Goal: Task Accomplishment & Management: Manage account settings

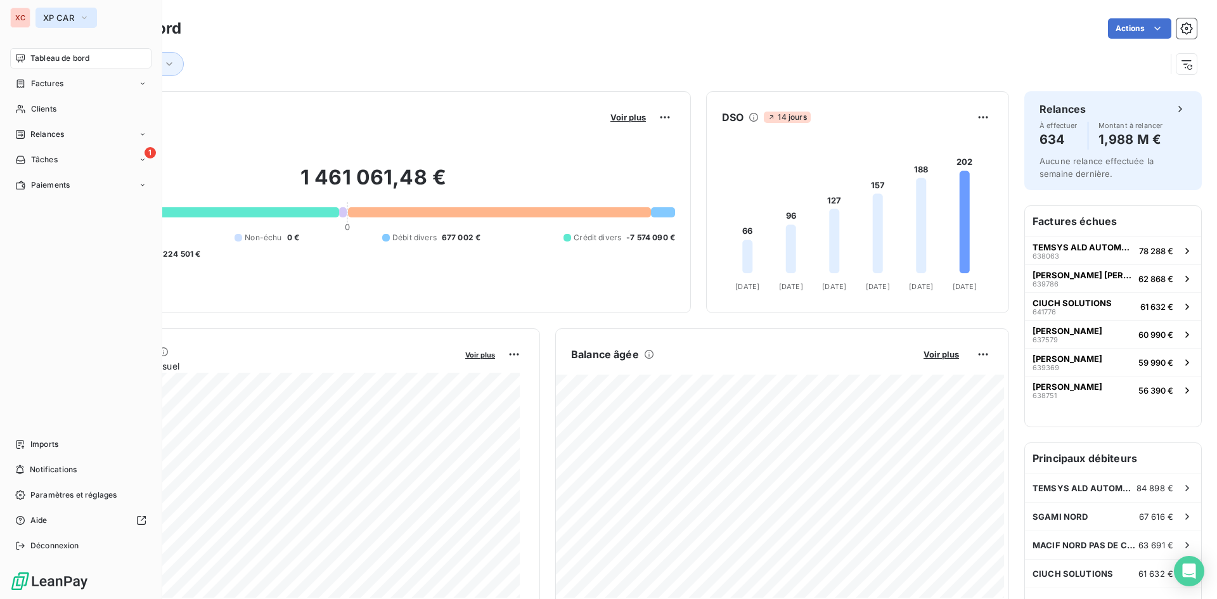
click at [87, 18] on icon "button" at bounding box center [84, 17] width 10 height 13
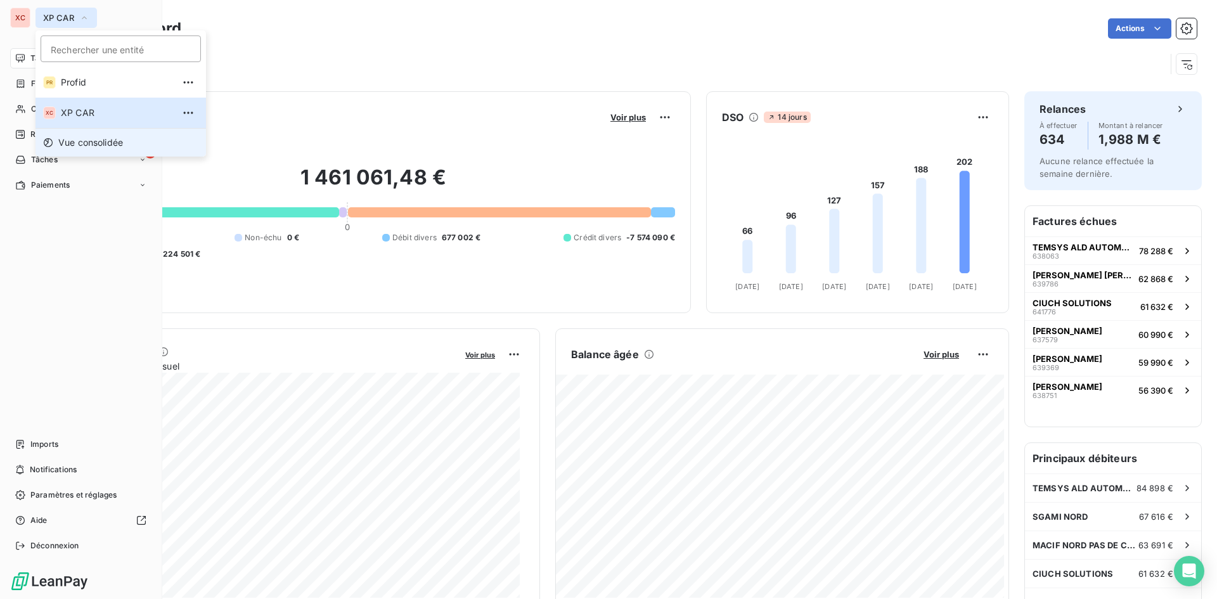
click at [86, 144] on span "Vue consolidée" at bounding box center [90, 142] width 65 height 13
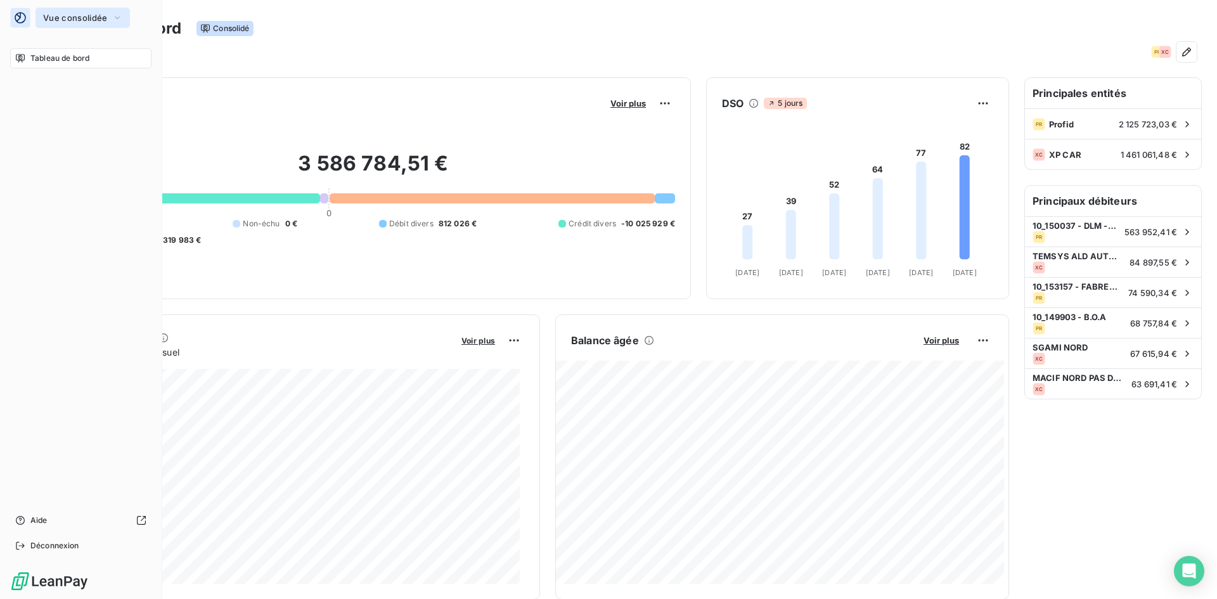
click at [117, 18] on icon "button" at bounding box center [117, 17] width 10 height 13
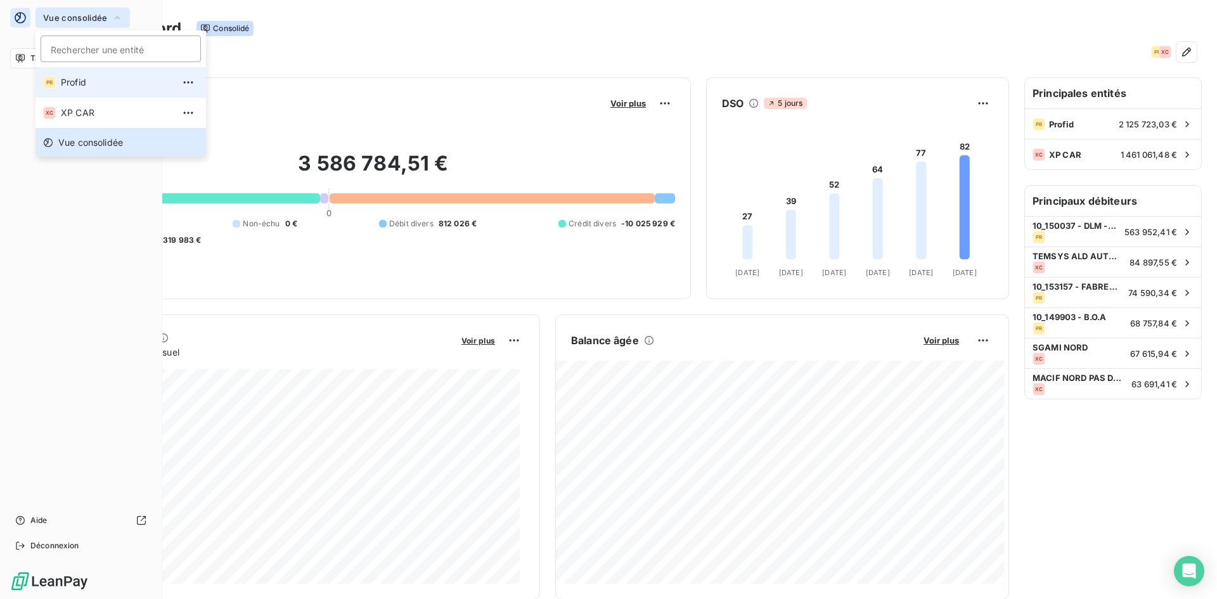
click at [120, 80] on span "Profid" at bounding box center [117, 82] width 112 height 13
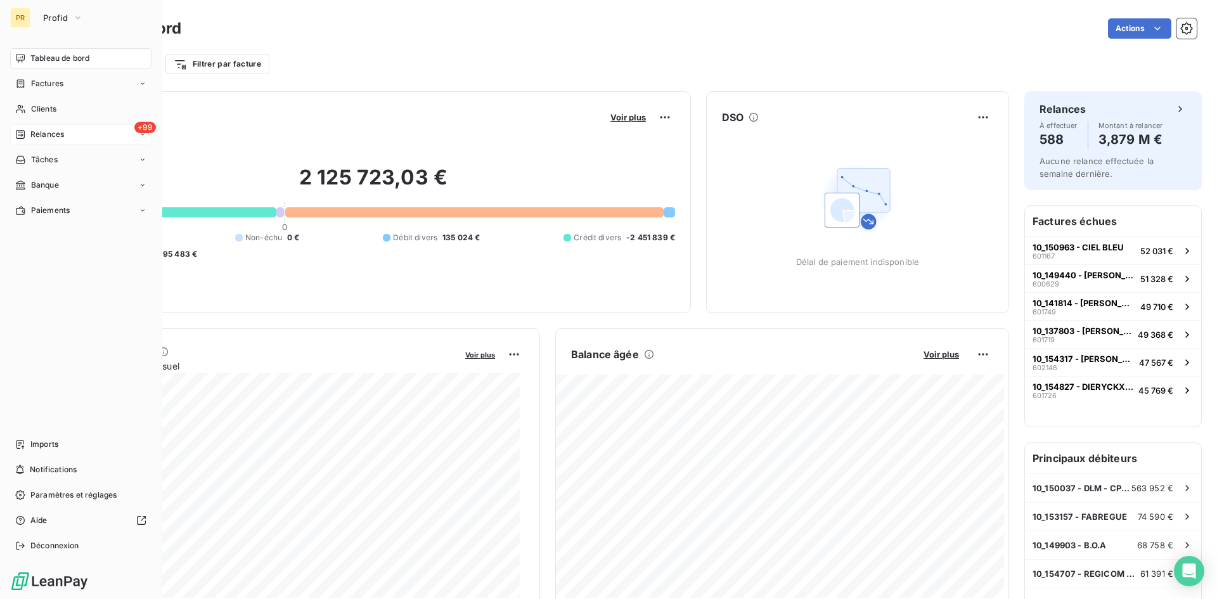
click at [42, 135] on span "Relances" at bounding box center [47, 134] width 34 height 11
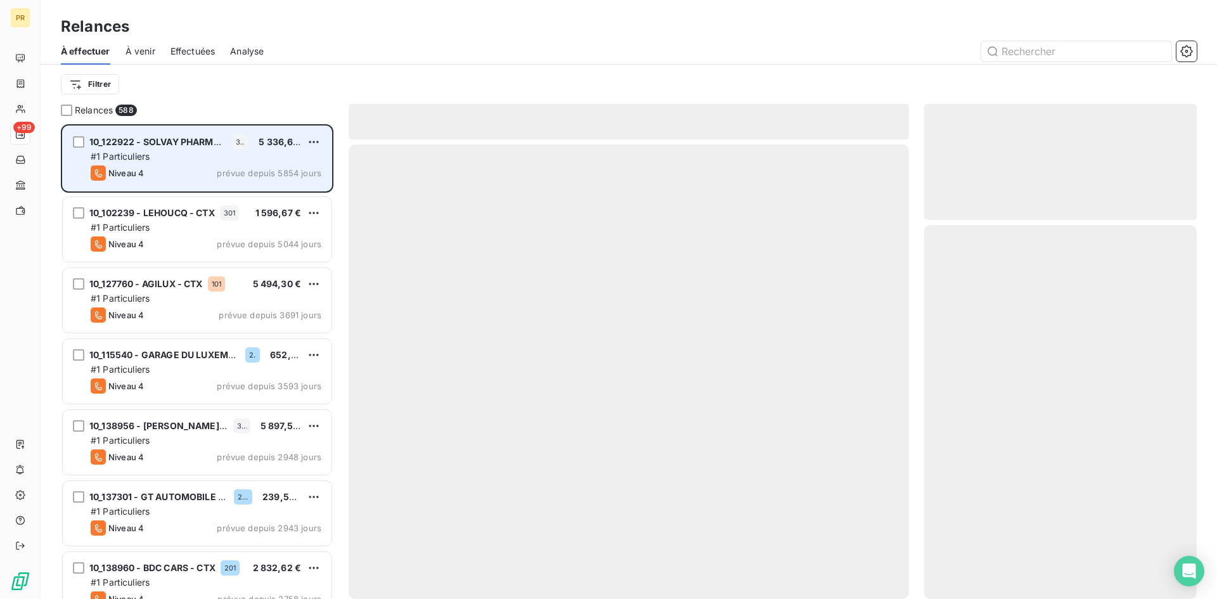
scroll to position [465, 263]
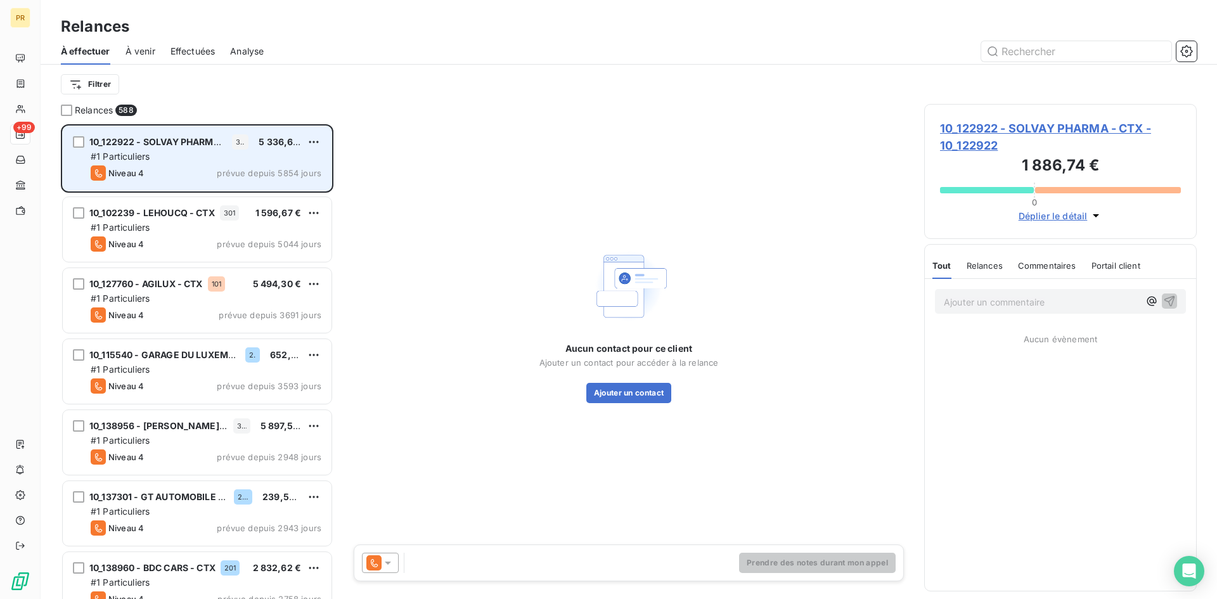
click at [169, 164] on div "10_122922 - SOLVAY PHARMA - CTX 301 5 336,65 € #1 Particuliers Niveau 4 prévue …" at bounding box center [197, 158] width 269 height 65
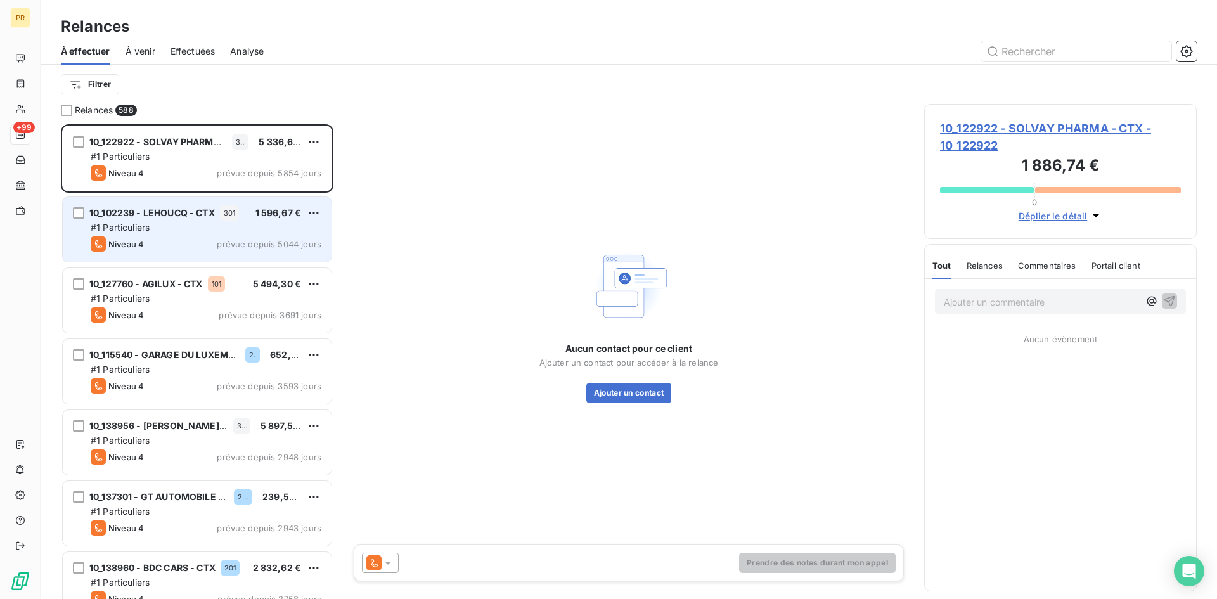
click at [204, 222] on div "#1 Particuliers" at bounding box center [206, 227] width 231 height 13
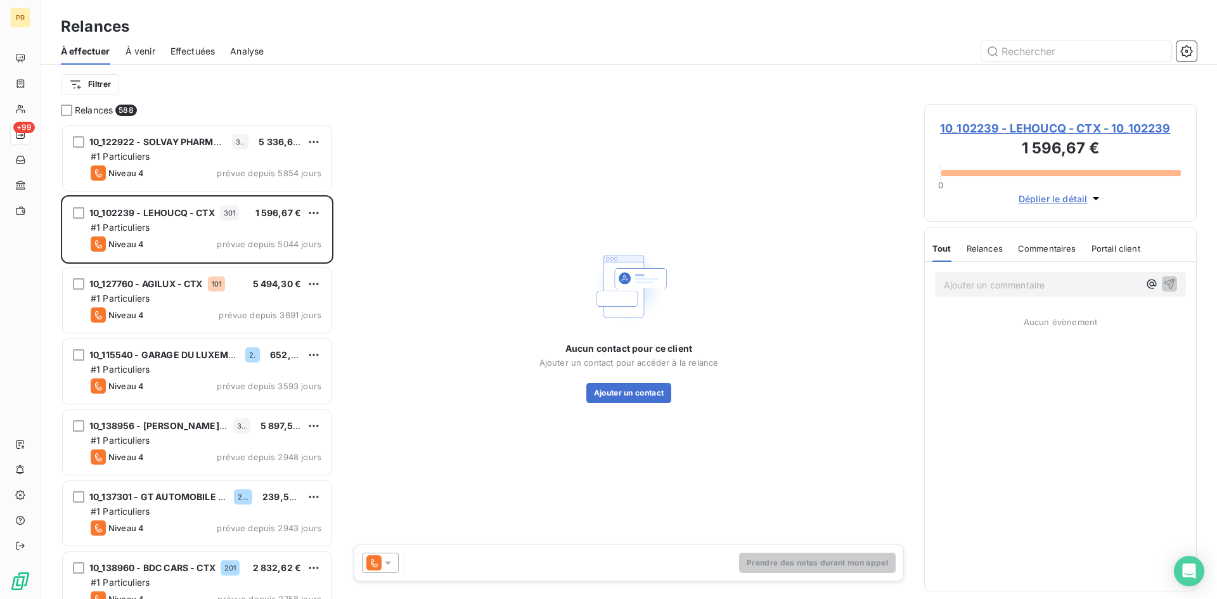
click at [1004, 127] on span "10_102239 - LEHOUCQ - CTX - 10_102239" at bounding box center [1060, 128] width 241 height 17
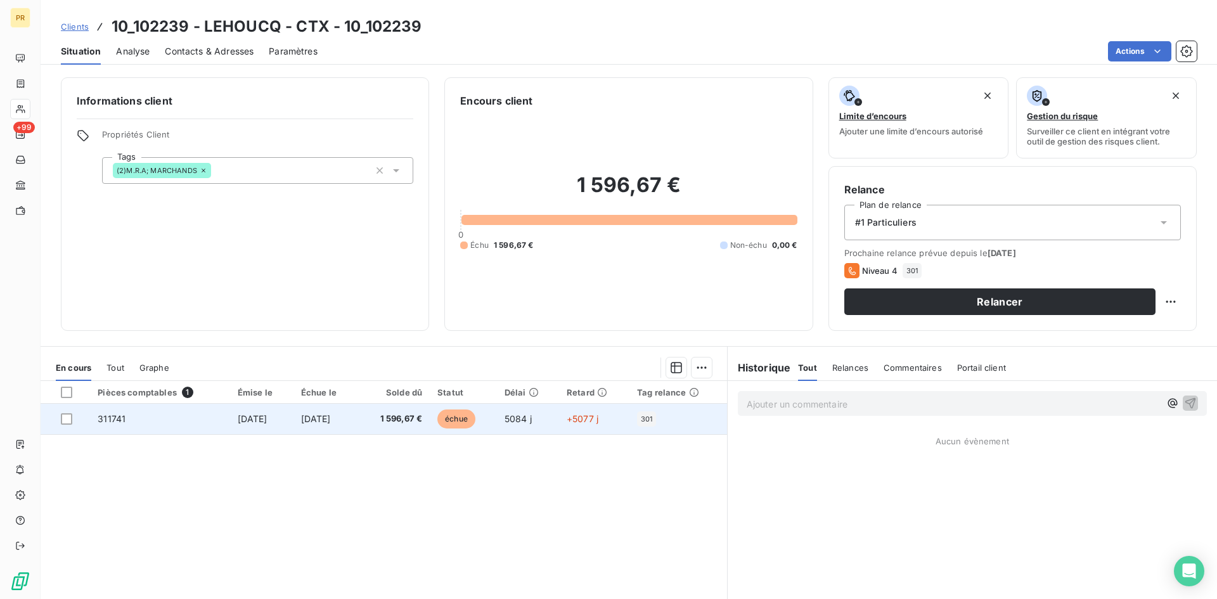
click at [159, 427] on td "311741" at bounding box center [159, 419] width 139 height 30
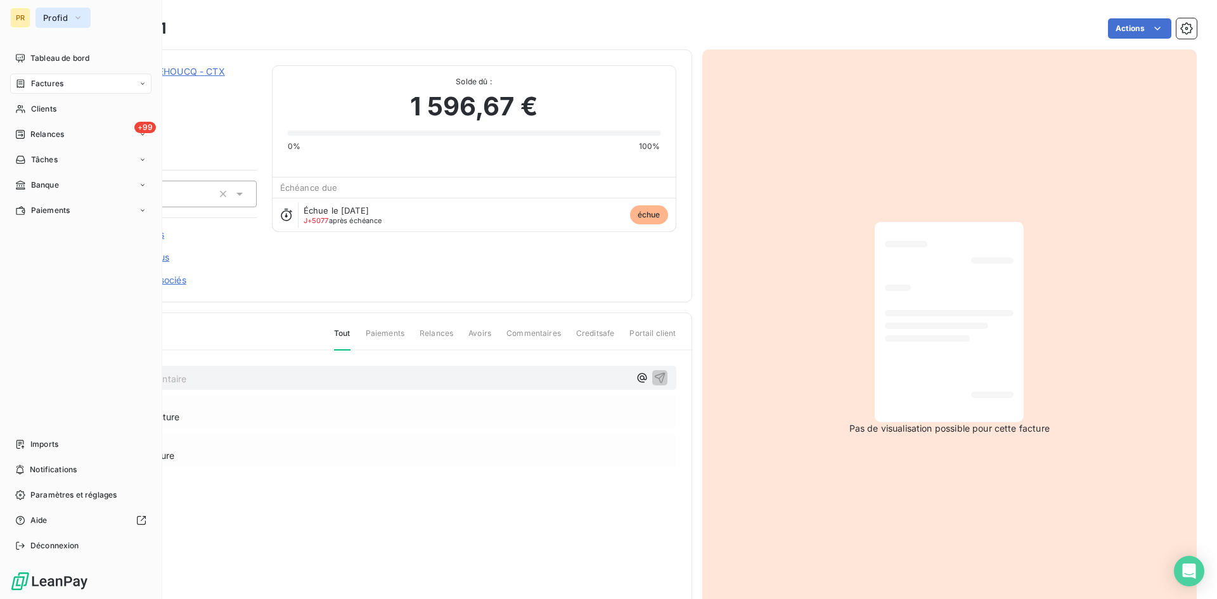
click at [76, 17] on icon "button" at bounding box center [77, 17] width 5 height 3
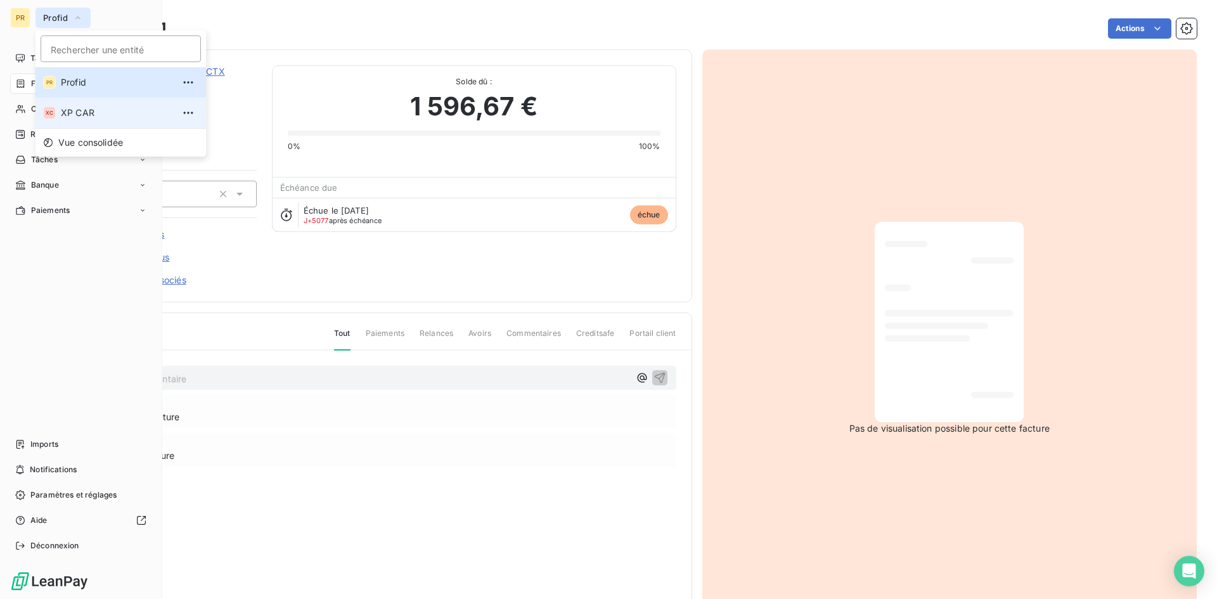
click at [74, 112] on span "XP CAR" at bounding box center [117, 112] width 112 height 13
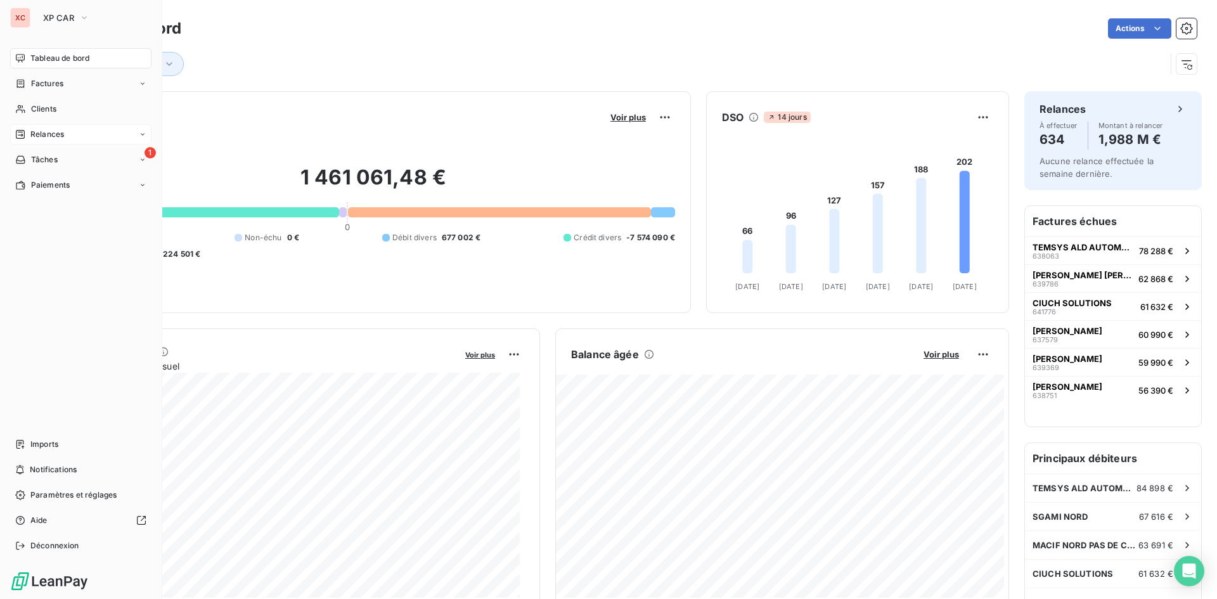
click at [42, 134] on span "Relances" at bounding box center [47, 134] width 34 height 11
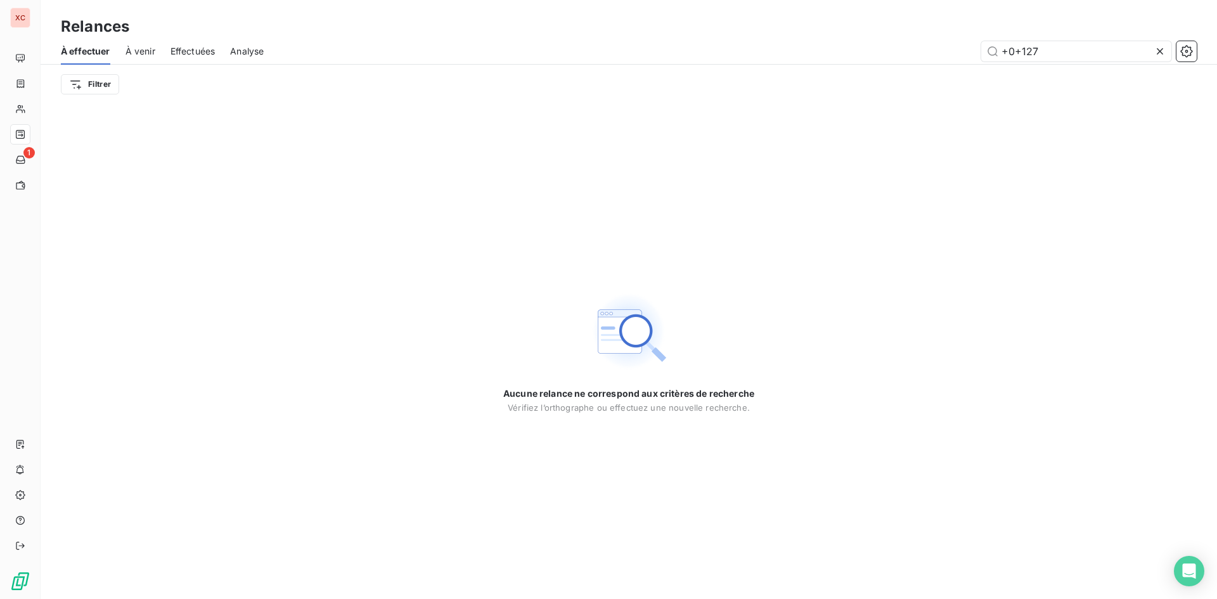
click at [139, 56] on span "À venir" at bounding box center [140, 51] width 30 height 13
click at [181, 55] on span "Effectuées" at bounding box center [192, 51] width 45 height 13
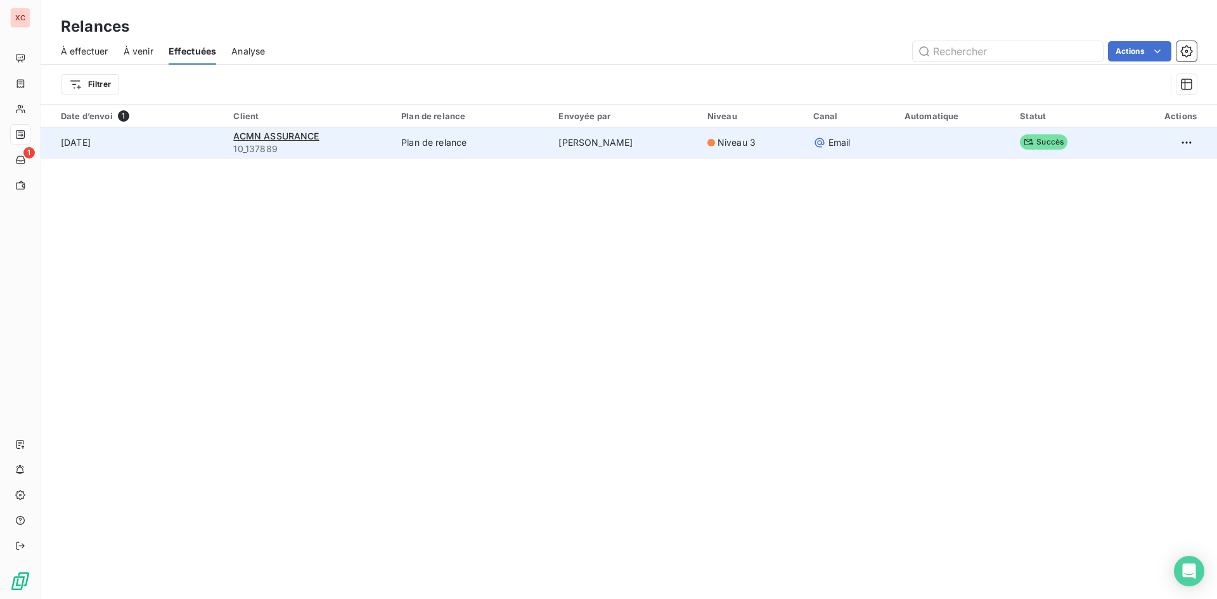
click at [98, 143] on td "26 févr. 2025" at bounding box center [133, 142] width 185 height 30
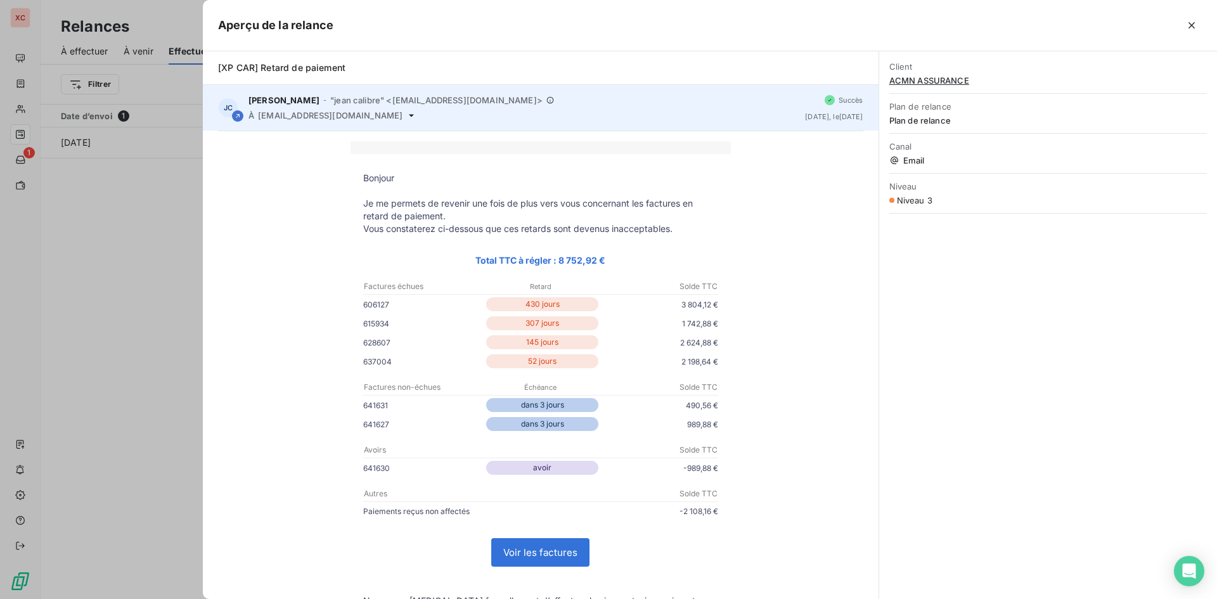
click at [814, 122] on div "JC jean calibre - "jean calibre" <rappels@leanpay.io> À jean.calibre@xpcar.fr S…" at bounding box center [541, 108] width 676 height 46
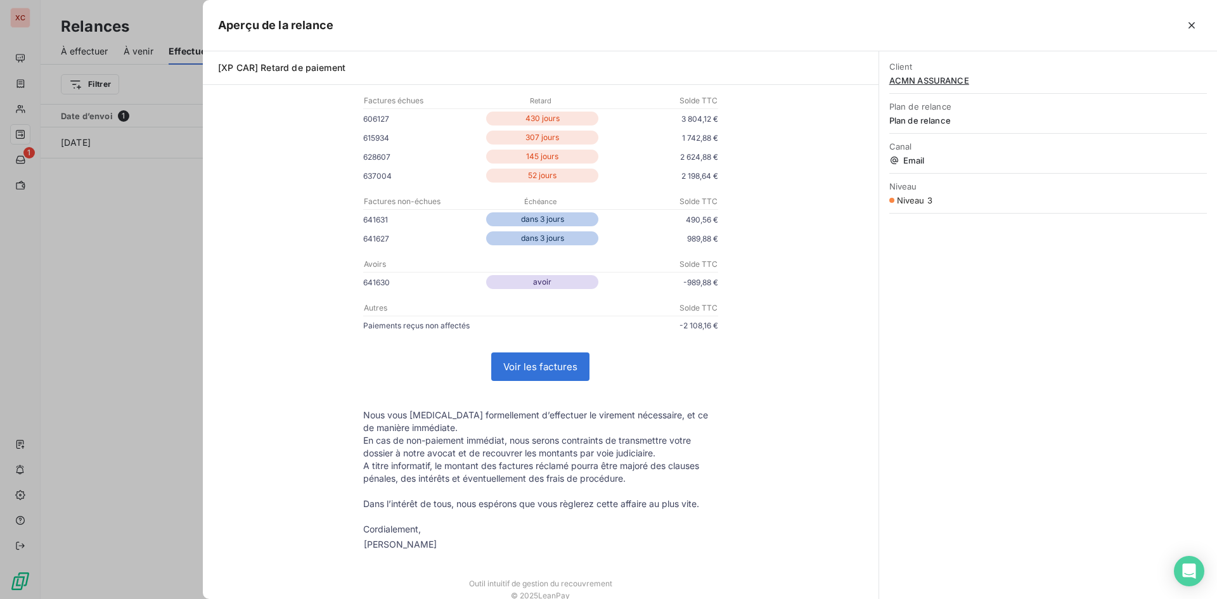
scroll to position [190, 0]
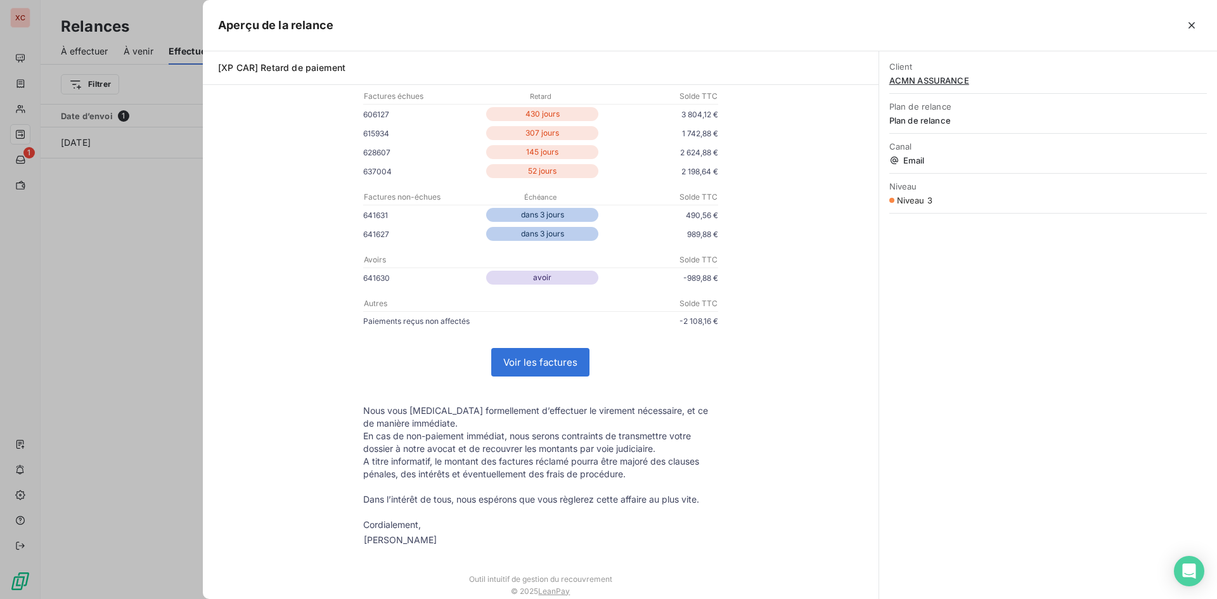
click at [555, 369] on link "Voir les factures" at bounding box center [540, 362] width 97 height 27
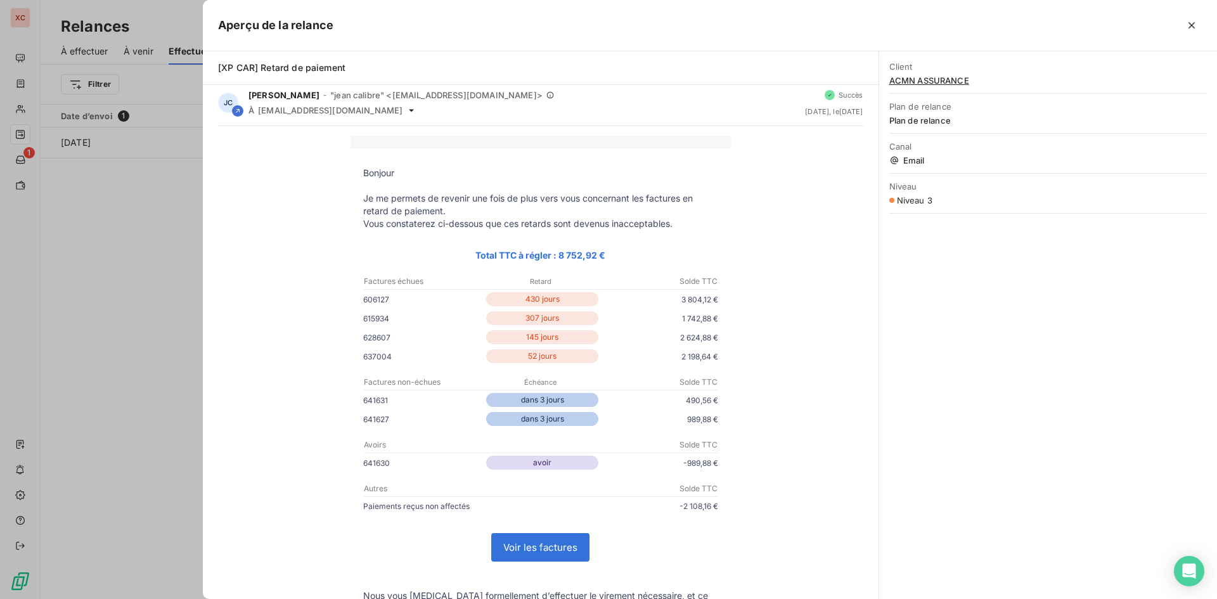
scroll to position [0, 0]
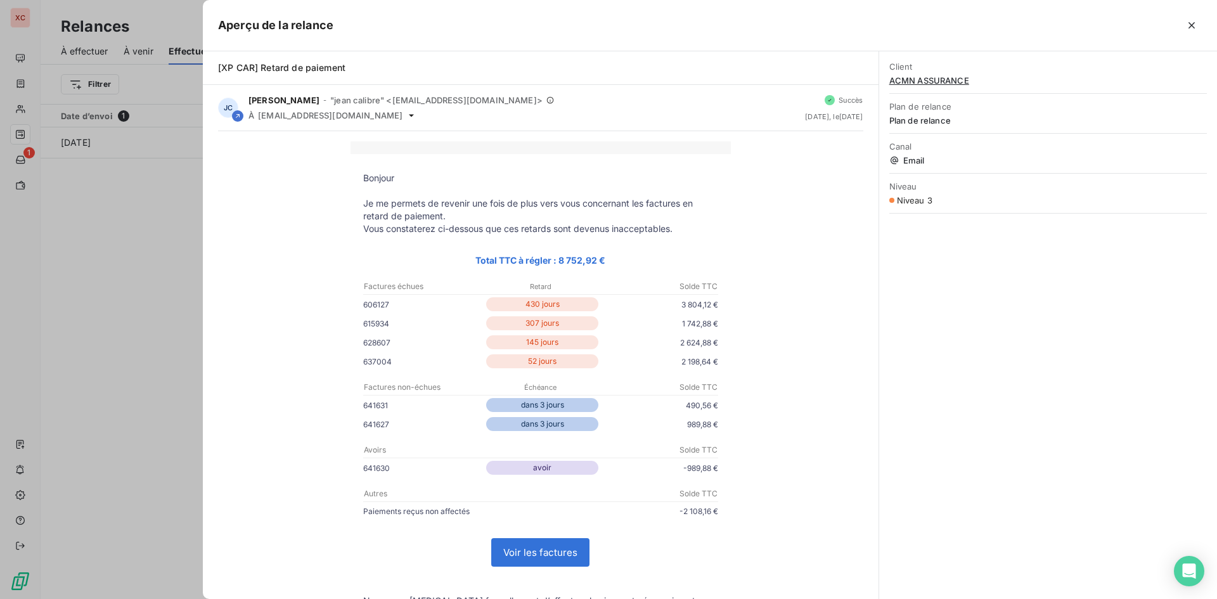
click at [191, 268] on div at bounding box center [608, 299] width 1217 height 599
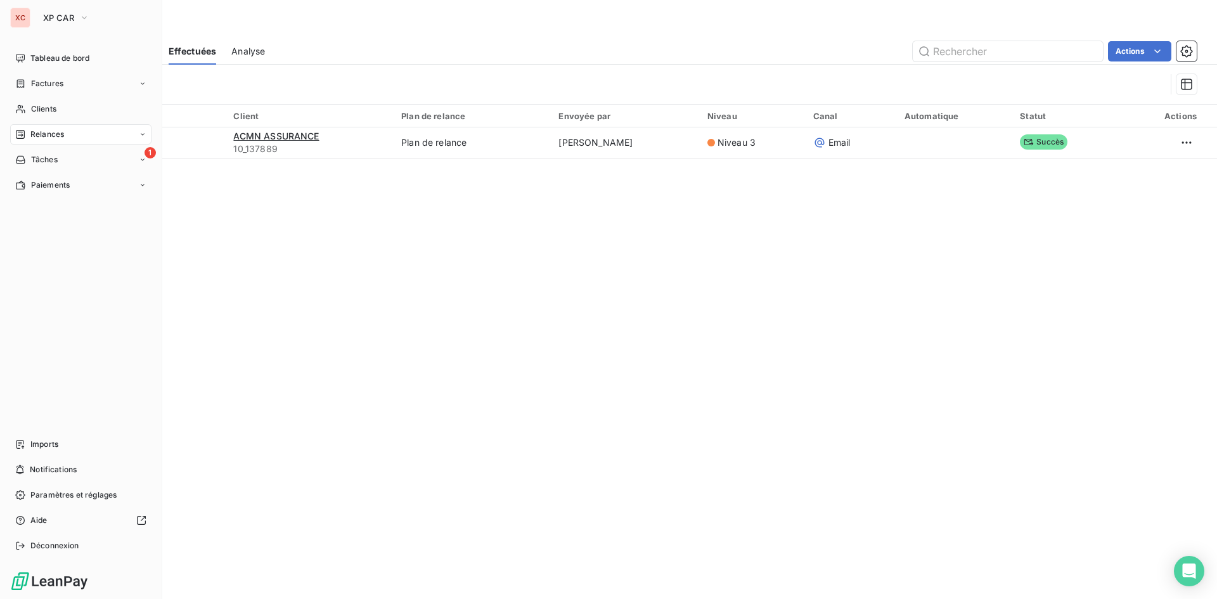
click at [25, 18] on div "XC" at bounding box center [20, 18] width 20 height 20
click at [41, 60] on span "Tableau de bord" at bounding box center [59, 58] width 59 height 11
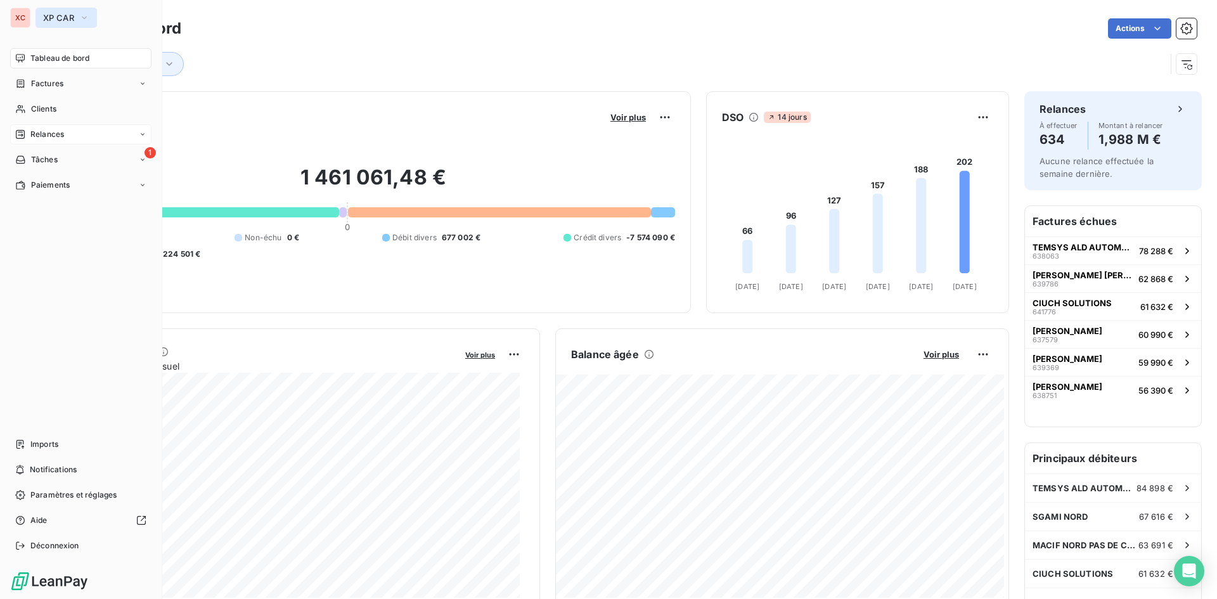
click at [85, 18] on icon "button" at bounding box center [84, 17] width 10 height 13
click at [87, 19] on icon "button" at bounding box center [84, 17] width 10 height 13
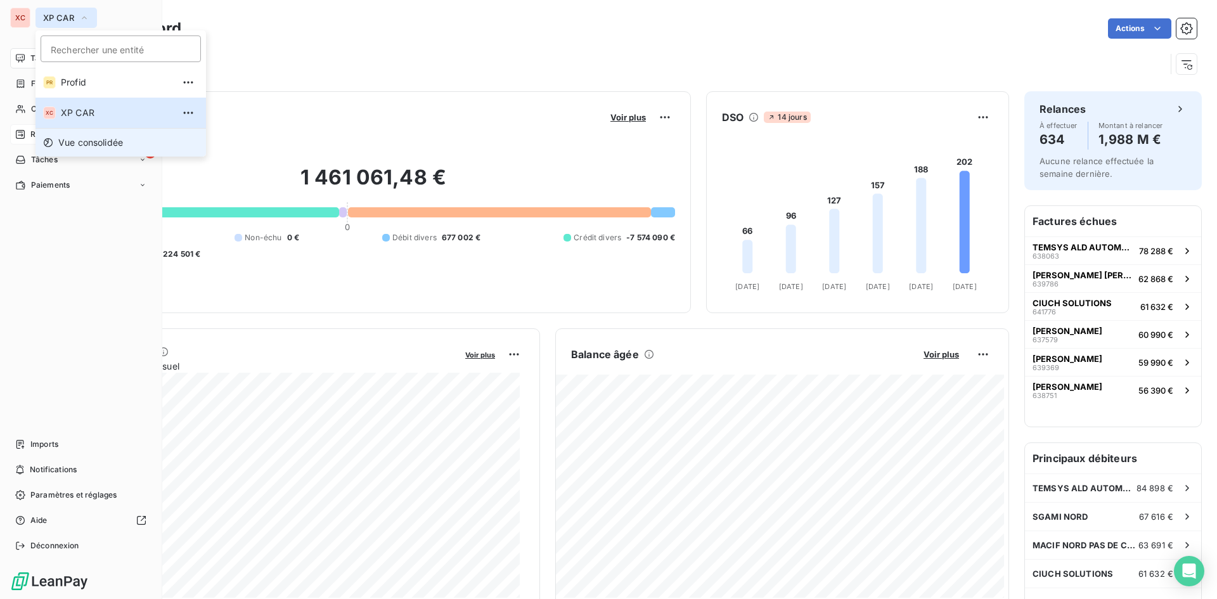
click at [92, 140] on span "Vue consolidée" at bounding box center [90, 142] width 65 height 13
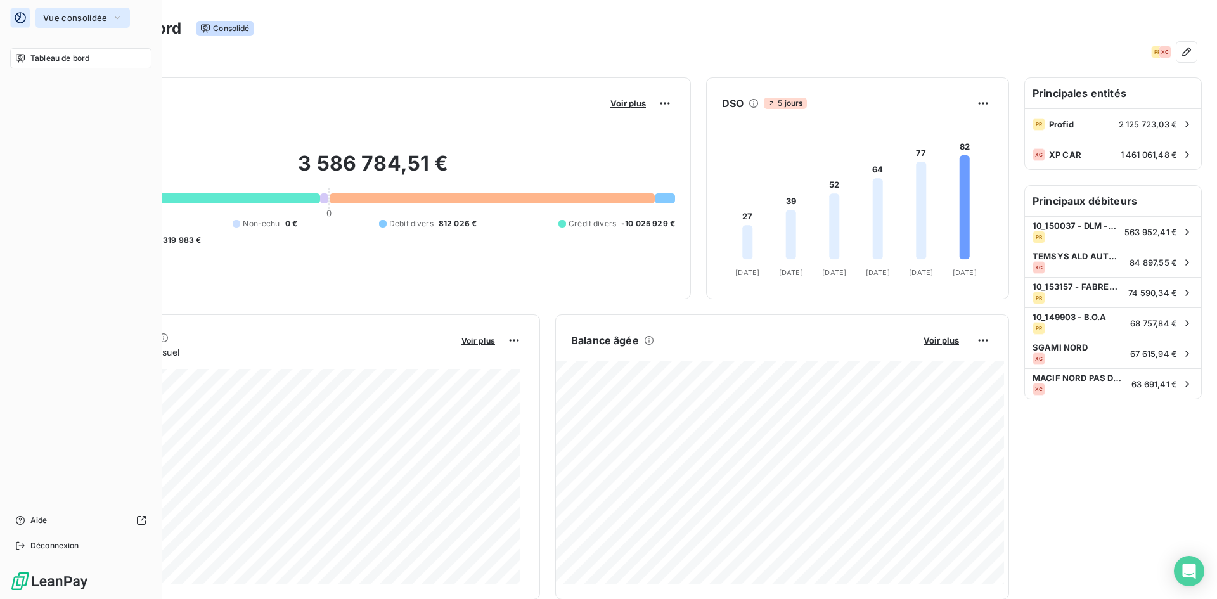
click at [112, 19] on icon "button" at bounding box center [117, 17] width 10 height 13
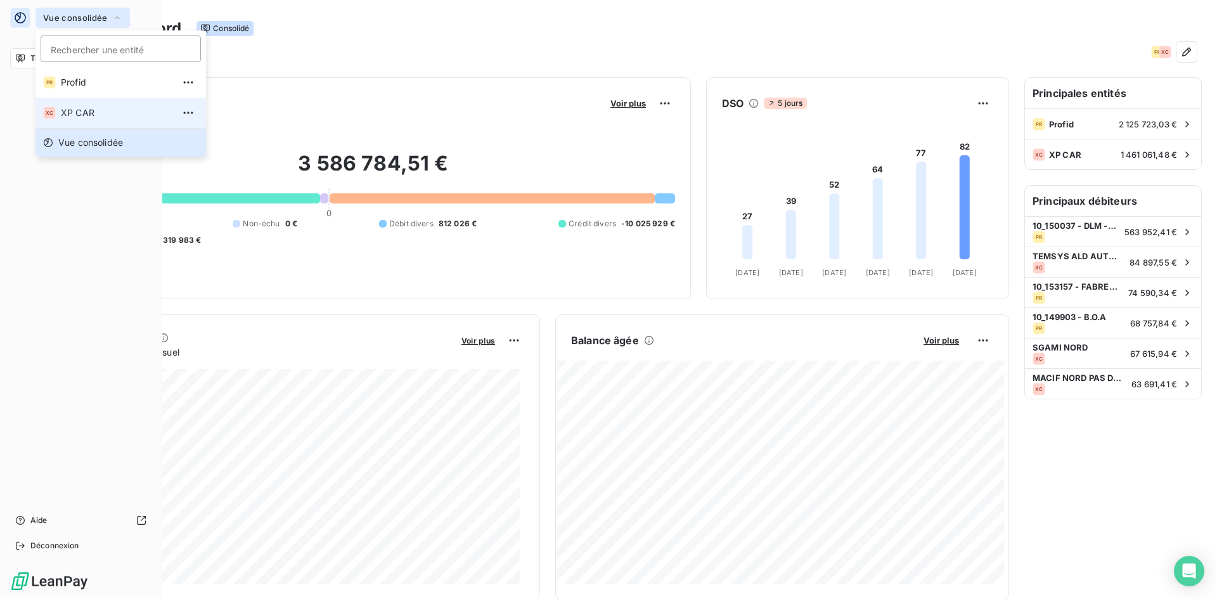
click at [91, 113] on span "XP CAR" at bounding box center [117, 112] width 112 height 13
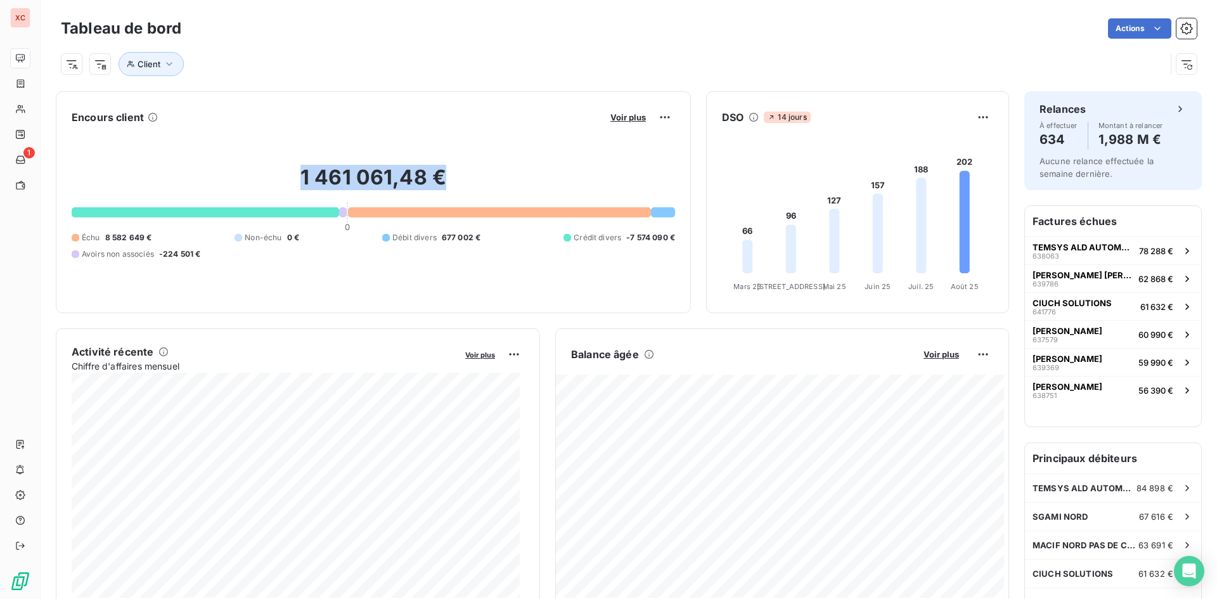
drag, startPoint x: 297, startPoint y: 177, endPoint x: 457, endPoint y: 180, distance: 159.7
click at [457, 180] on h2 "1 461 061,48 €" at bounding box center [373, 184] width 603 height 38
click at [372, 64] on div "Client" at bounding box center [613, 64] width 1105 height 24
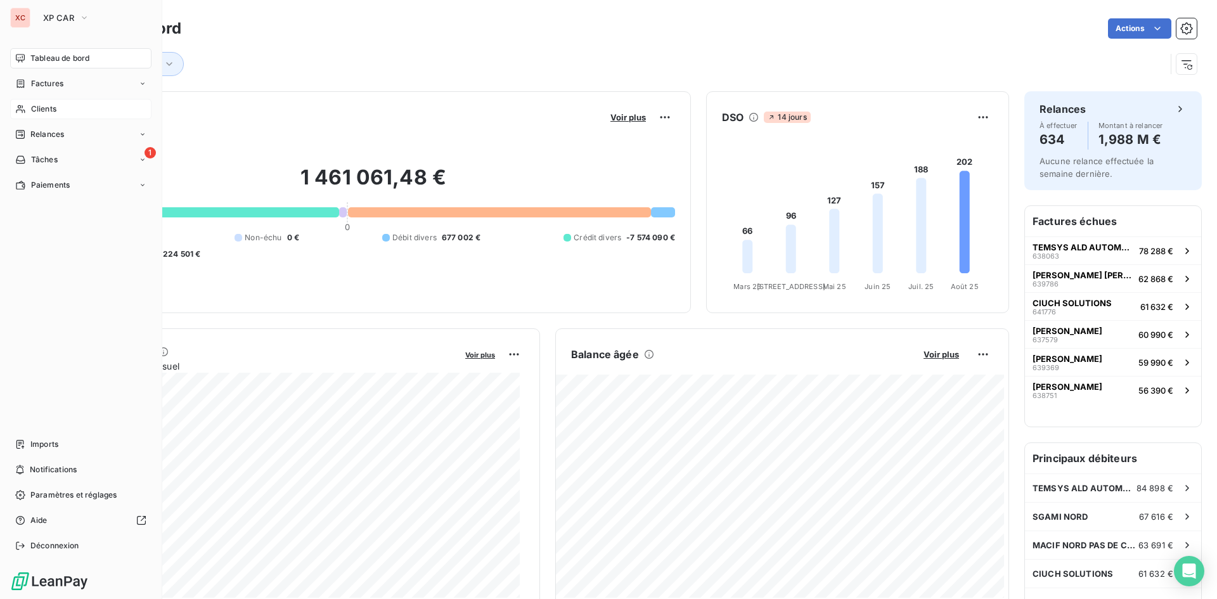
click at [54, 106] on span "Clients" at bounding box center [43, 108] width 25 height 11
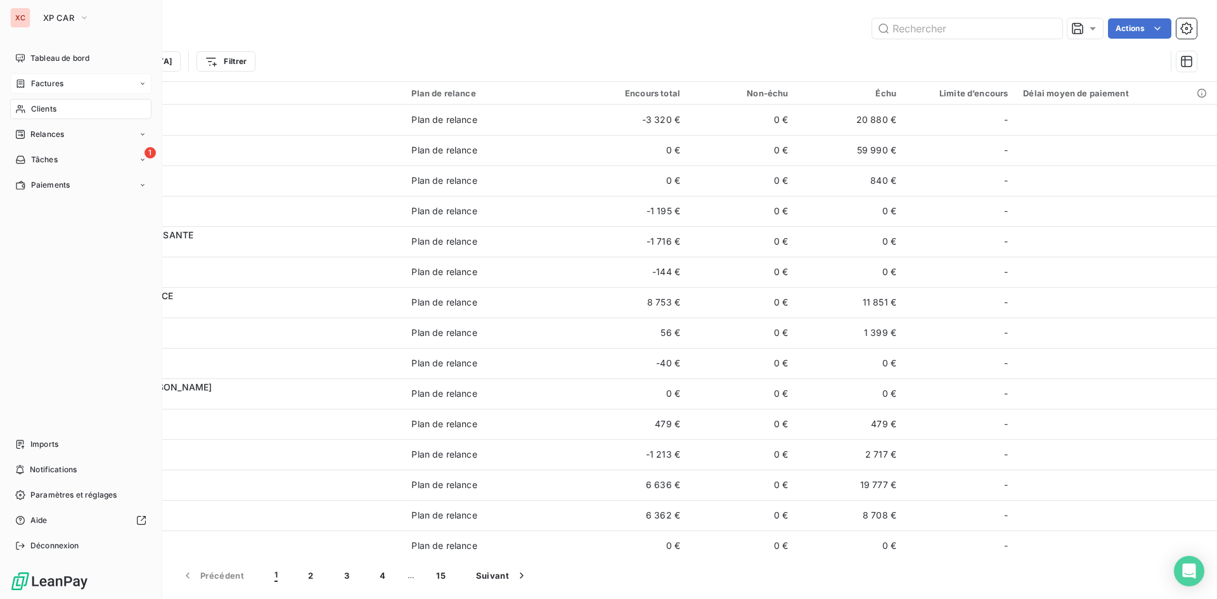
click at [51, 81] on span "Factures" at bounding box center [47, 83] width 32 height 11
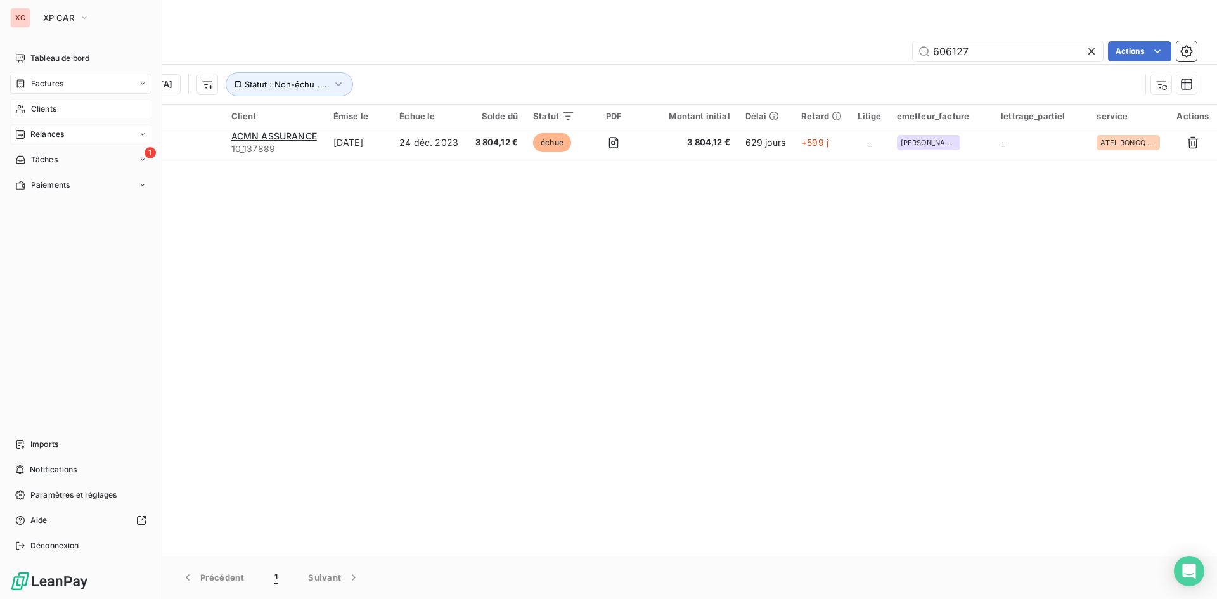
click at [35, 134] on span "Relances" at bounding box center [47, 134] width 34 height 11
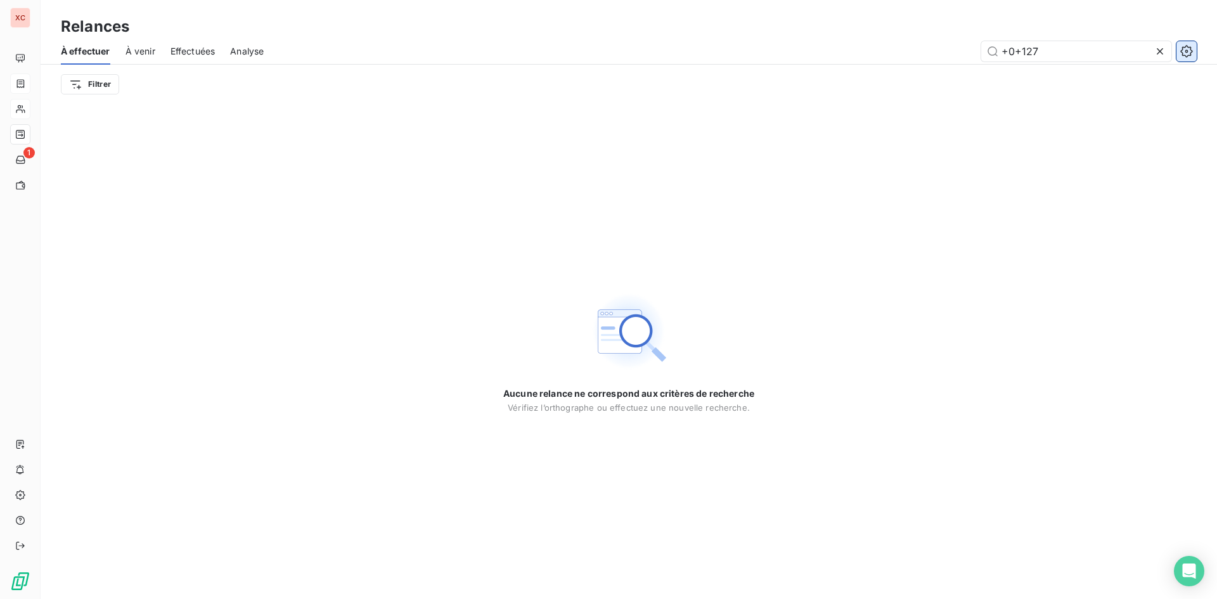
click at [1188, 51] on icon "button" at bounding box center [1186, 51] width 13 height 13
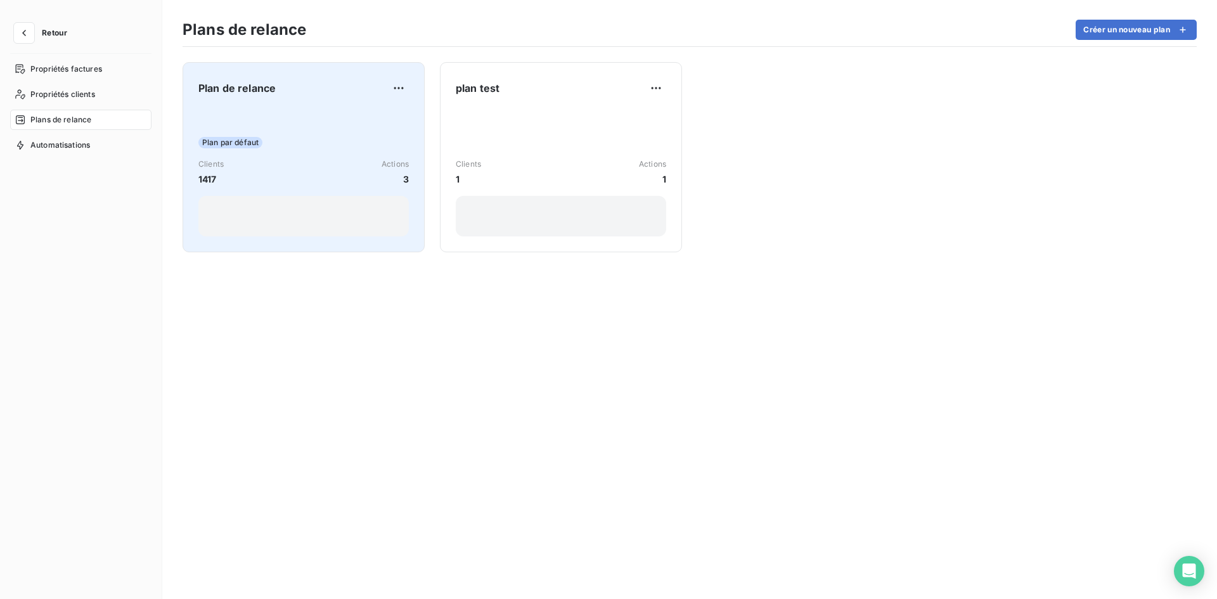
click at [246, 172] on div "Clients 1417 Actions 3" at bounding box center [303, 171] width 210 height 27
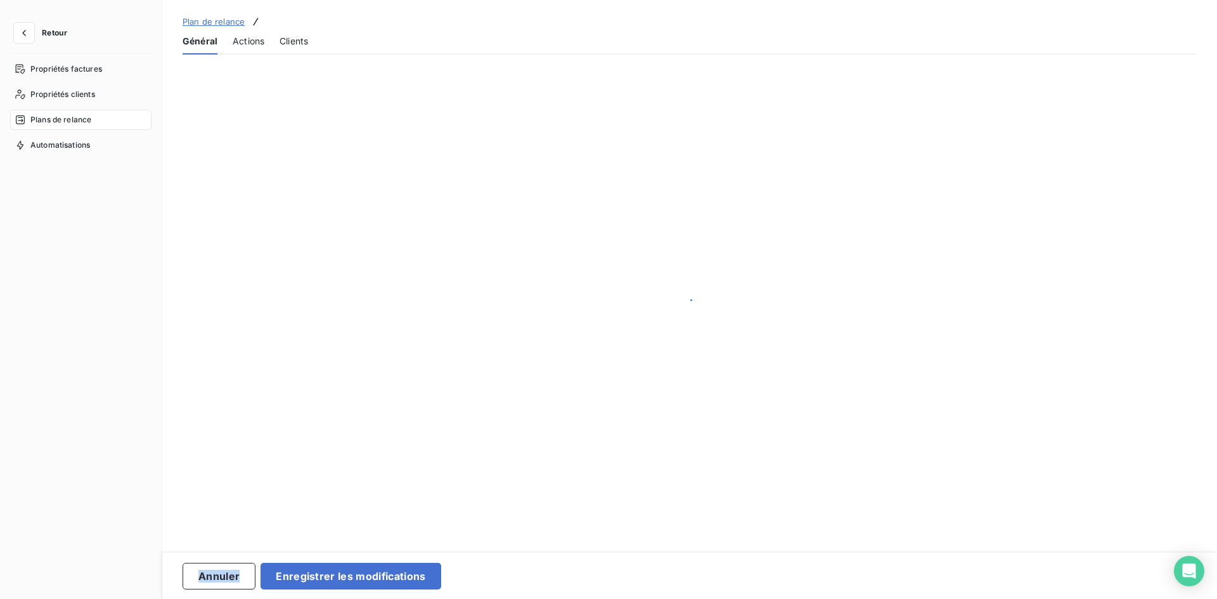
click at [246, 172] on div at bounding box center [689, 306] width 1054 height 504
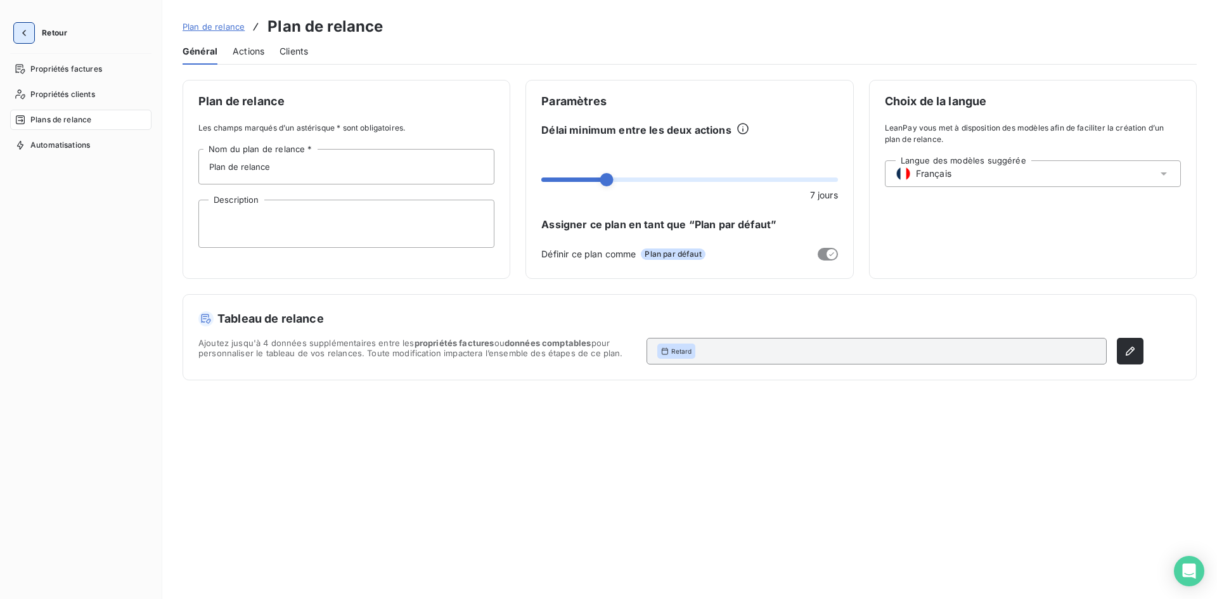
click at [20, 32] on icon "button" at bounding box center [24, 33] width 13 height 13
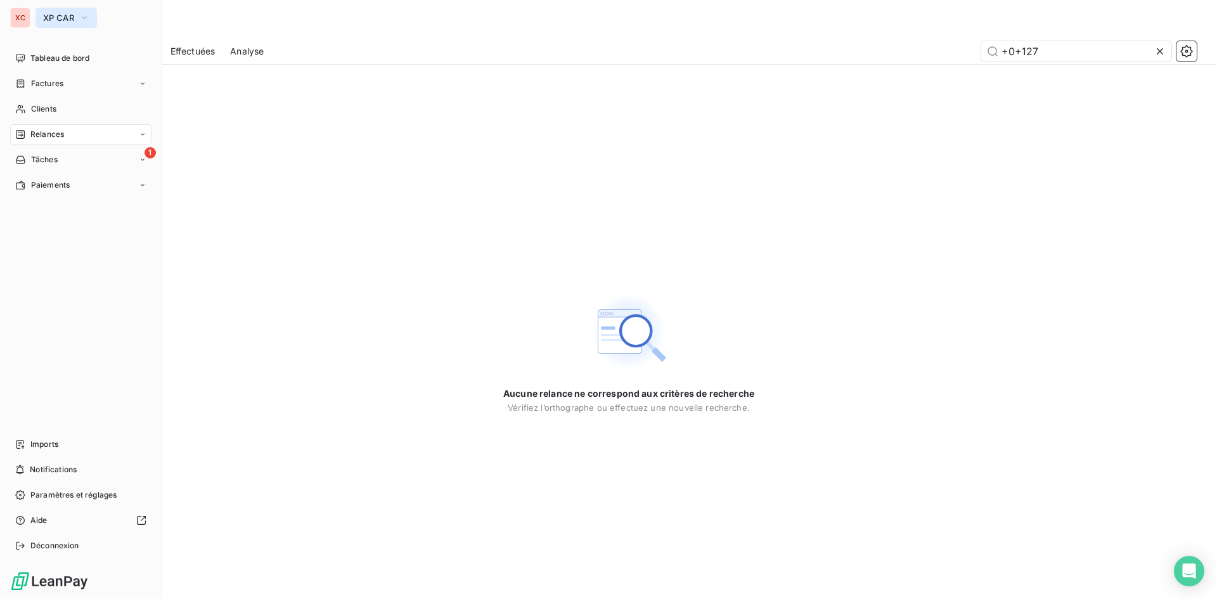
click at [82, 21] on icon "button" at bounding box center [84, 17] width 10 height 13
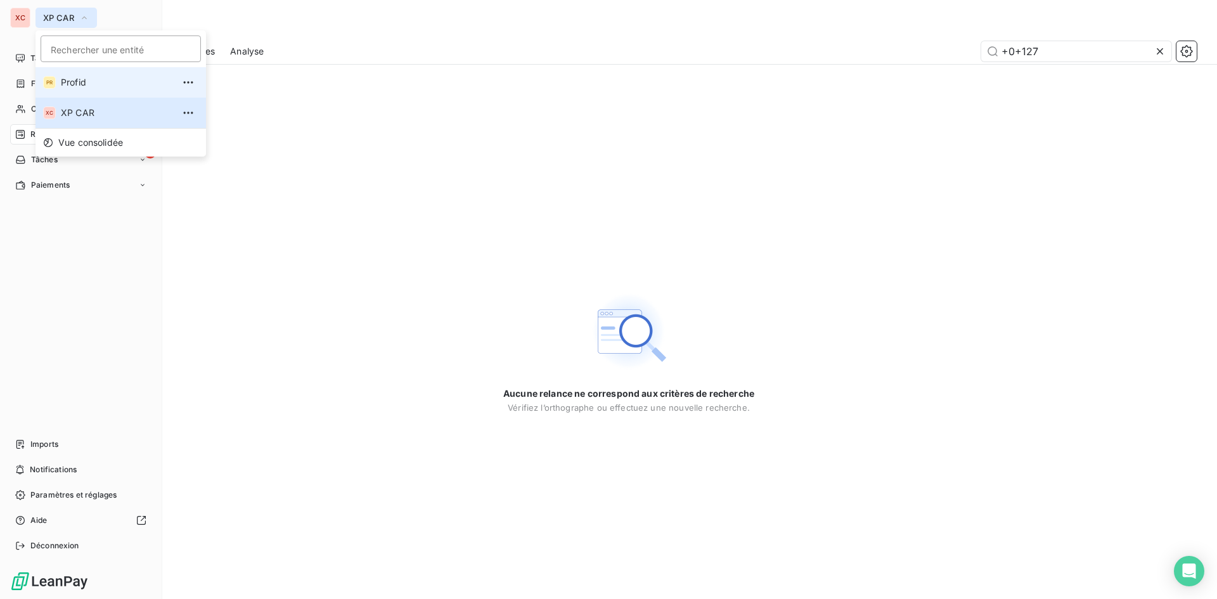
click at [80, 76] on span "Profid" at bounding box center [117, 82] width 112 height 13
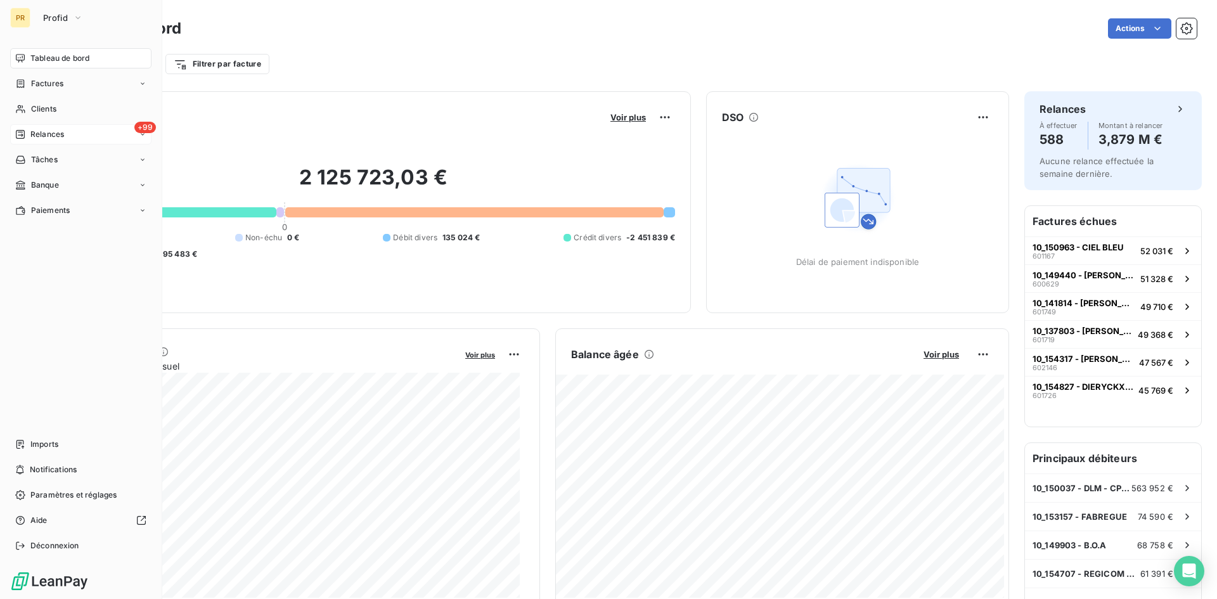
click at [42, 134] on span "Relances" at bounding box center [47, 134] width 34 height 11
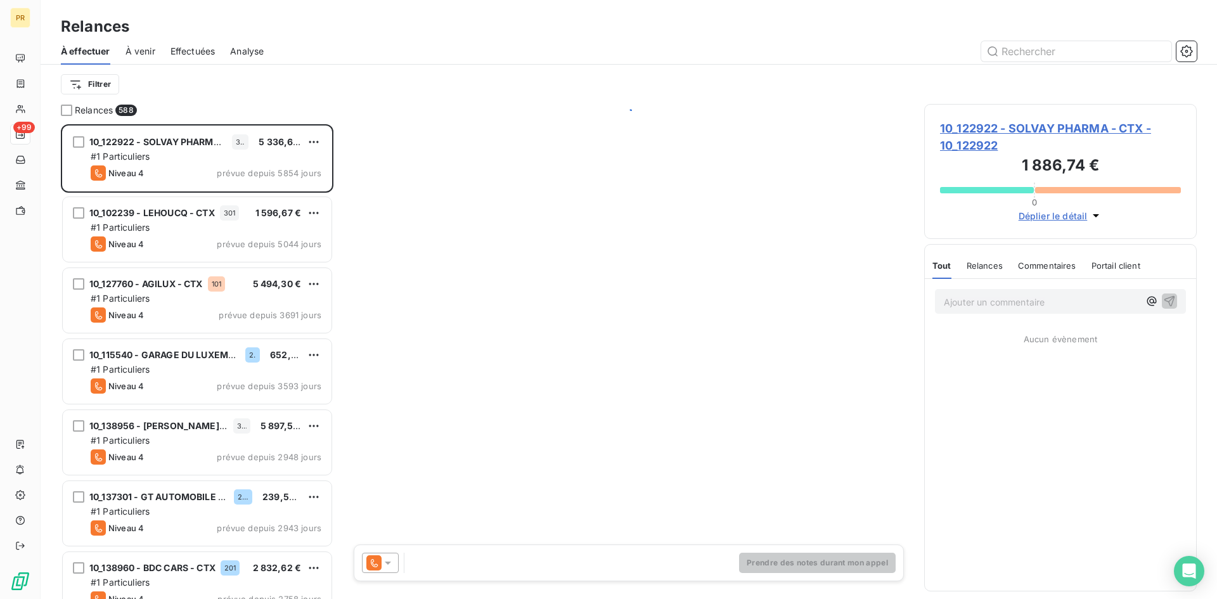
scroll to position [465, 263]
click at [1188, 51] on icon "button" at bounding box center [1186, 51] width 13 height 13
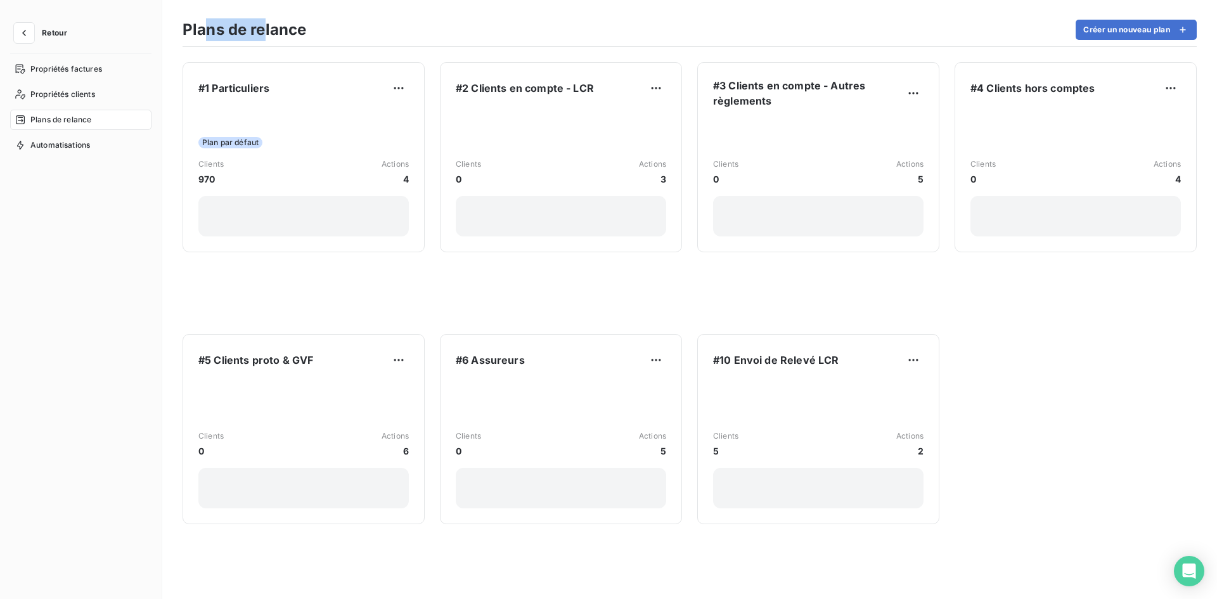
drag, startPoint x: 202, startPoint y: 29, endPoint x: 266, endPoint y: 27, distance: 64.0
click at [266, 27] on h3 "Plans de relance" at bounding box center [245, 29] width 124 height 23
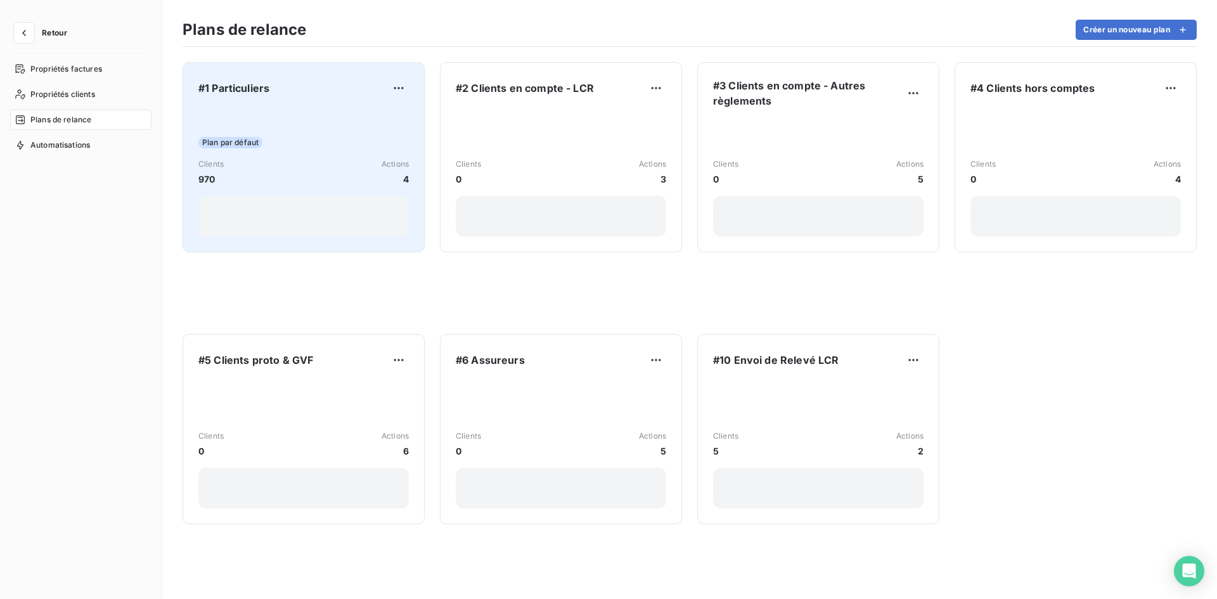
click at [247, 148] on div "Plan par défaut Clients 970 Actions 4" at bounding box center [303, 172] width 210 height 128
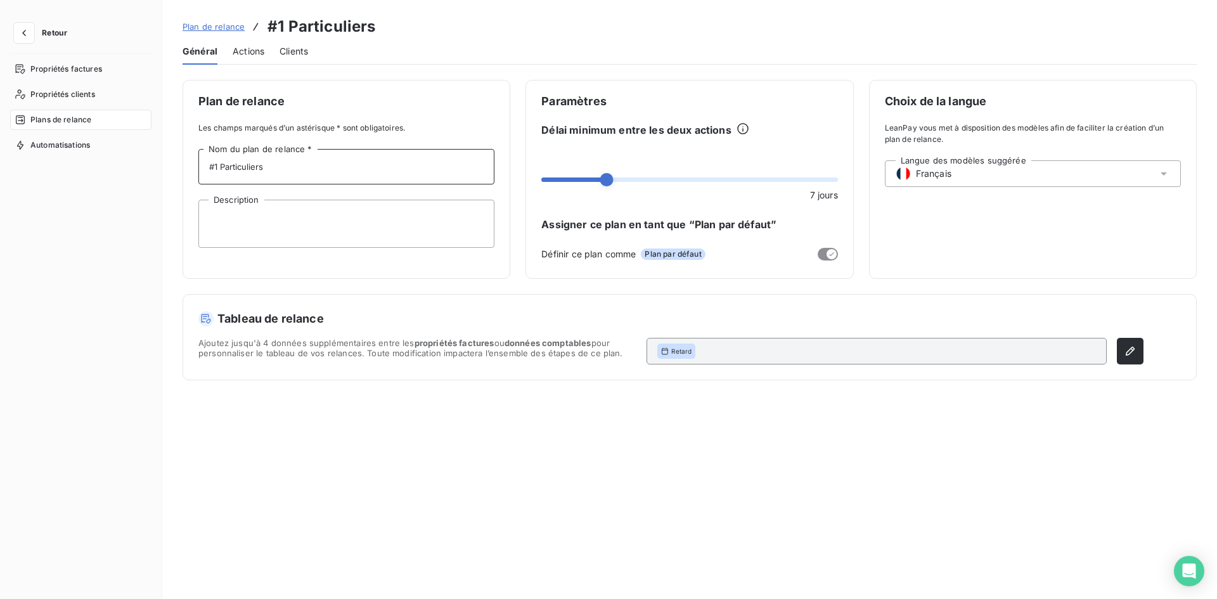
click at [288, 174] on input "#1 Particuliers" at bounding box center [346, 166] width 296 height 35
click at [298, 222] on textarea "Description" at bounding box center [346, 224] width 296 height 48
click at [1126, 350] on icon "button" at bounding box center [1129, 351] width 9 height 9
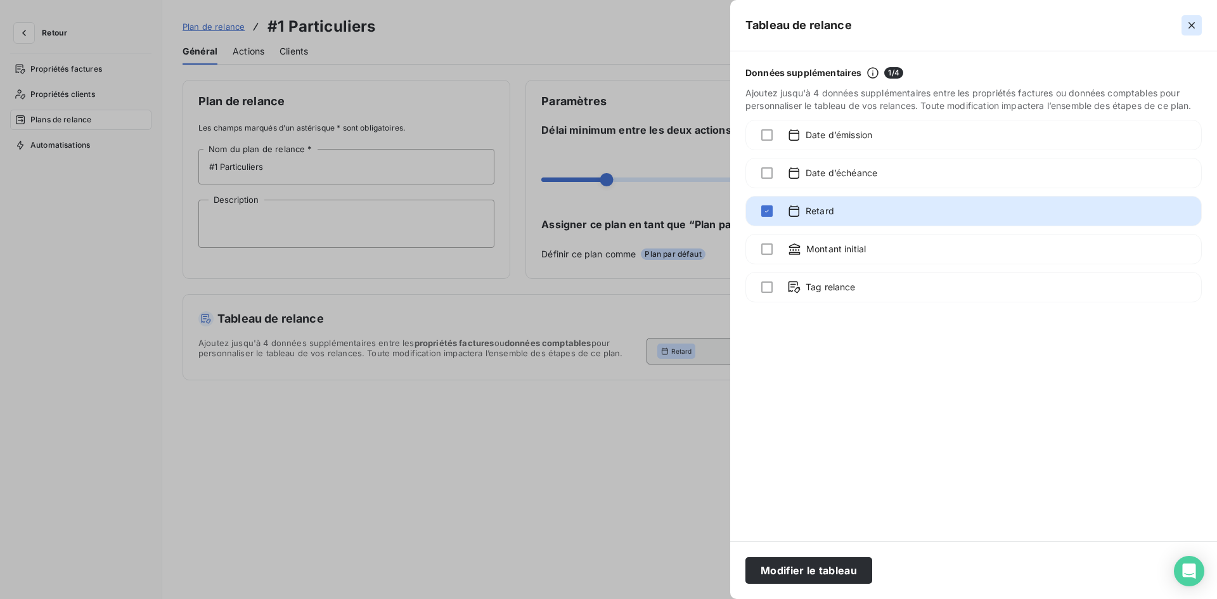
click at [1193, 20] on icon "button" at bounding box center [1191, 25] width 13 height 13
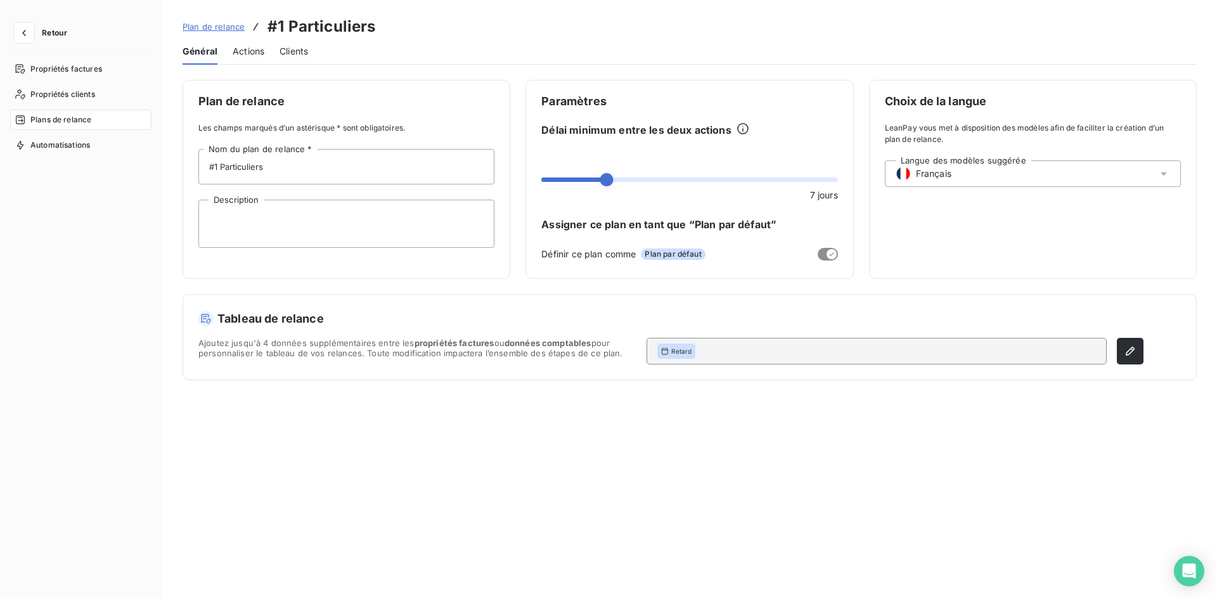
click at [252, 57] on span "Actions" at bounding box center [249, 51] width 32 height 13
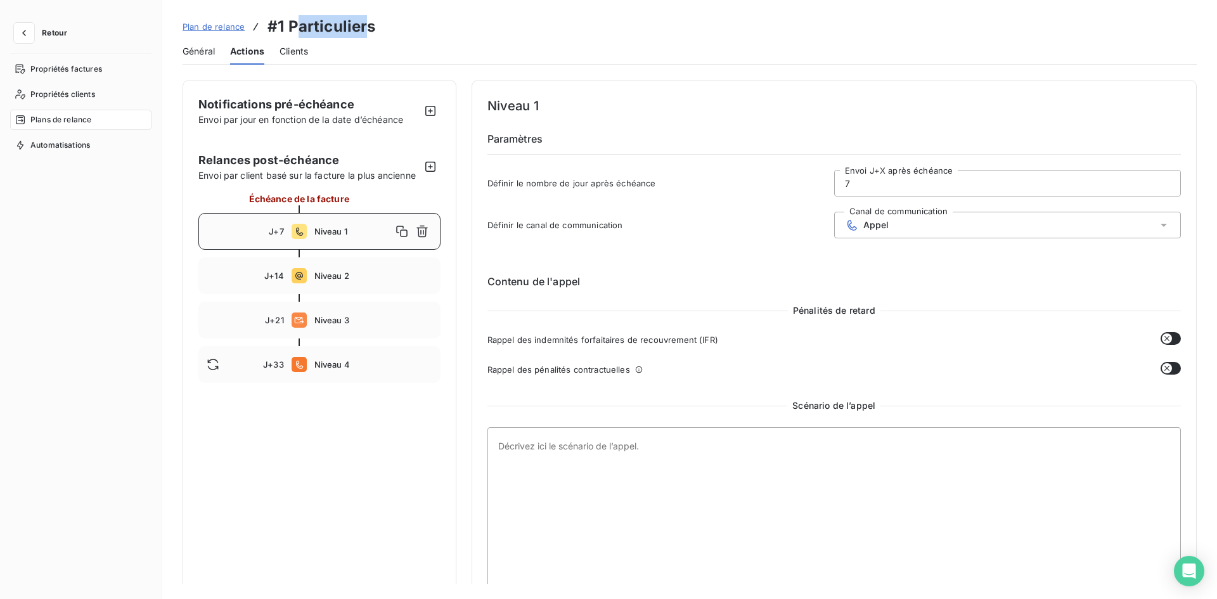
drag, startPoint x: 301, startPoint y: 24, endPoint x: 369, endPoint y: 25, distance: 67.8
click at [369, 25] on h3 "#1 Particuliers" at bounding box center [321, 26] width 108 height 23
click at [318, 278] on span "Niveau 2" at bounding box center [373, 276] width 118 height 10
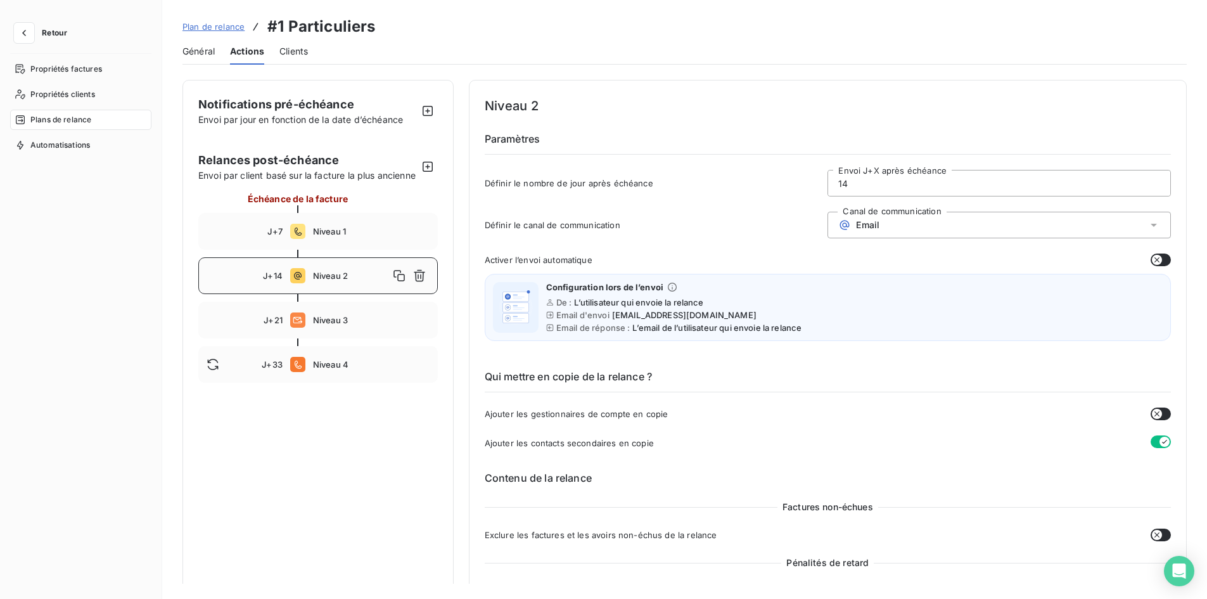
click at [869, 222] on span "Email" at bounding box center [867, 225] width 23 height 10
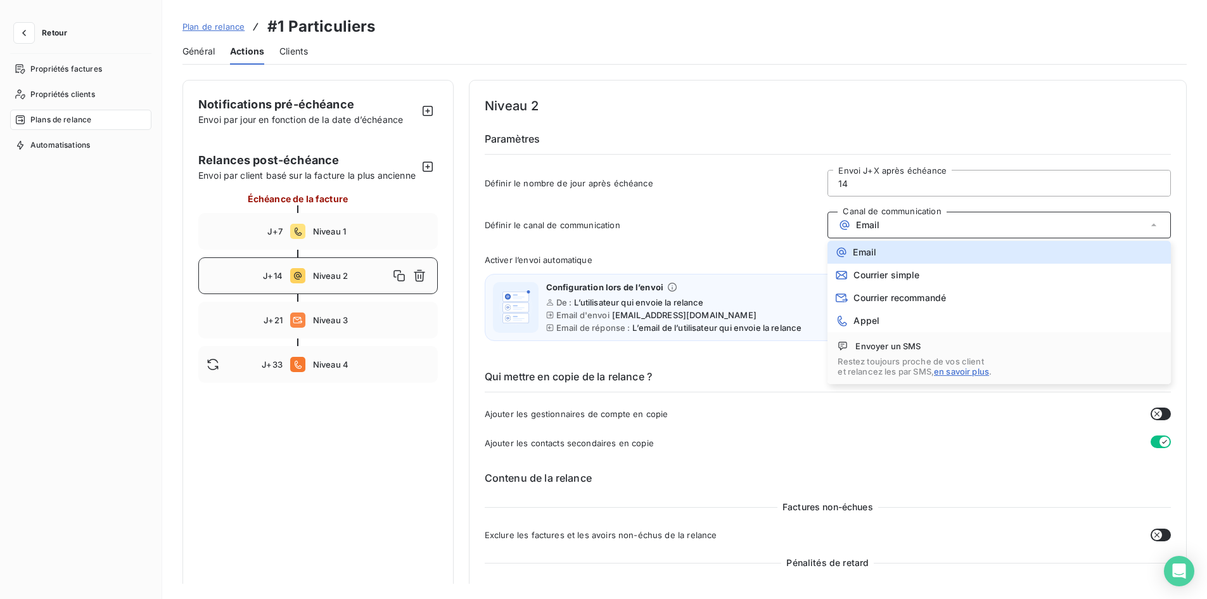
click at [162, 336] on div "Notifications pré-échéance Envoi par jour en fonction de la date d’échéance Rel…" at bounding box center [684, 332] width 1045 height 504
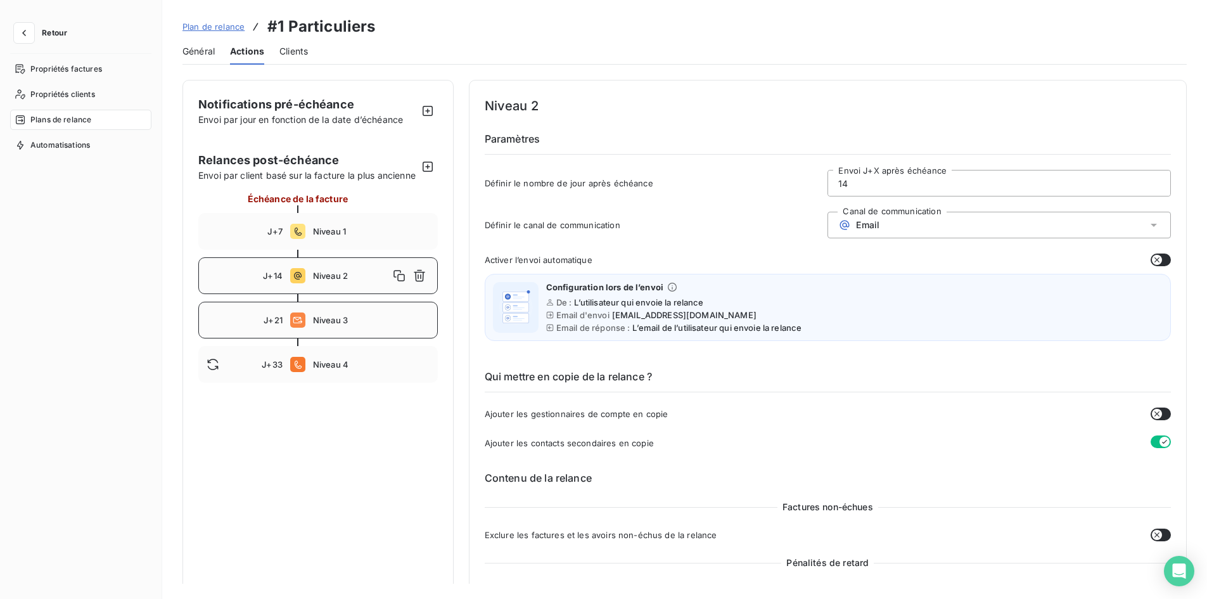
click at [286, 333] on div "J+21 Niveau 3" at bounding box center [318, 320] width 240 height 37
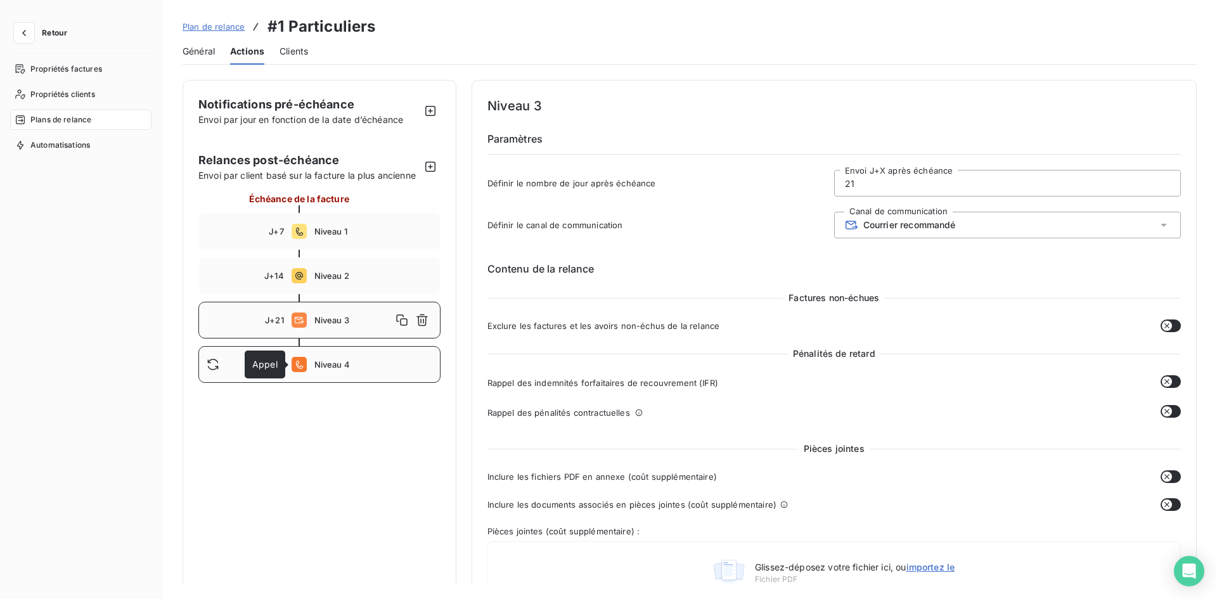
click at [302, 359] on icon at bounding box center [298, 364] width 15 height 15
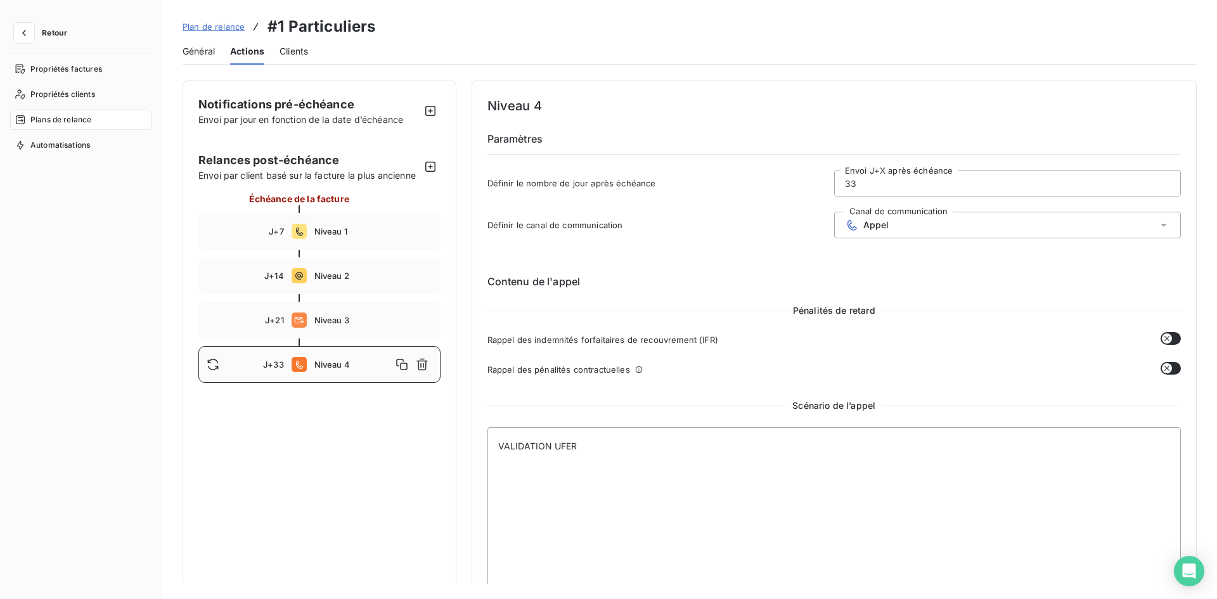
click at [304, 409] on div "Notifications pré-échéance Envoi par jour en fonction de la date d’échéance Rel…" at bounding box center [320, 355] width 274 height 551
click at [315, 235] on span "Niveau 1" at bounding box center [373, 231] width 118 height 10
type input "7"
click at [214, 27] on span "Plan de relance" at bounding box center [214, 27] width 62 height 10
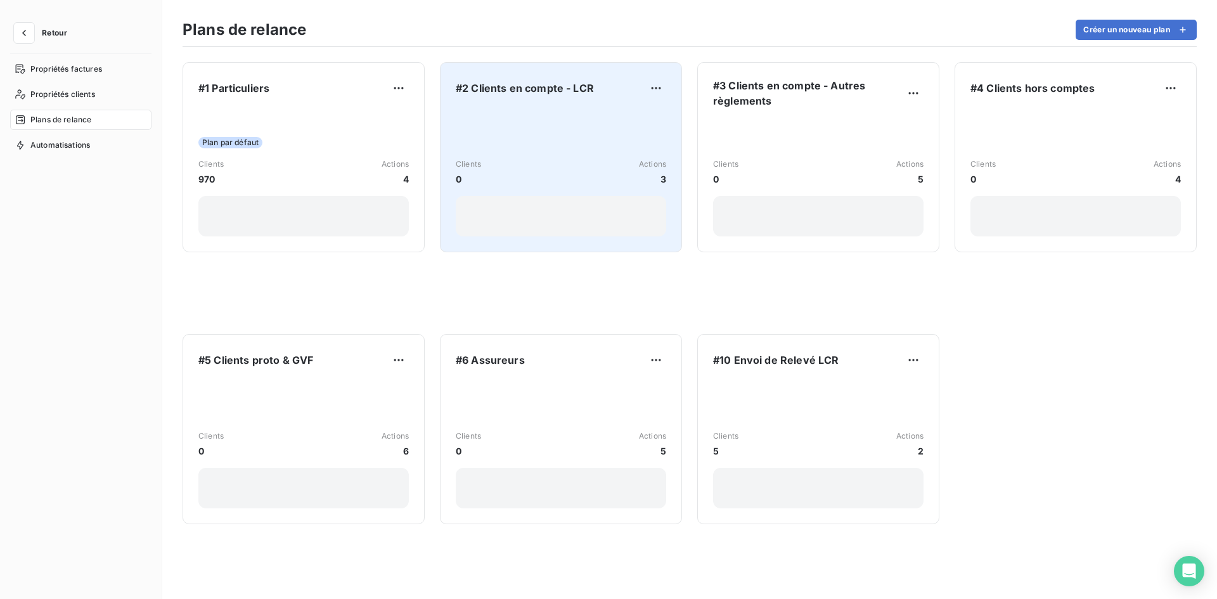
click at [520, 89] on span "#2 Clients en compte - LCR" at bounding box center [525, 87] width 138 height 15
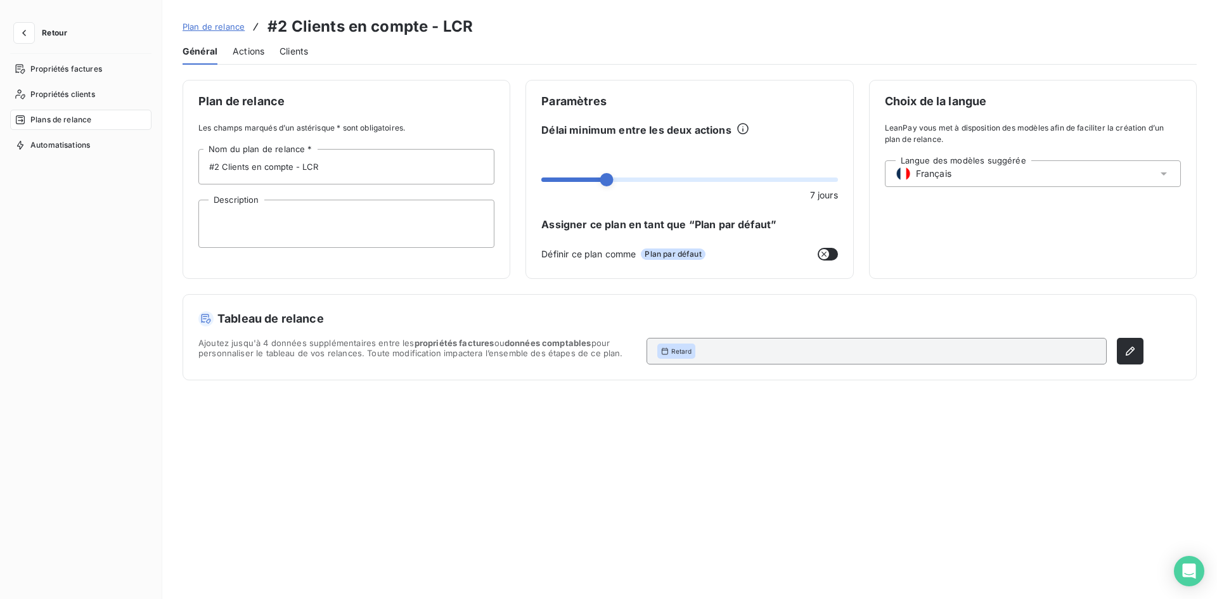
click at [248, 49] on span "Actions" at bounding box center [249, 51] width 32 height 13
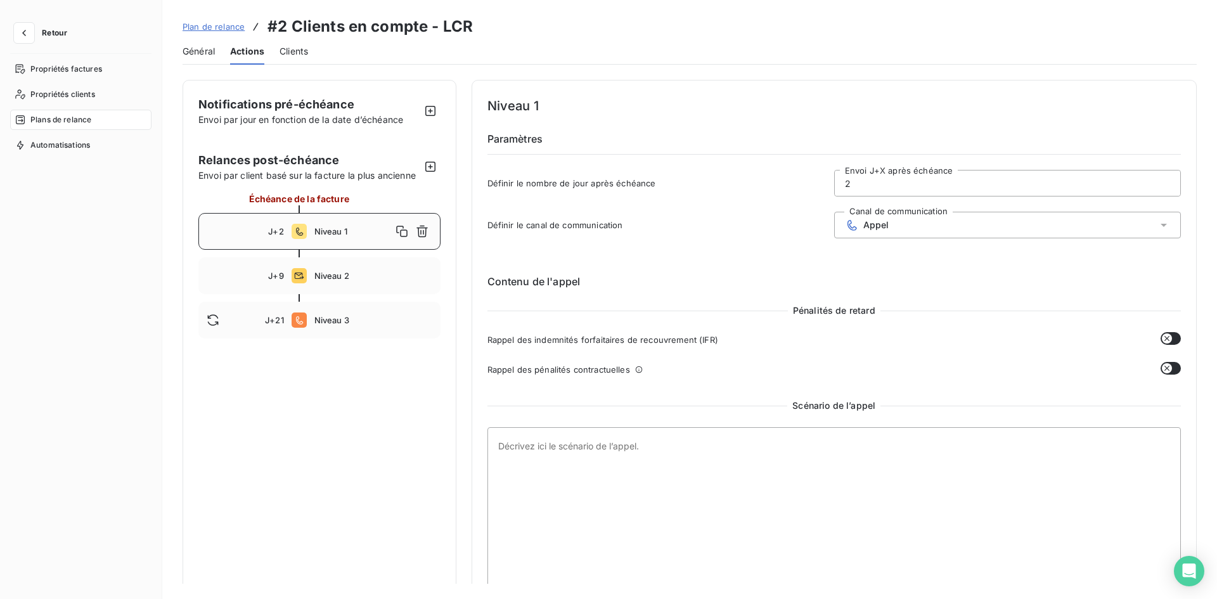
click at [323, 227] on span "Niveau 1" at bounding box center [352, 231] width 77 height 10
click at [327, 275] on span "Niveau 2" at bounding box center [373, 276] width 118 height 10
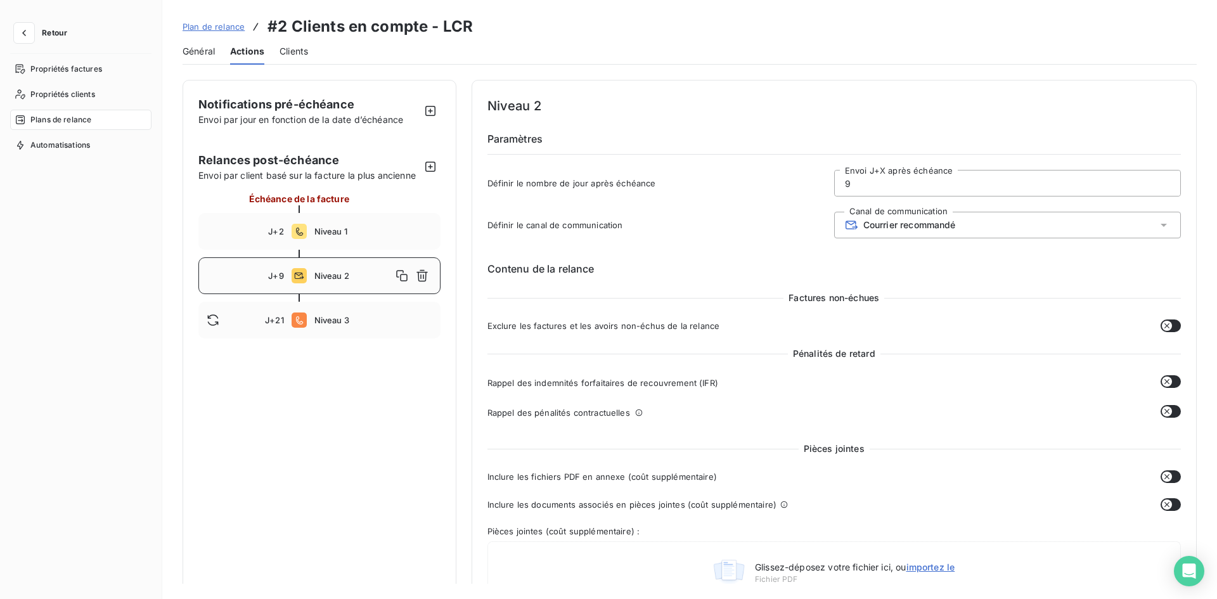
type input "9"
click at [42, 33] on span "Retour" at bounding box center [54, 33] width 25 height 8
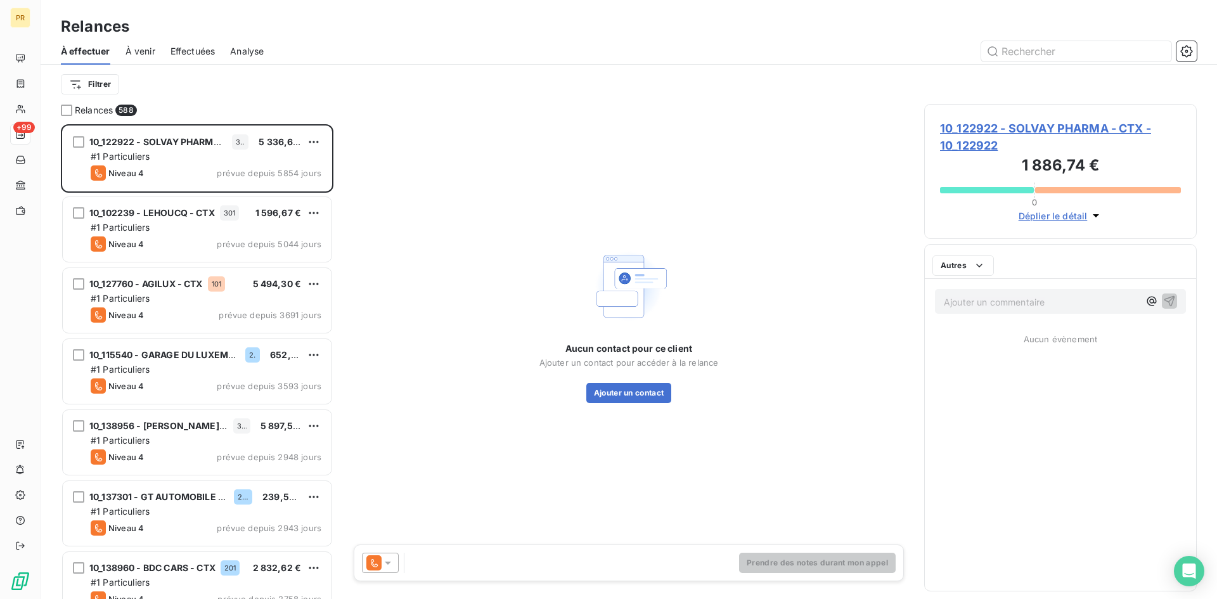
scroll to position [465, 263]
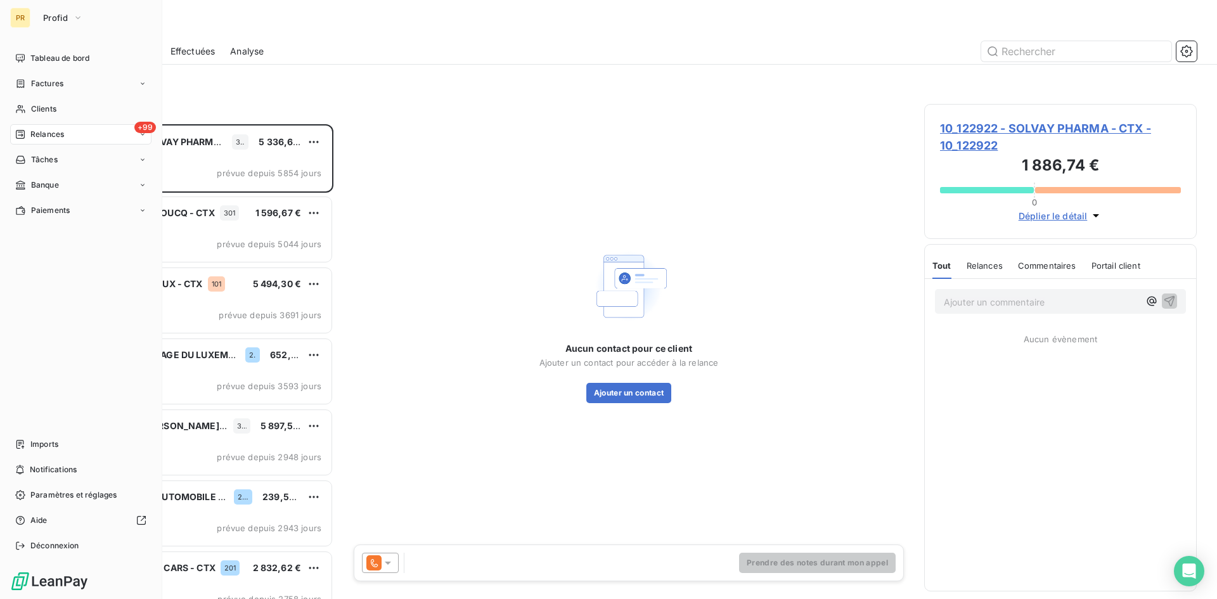
click at [46, 136] on span "Relances" at bounding box center [47, 134] width 34 height 11
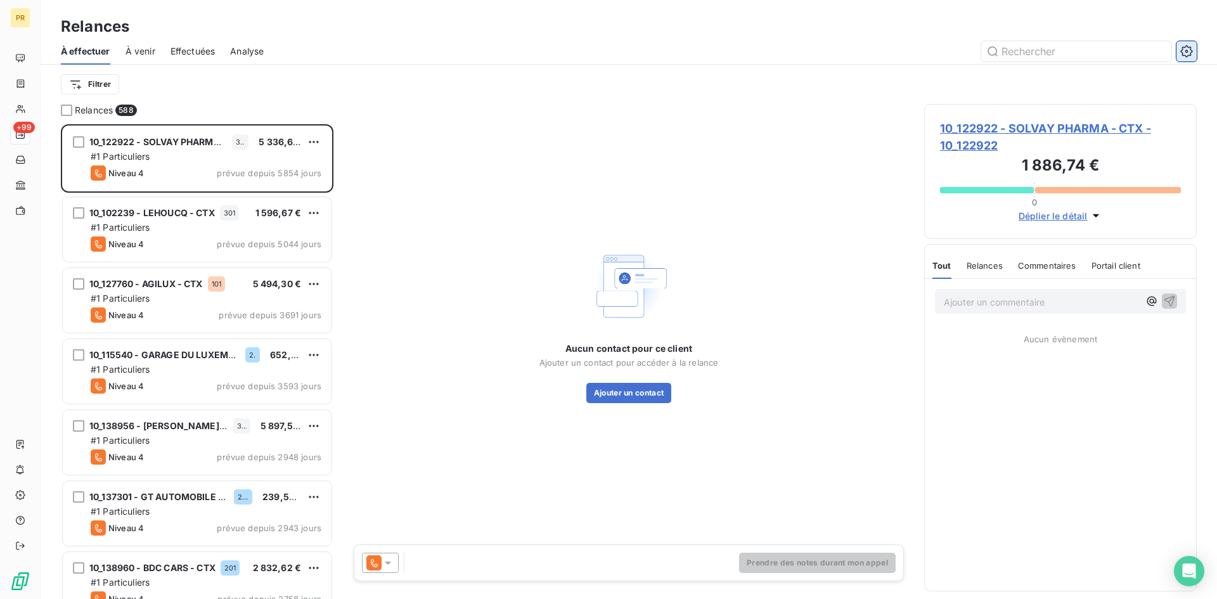
click at [1181, 54] on icon "button" at bounding box center [1186, 51] width 13 height 13
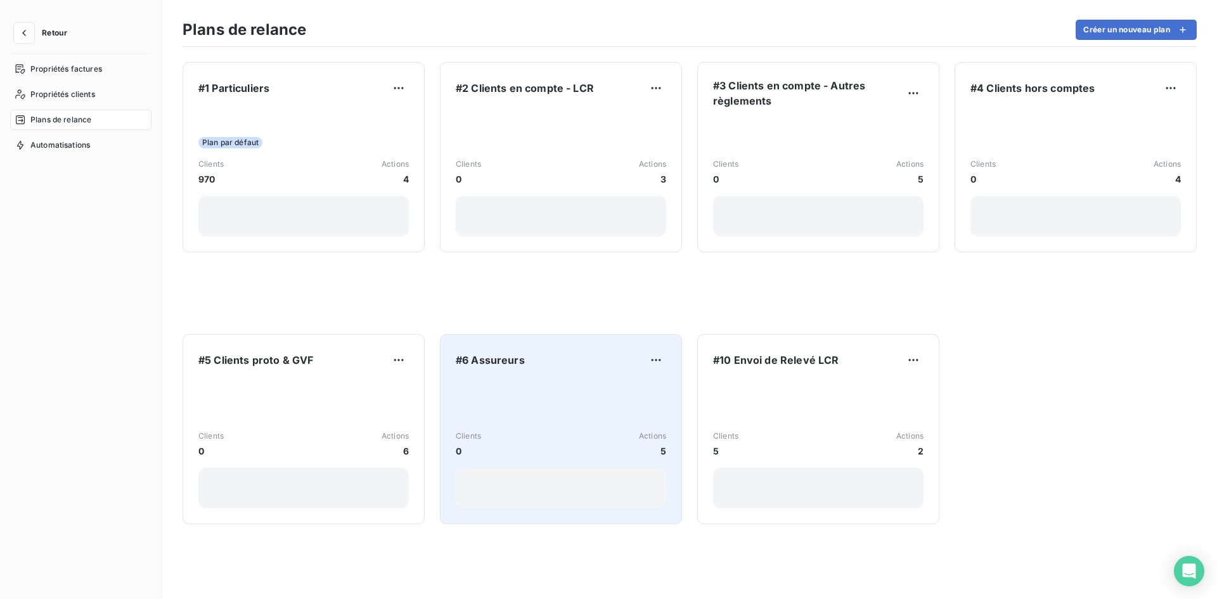
click at [491, 364] on span "#6 Assureurs" at bounding box center [490, 359] width 69 height 15
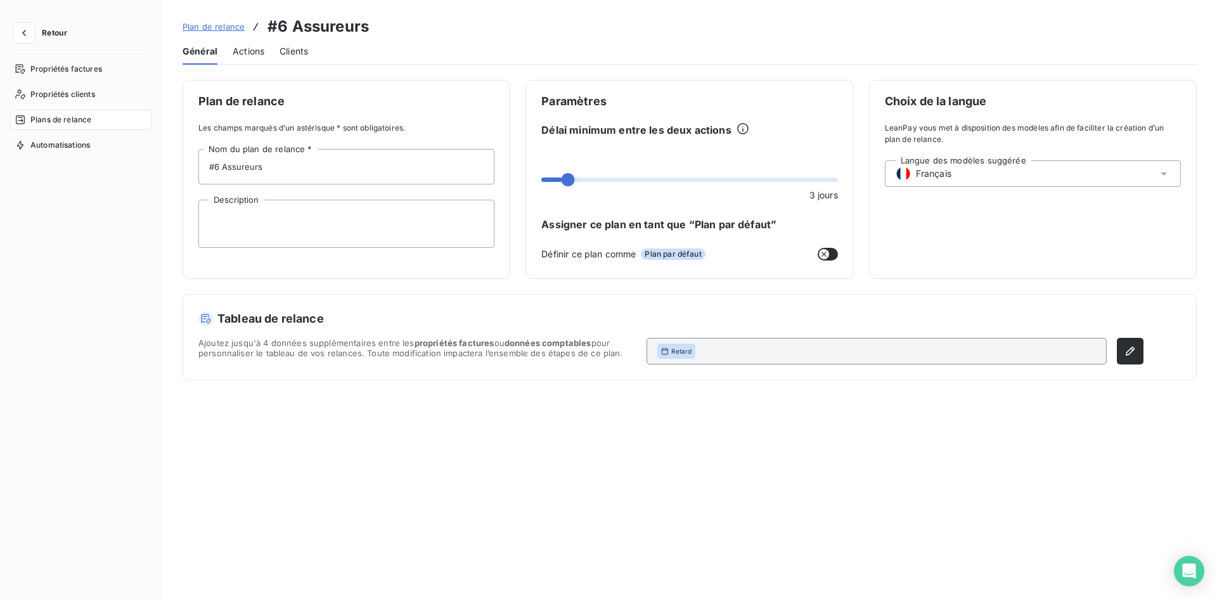
click at [252, 51] on span "Actions" at bounding box center [249, 51] width 32 height 13
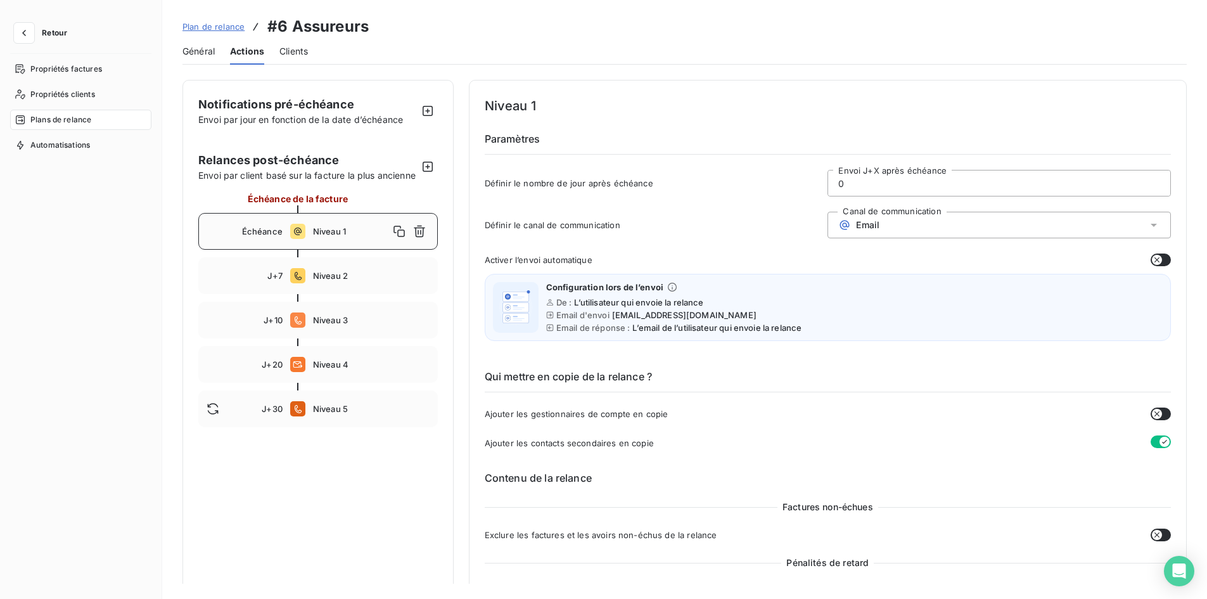
click at [54, 31] on span "Retour" at bounding box center [54, 33] width 25 height 8
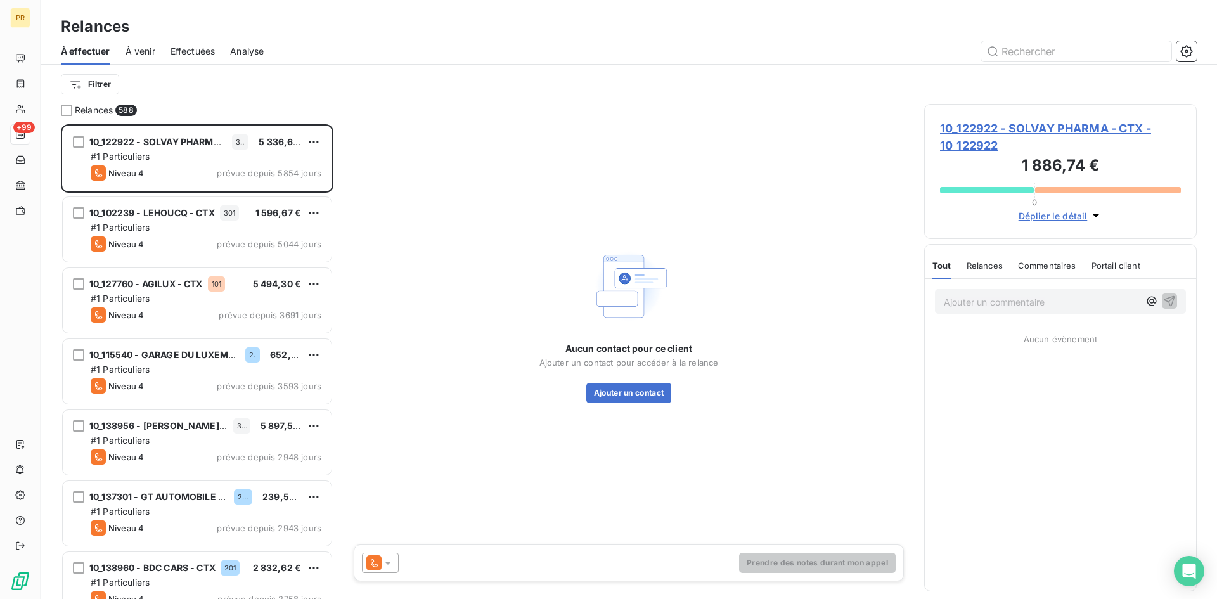
scroll to position [465, 263]
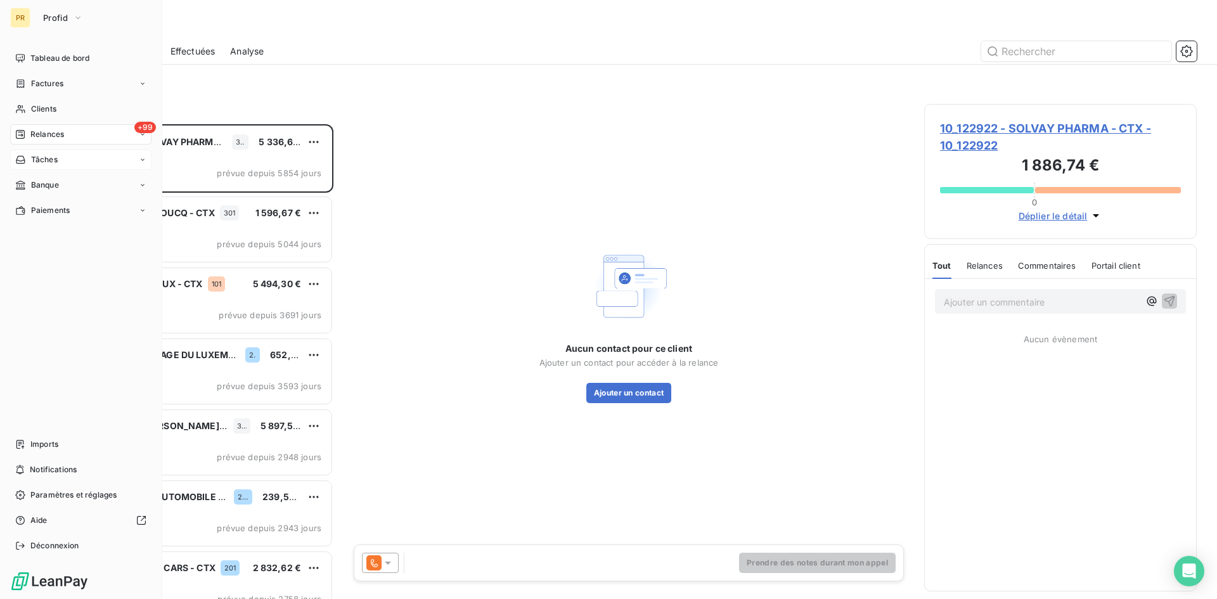
click at [53, 158] on span "Tâches" at bounding box center [44, 159] width 27 height 11
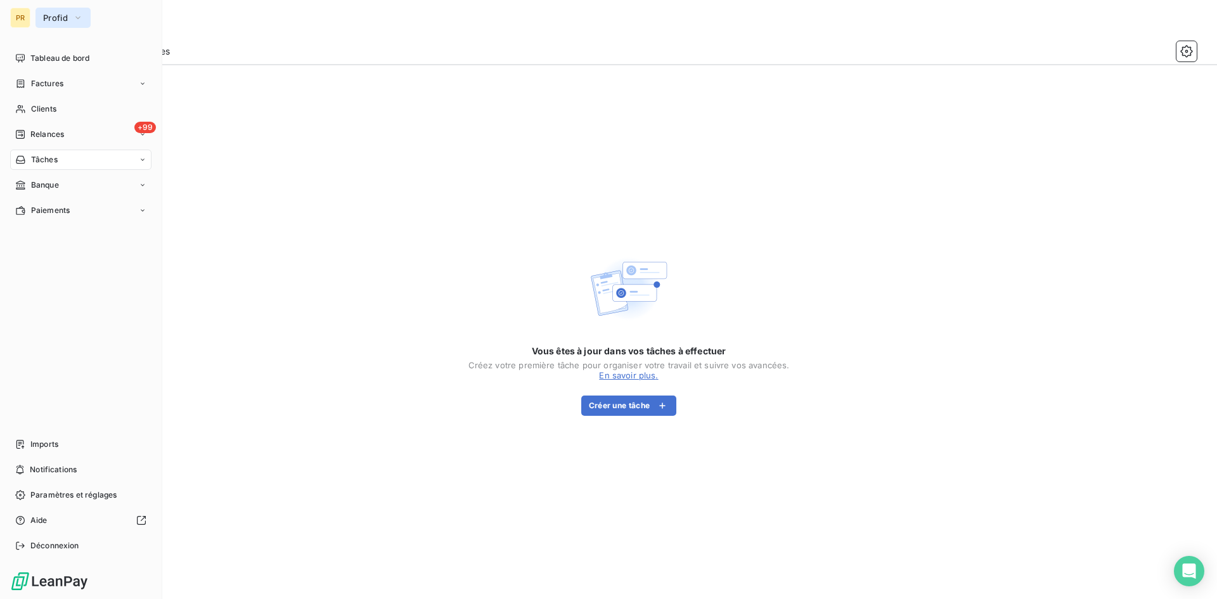
click at [72, 13] on button "Profid" at bounding box center [62, 18] width 55 height 20
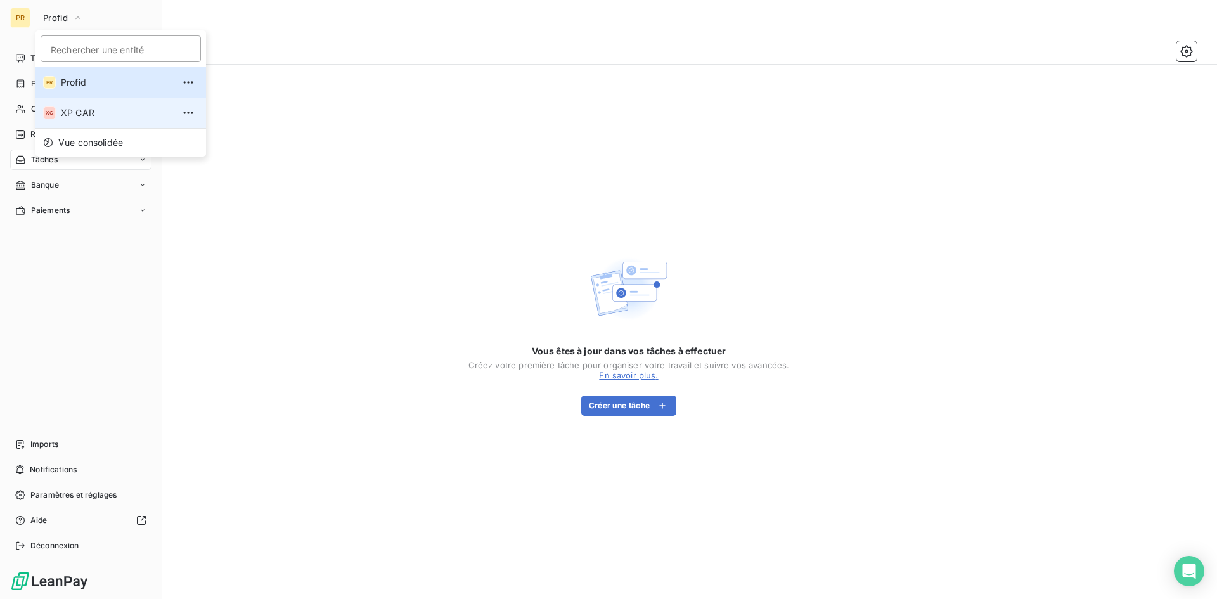
click at [76, 112] on span "XP CAR" at bounding box center [117, 112] width 112 height 13
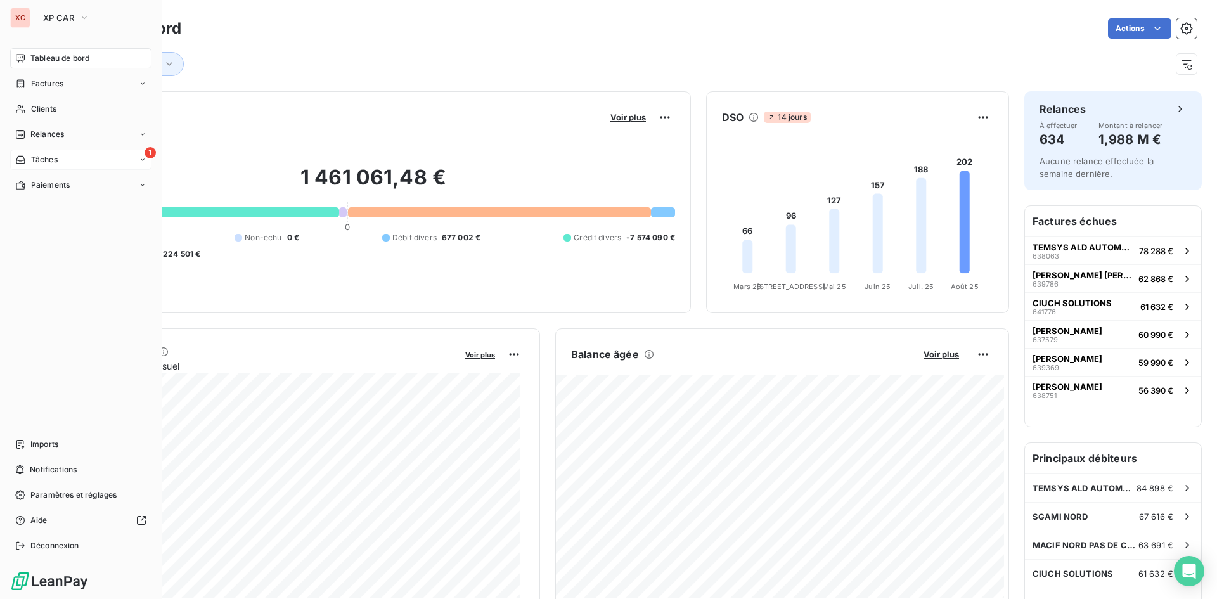
click at [55, 157] on span "Tâches" at bounding box center [44, 159] width 27 height 11
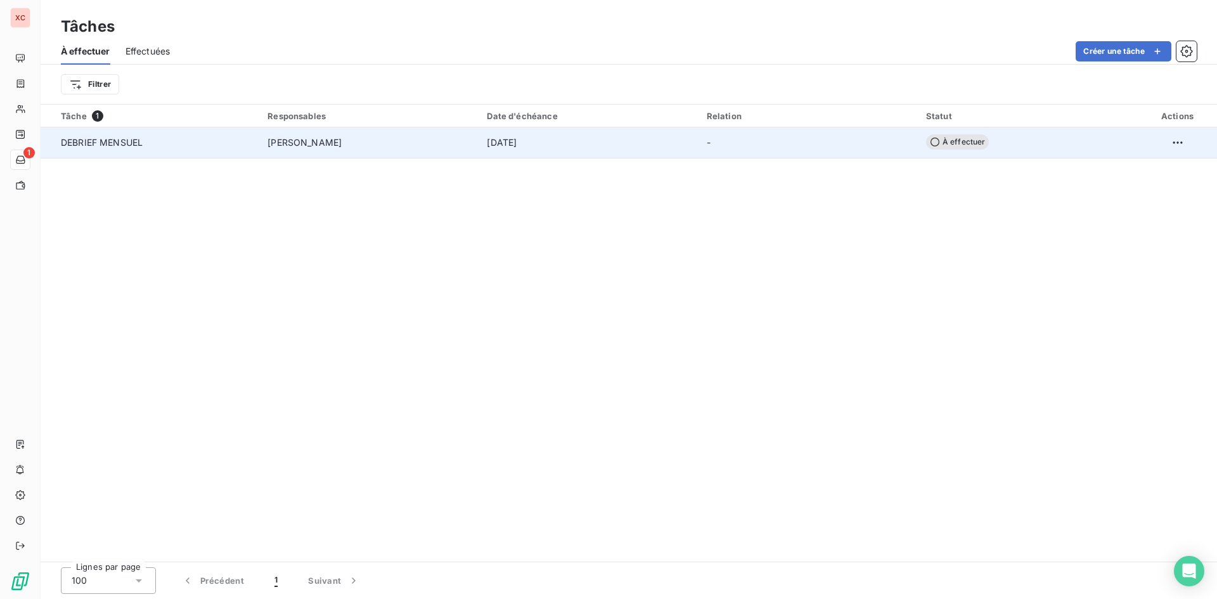
click at [113, 146] on span "DEBRIEF MENSUEL" at bounding box center [102, 142] width 82 height 11
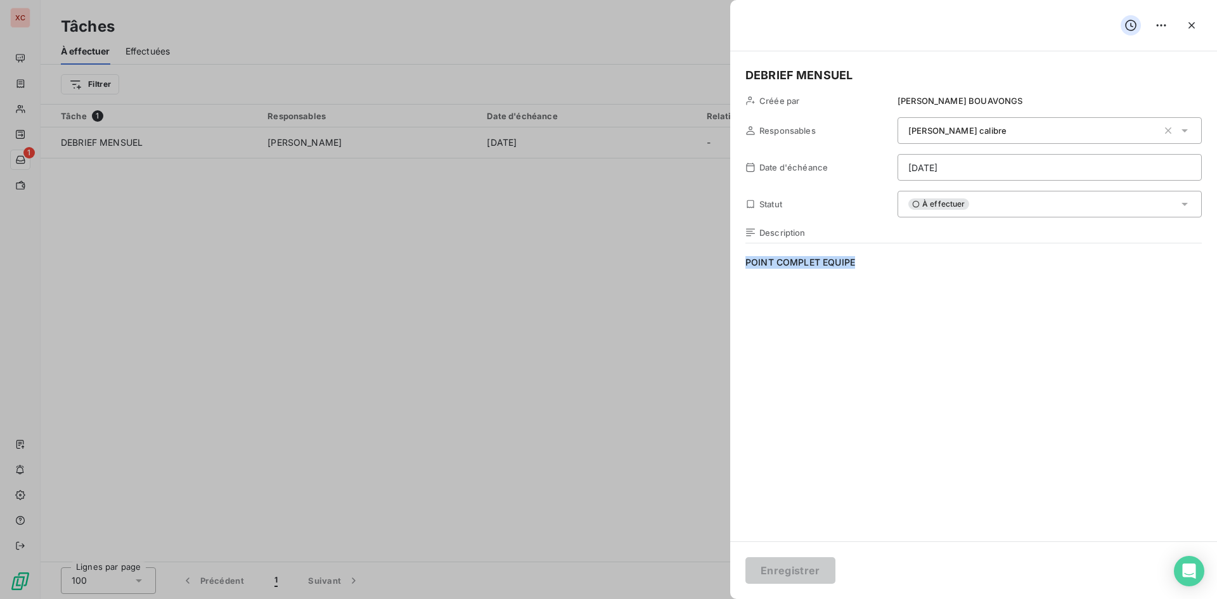
drag, startPoint x: 867, startPoint y: 266, endPoint x: 710, endPoint y: 268, distance: 156.5
click at [710, 598] on div "DEBRIEF MENSUEL Créée par ALEXANDRE BOUAVONGS Responsables jean calibre Date d'…" at bounding box center [608, 599] width 1217 height 0
click at [1188, 28] on icon "button" at bounding box center [1191, 25] width 13 height 13
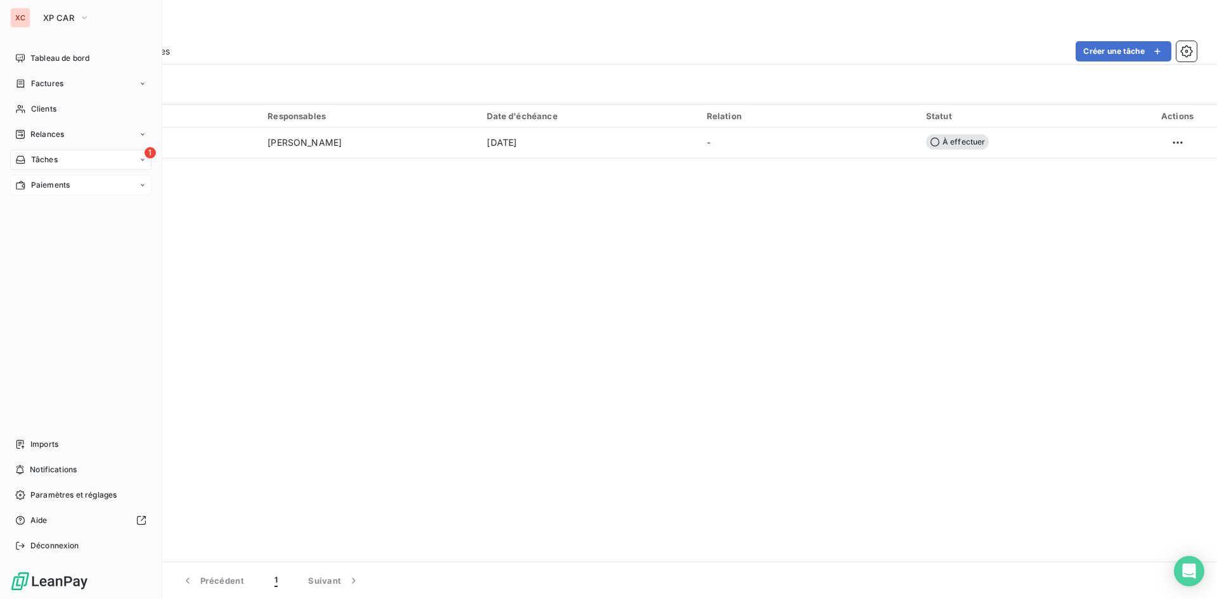
click at [51, 188] on span "Paiements" at bounding box center [50, 184] width 39 height 11
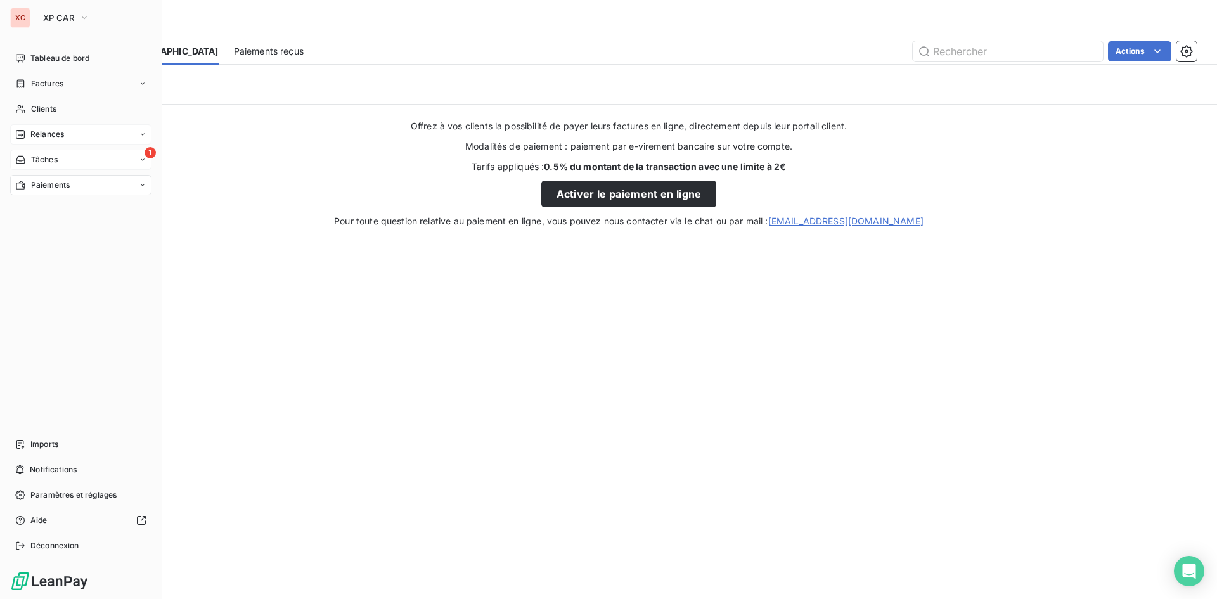
click at [51, 126] on div "Relances" at bounding box center [80, 134] width 141 height 20
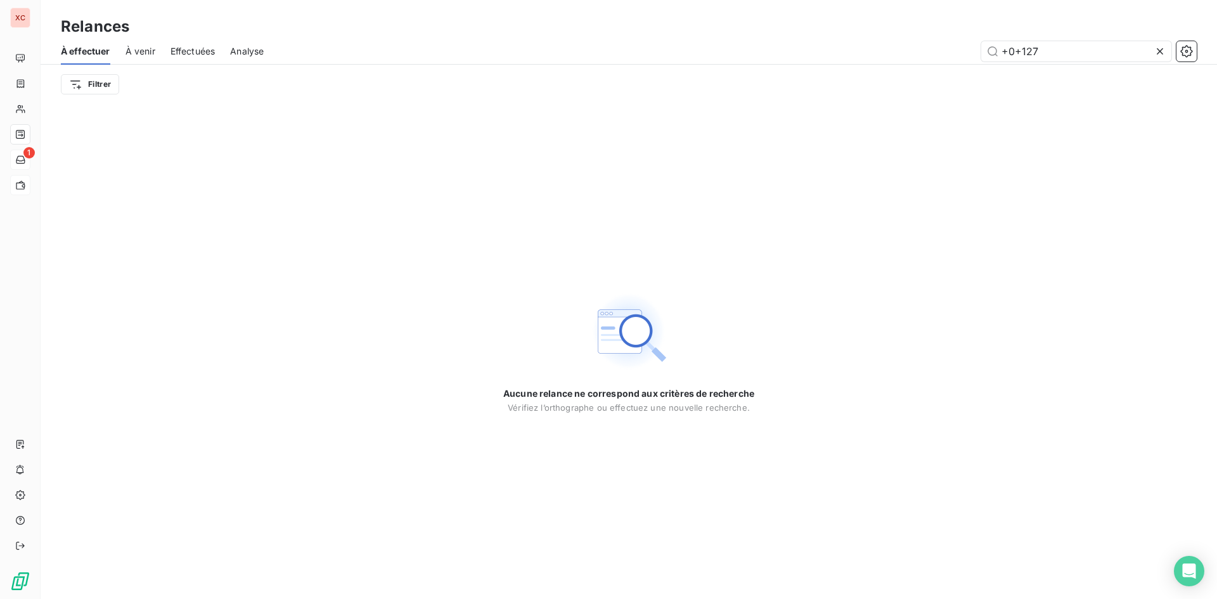
click at [186, 51] on span "Effectuées" at bounding box center [192, 51] width 45 height 13
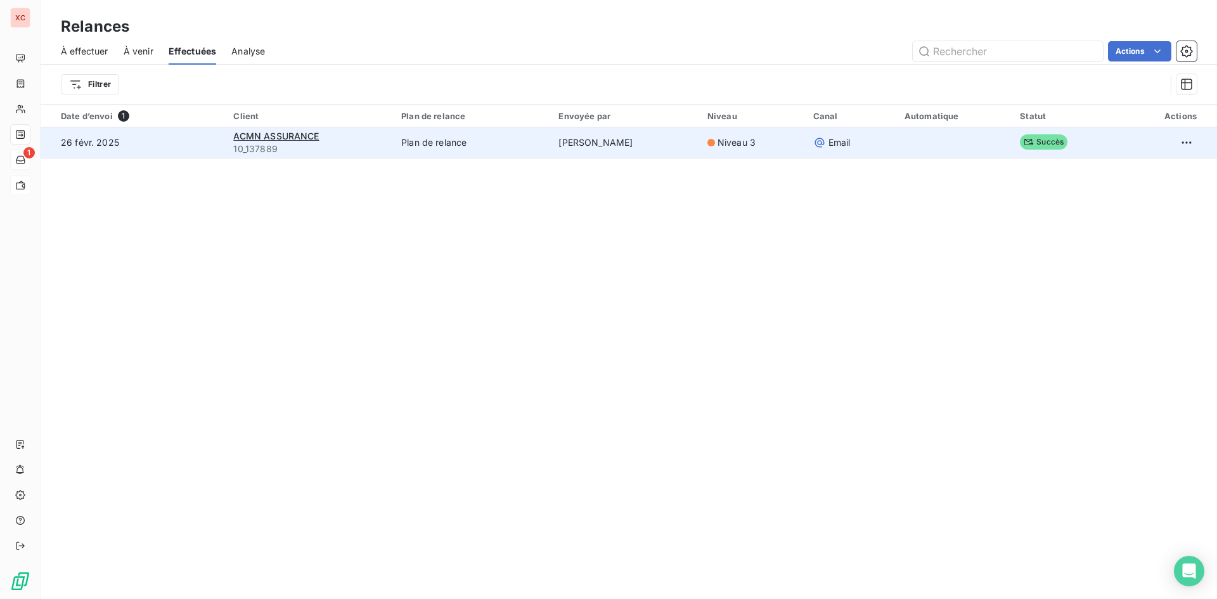
click at [98, 139] on td "26 févr. 2025" at bounding box center [133, 142] width 185 height 30
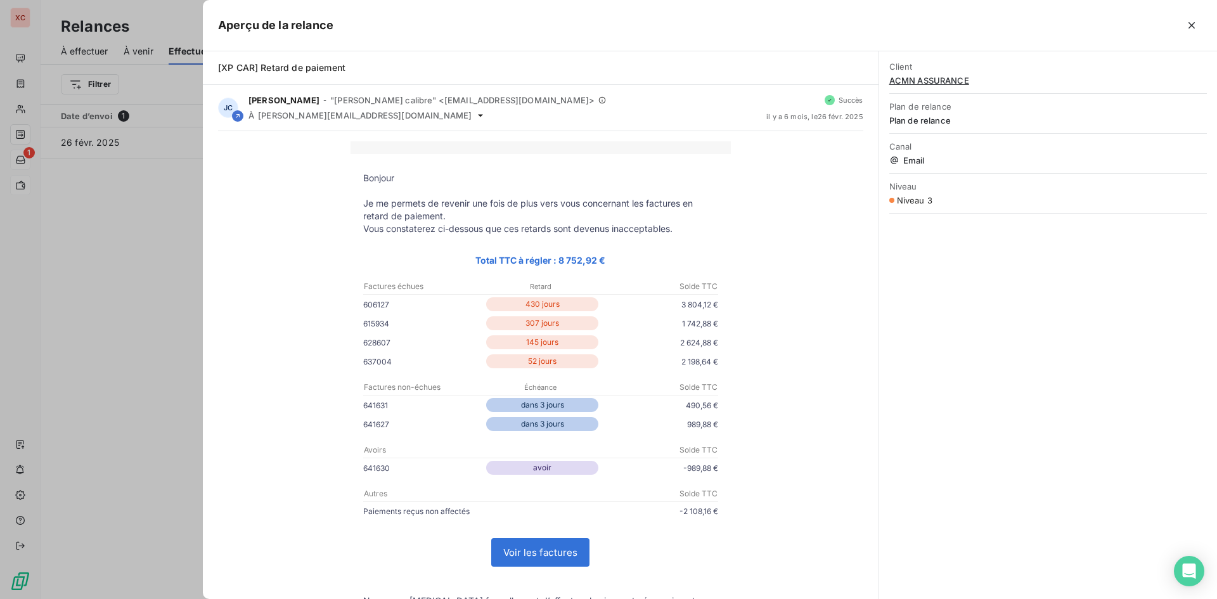
drag, startPoint x: 440, startPoint y: 215, endPoint x: 562, endPoint y: 217, distance: 121.7
click at [569, 217] on p "Je me permets de revenir une fois de plus vers vous concernant les factures en …" at bounding box center [540, 209] width 355 height 25
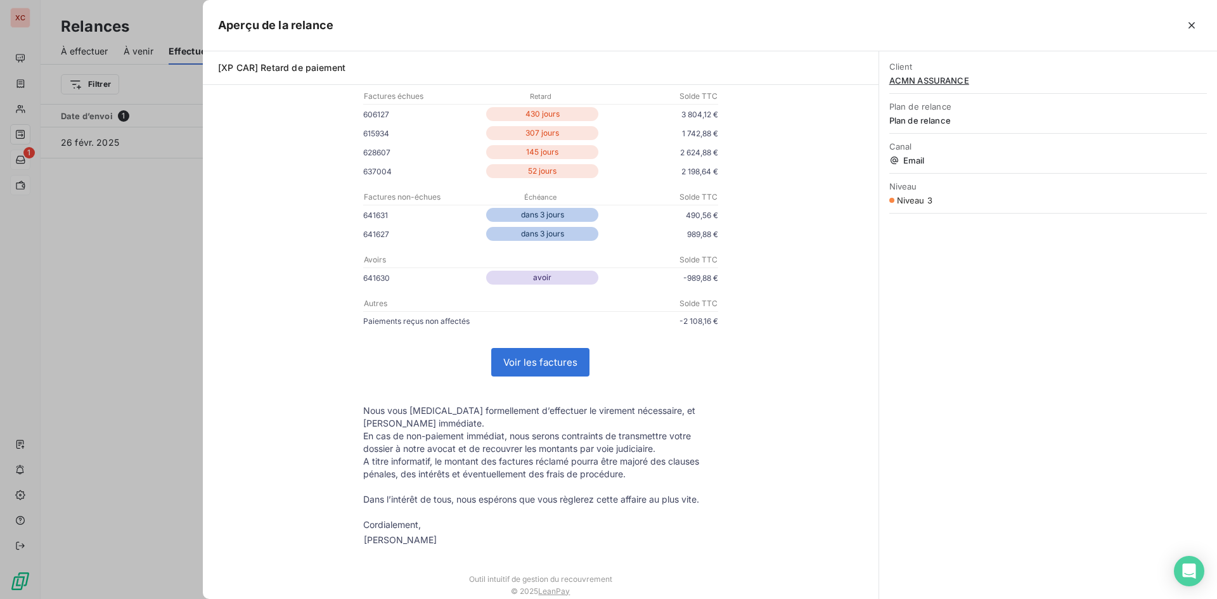
scroll to position [63, 0]
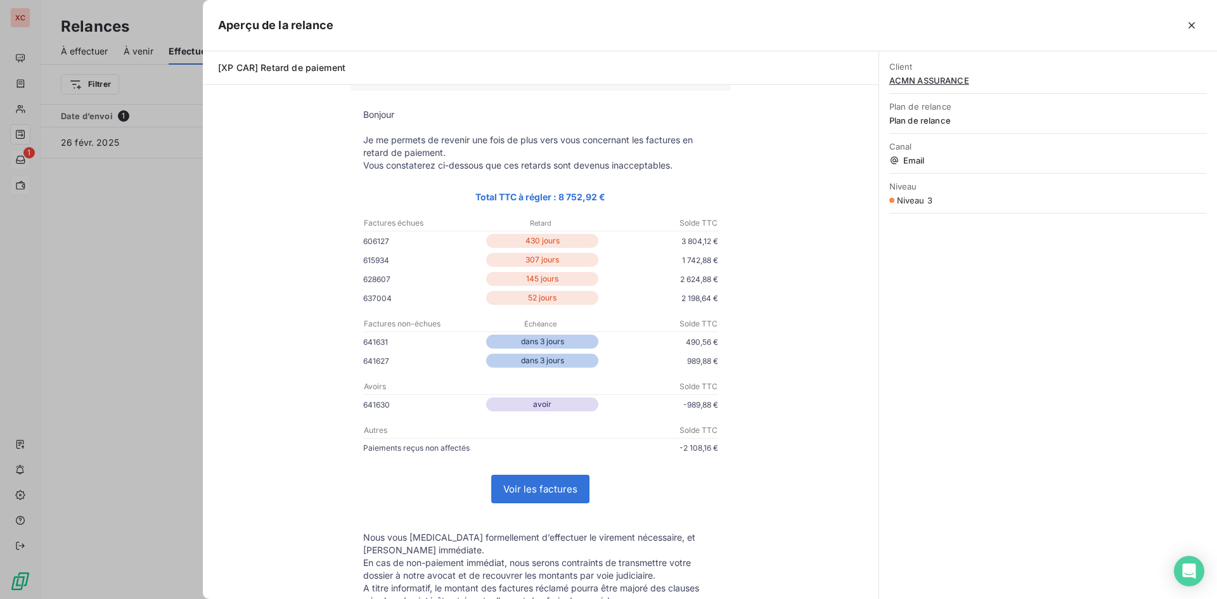
click at [528, 491] on link "Voir les factures" at bounding box center [540, 488] width 97 height 27
click at [20, 60] on div at bounding box center [608, 299] width 1217 height 599
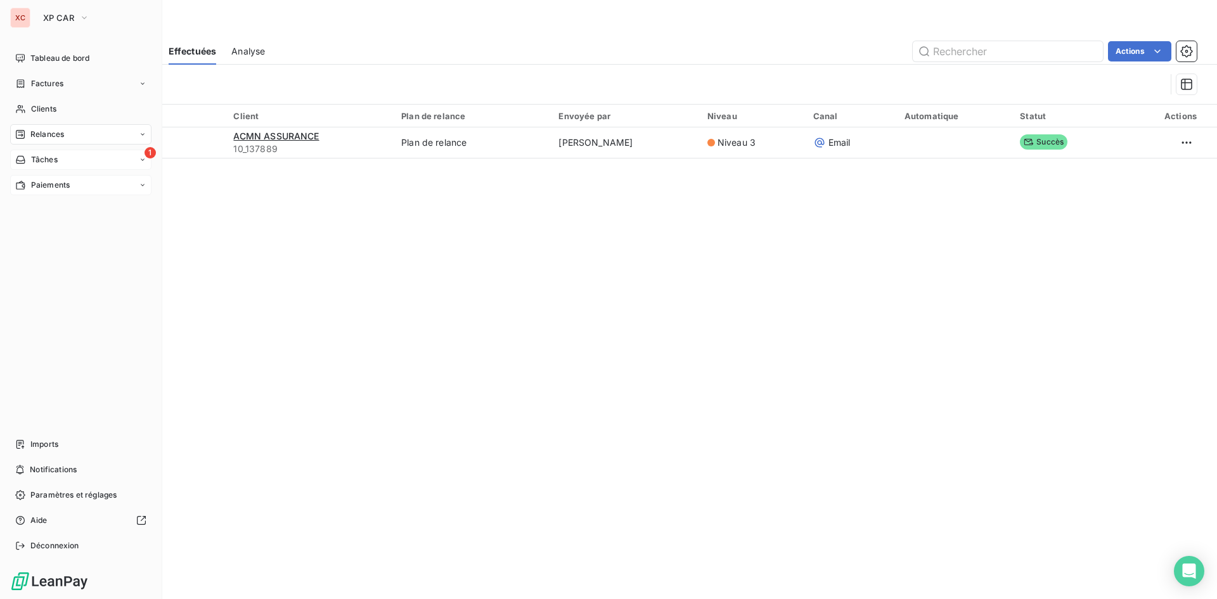
click at [60, 187] on span "Paiements" at bounding box center [50, 184] width 39 height 11
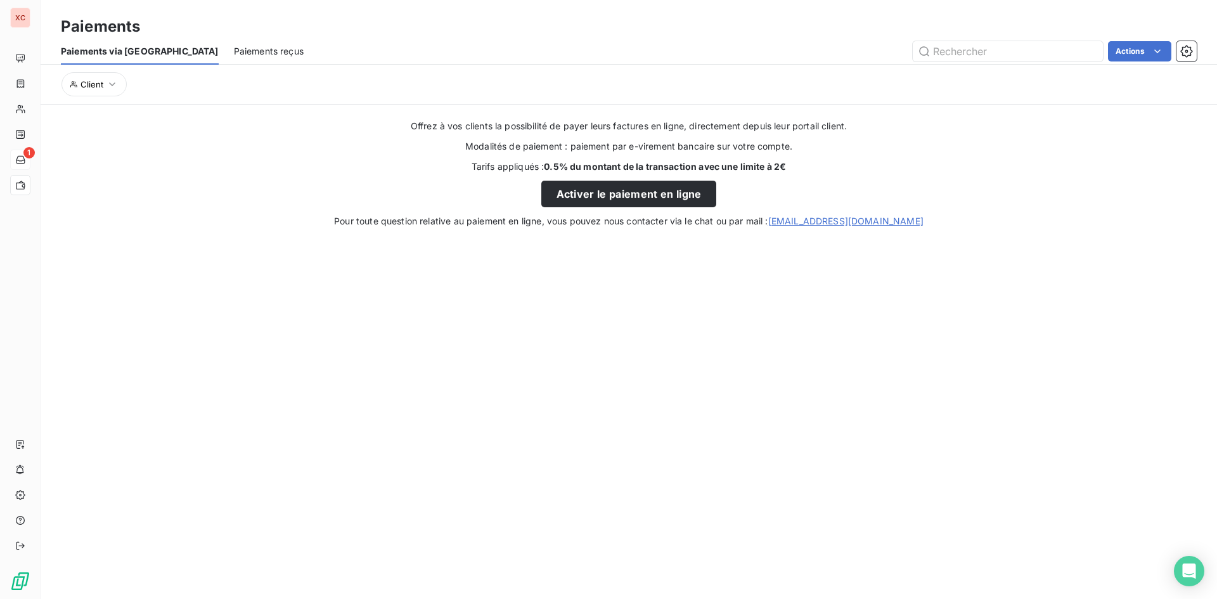
click at [234, 48] on span "Paiements reçus" at bounding box center [269, 51] width 70 height 13
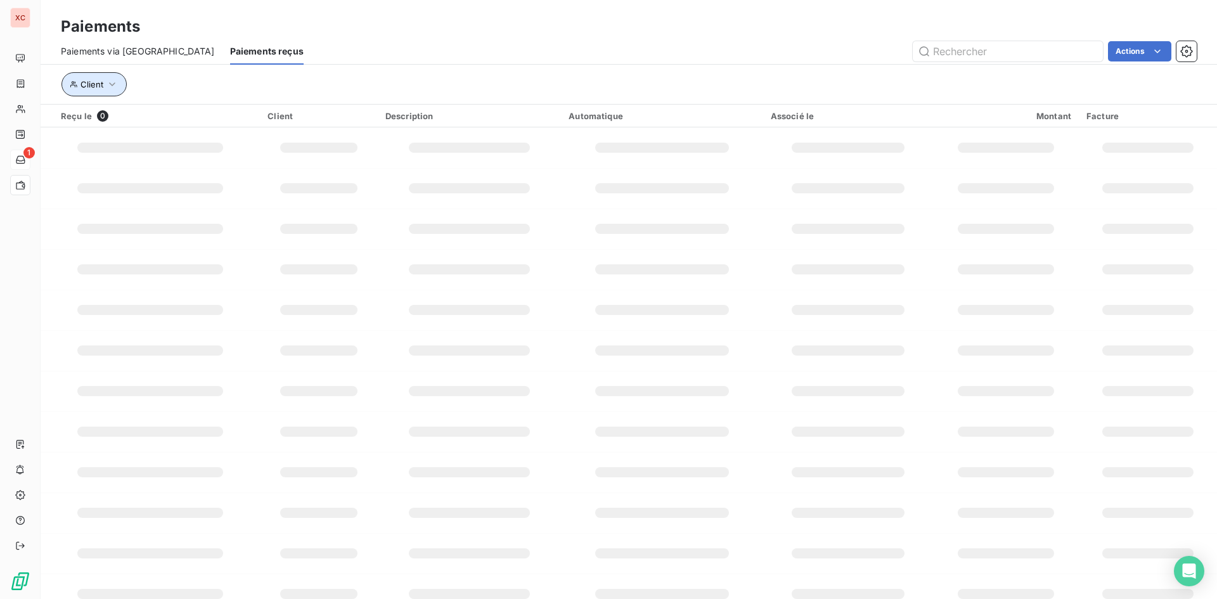
click at [114, 84] on icon "button" at bounding box center [112, 84] width 13 height 13
click at [155, 82] on div "Client" at bounding box center [613, 84] width 1105 height 24
click at [110, 51] on span "Paiements via le Portail" at bounding box center [138, 51] width 154 height 13
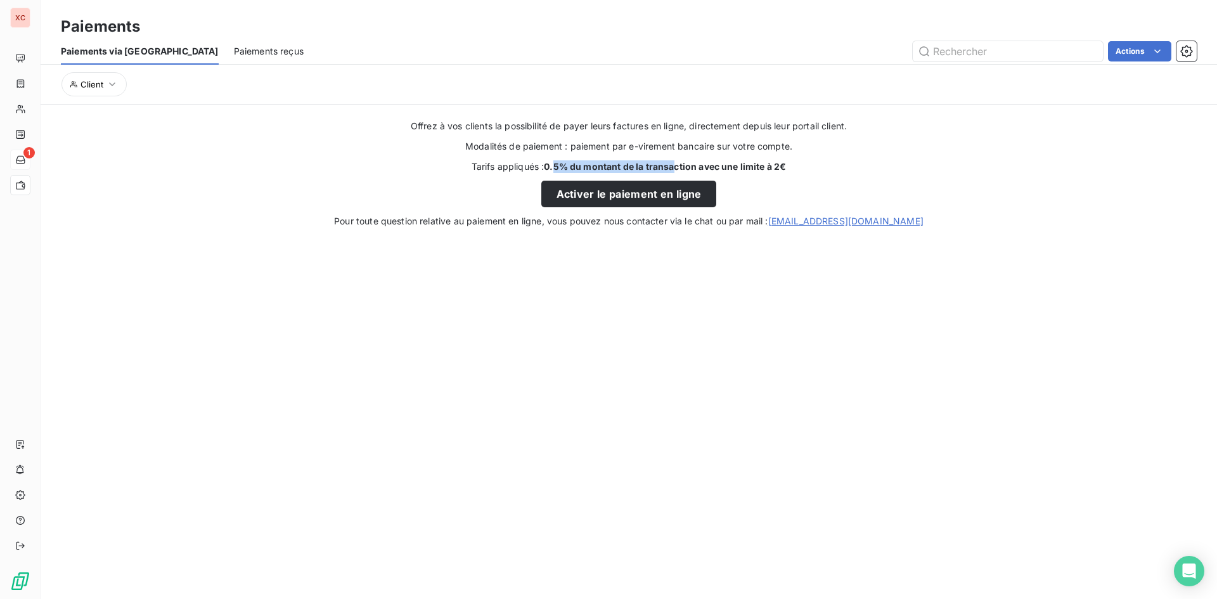
drag, startPoint x: 554, startPoint y: 165, endPoint x: 608, endPoint y: 165, distance: 54.5
click at [651, 168] on strong "0.5% du montant de la transaction avec une limite à 2€" at bounding box center [665, 166] width 242 height 11
click at [570, 164] on strong "0.5% du montant de la transaction avec une limite à 2€" at bounding box center [665, 166] width 242 height 11
drag, startPoint x: 791, startPoint y: 166, endPoint x: 756, endPoint y: 167, distance: 35.5
click at [756, 167] on div "Offrez à vos clients la possibilité de payer leurs factures en ligne, directeme…" at bounding box center [629, 174] width 1176 height 108
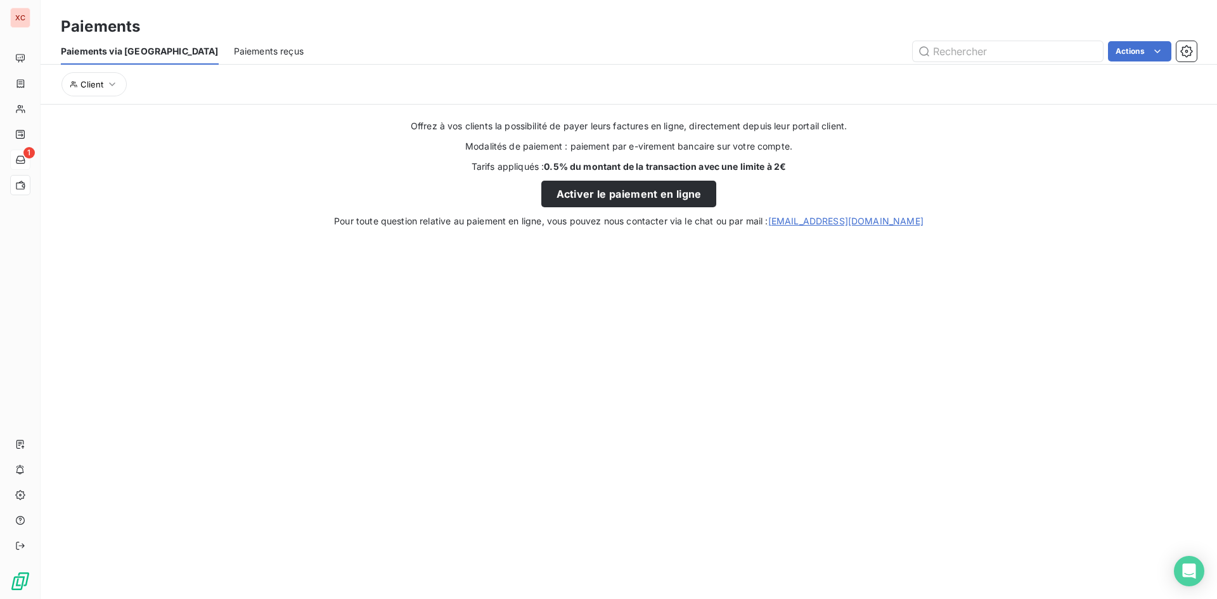
click at [444, 251] on section "Paiements Paiements via le Portail Paiements reçus Actions Client Offrez à vos …" at bounding box center [629, 299] width 1176 height 599
click at [555, 167] on strong "0.5% du montant de la transaction avec une limite à 2€" at bounding box center [665, 166] width 242 height 11
click at [234, 51] on span "Paiements reçus" at bounding box center [269, 51] width 70 height 13
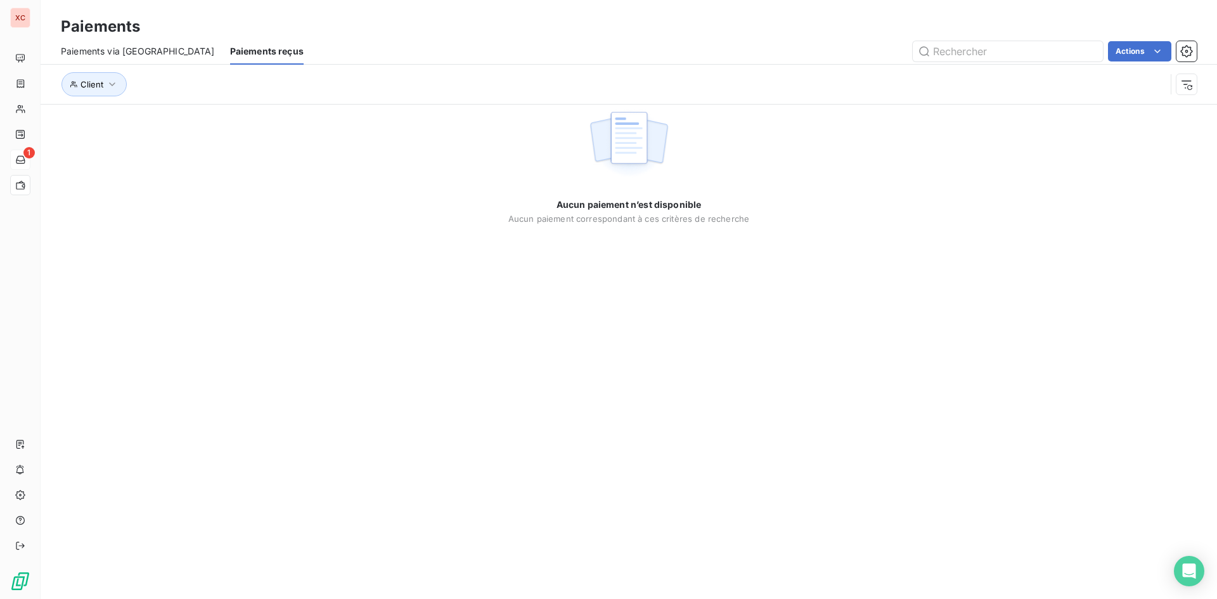
click at [112, 54] on span "Paiements via le Portail" at bounding box center [138, 51] width 154 height 13
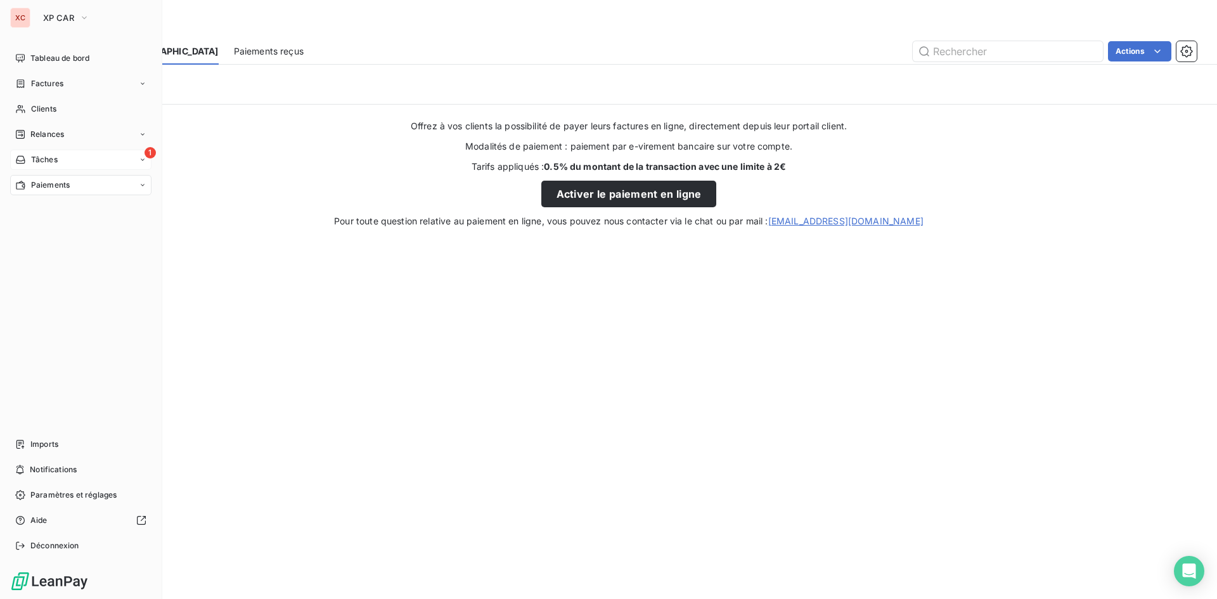
click at [54, 188] on span "Paiements" at bounding box center [50, 184] width 39 height 11
click at [68, 211] on span "Paiements reçus" at bounding box center [60, 210] width 61 height 11
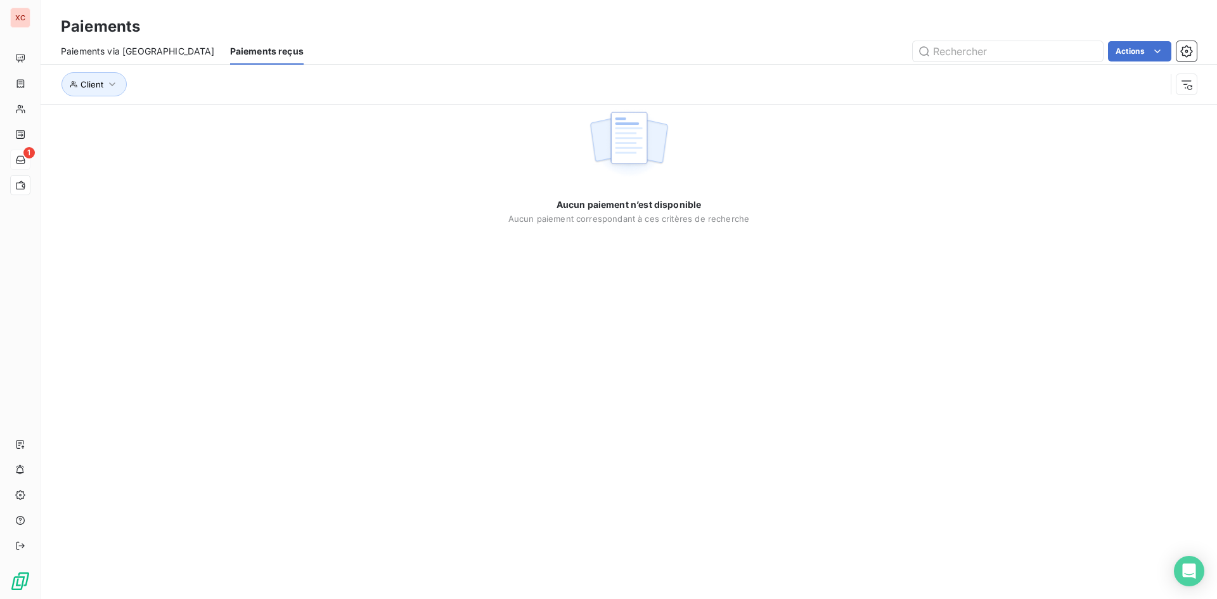
click at [230, 53] on span "Paiements reçus" at bounding box center [267, 51] width 74 height 13
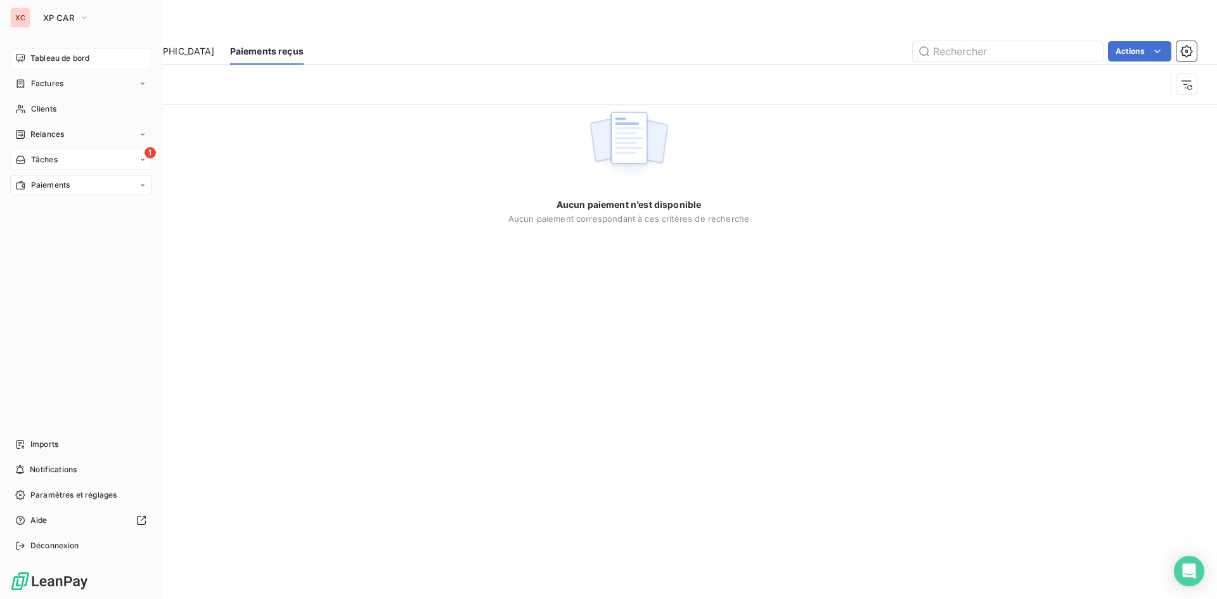
click at [39, 56] on span "Tableau de bord" at bounding box center [59, 58] width 59 height 11
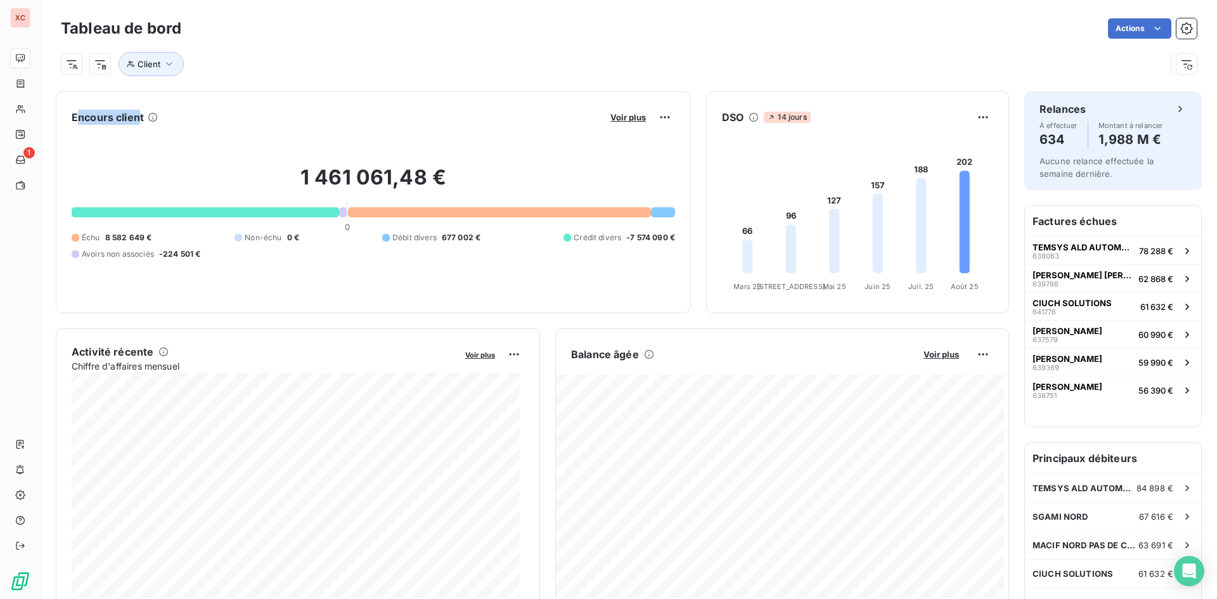
drag, startPoint x: 76, startPoint y: 114, endPoint x: 141, endPoint y: 112, distance: 65.3
click at [141, 112] on h6 "Encours client" at bounding box center [108, 117] width 72 height 15
drag, startPoint x: 109, startPoint y: 240, endPoint x: 137, endPoint y: 235, distance: 28.2
click at [137, 235] on span "8 582 649 €" at bounding box center [128, 237] width 47 height 11
drag, startPoint x: 248, startPoint y: 234, endPoint x: 278, endPoint y: 234, distance: 30.4
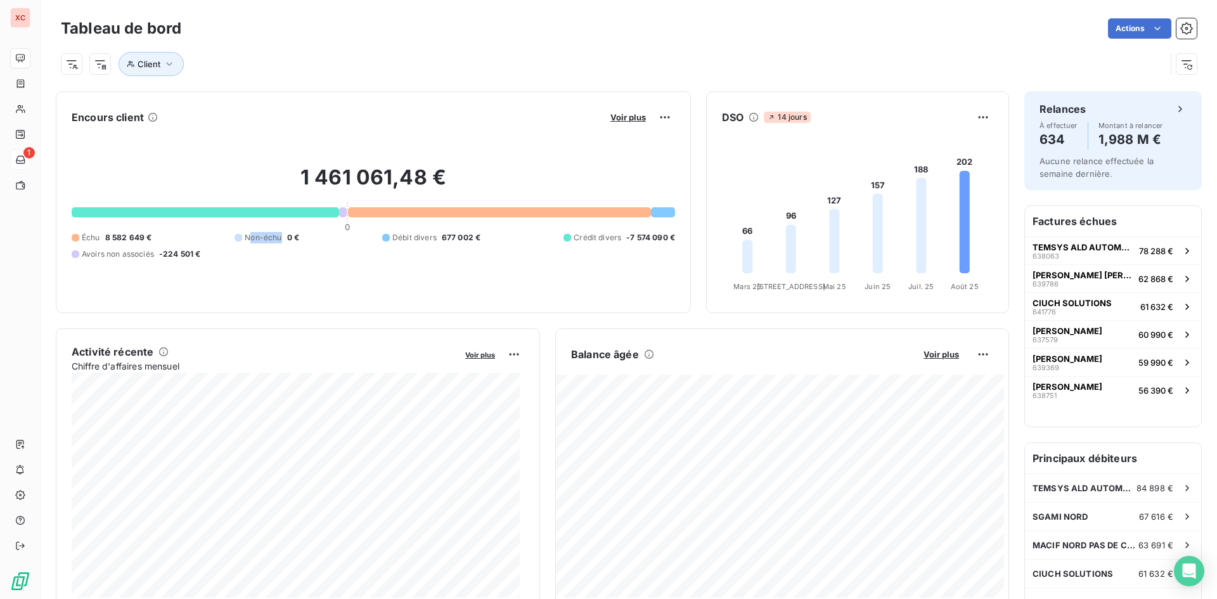
click at [278, 234] on span "Non-échu" at bounding box center [263, 237] width 37 height 11
click at [287, 238] on span "0 €" at bounding box center [293, 237] width 12 height 11
click at [288, 233] on span "0 €" at bounding box center [293, 237] width 12 height 11
drag, startPoint x: 714, startPoint y: 116, endPoint x: 735, endPoint y: 112, distance: 22.0
click at [735, 112] on div "DSO 14 jours" at bounding box center [858, 117] width 302 height 20
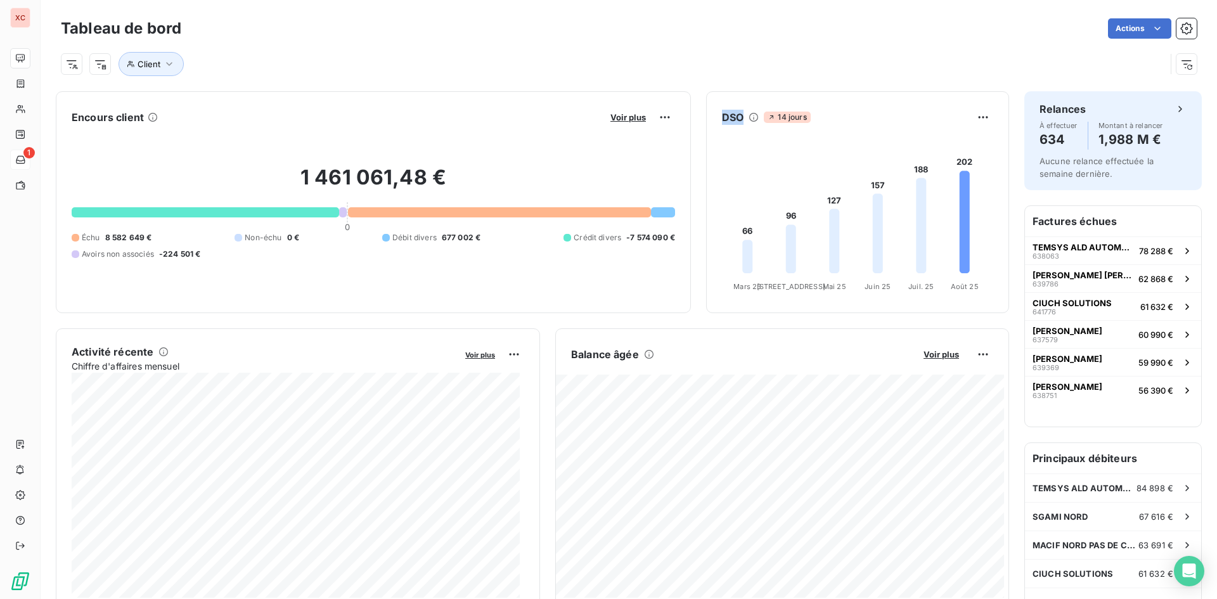
click at [750, 131] on foreignobject at bounding box center [856, 212] width 298 height 170
click at [746, 158] on foreignobject at bounding box center [856, 212] width 298 height 170
click at [662, 115] on html "XC 1 Tableau de bord Actions Client Encours client Voir plus Exporter 1 461 061…" at bounding box center [608, 299] width 1217 height 599
click at [28, 160] on html "XC 1 Tableau de bord Actions Client Encours client Voir plus Exporter 1 461 061…" at bounding box center [608, 299] width 1217 height 599
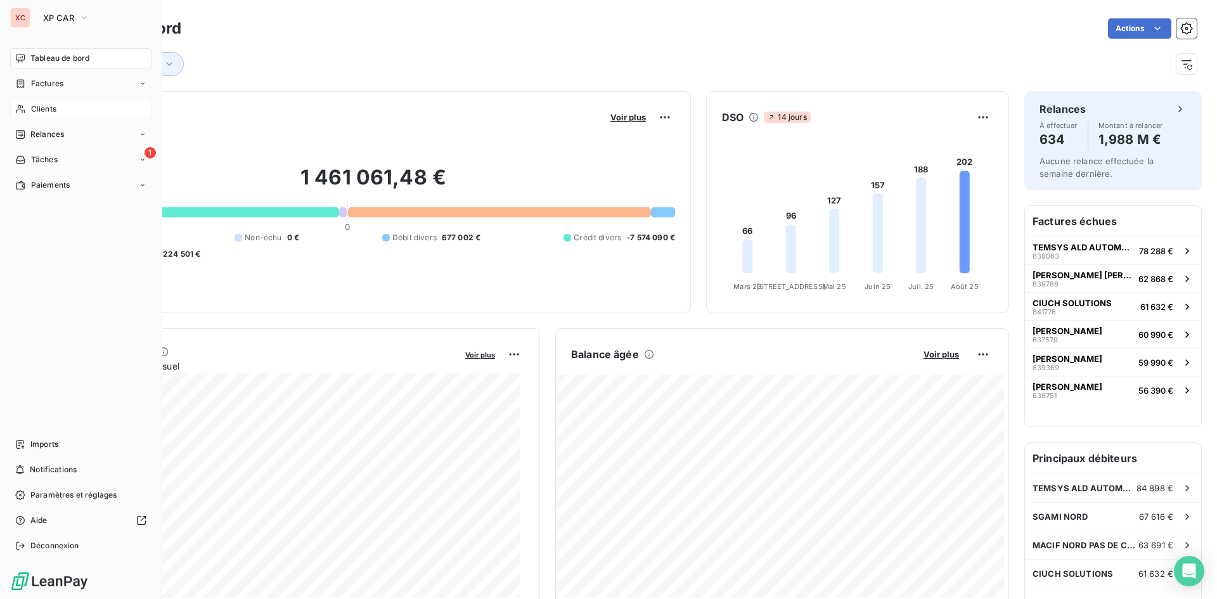
click at [46, 111] on span "Clients" at bounding box center [43, 108] width 25 height 11
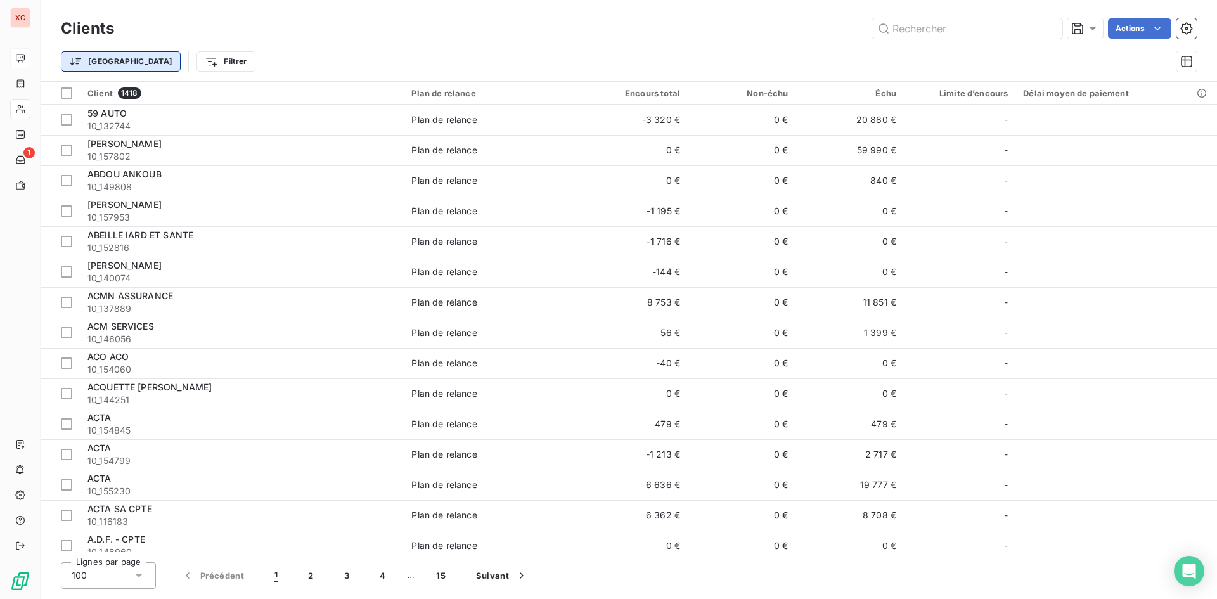
click at [91, 65] on html "XC 1 Clients Actions Trier Filtrer Client 1418 Plan de relance Encours total No…" at bounding box center [608, 299] width 1217 height 599
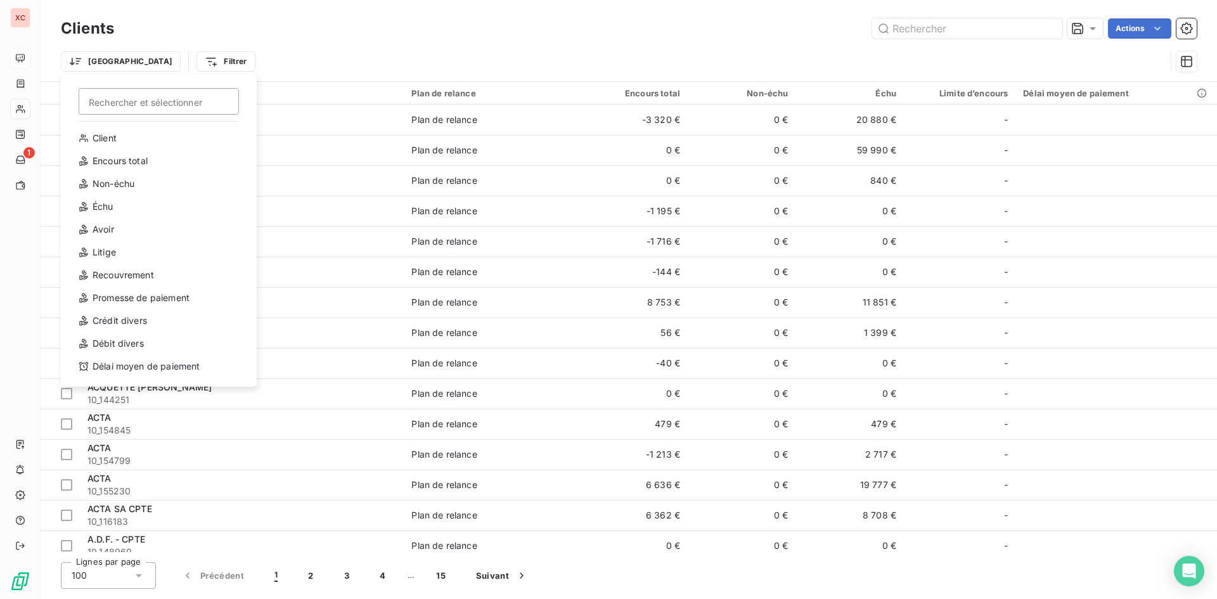
click at [91, 64] on html "XC 1 Clients Actions Trier Rechercher et sélectionner Client Encours total Non-…" at bounding box center [608, 299] width 1217 height 599
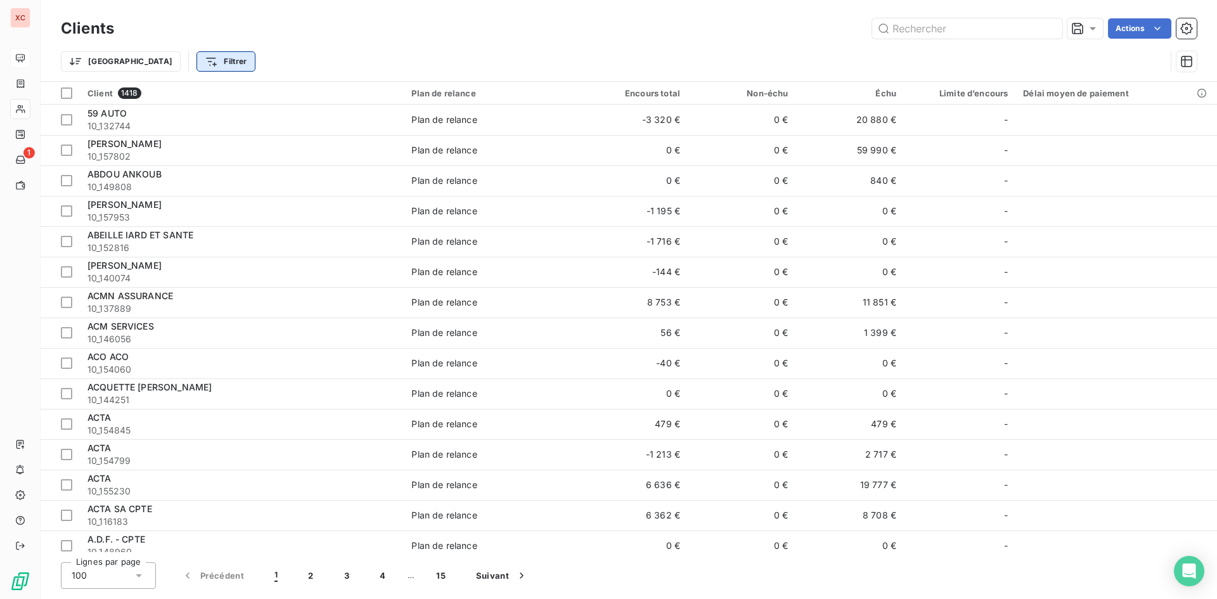
click at [165, 68] on html "XC 1 Clients Actions Trier Filtrer Client 1418 Plan de relance Encours total No…" at bounding box center [608, 299] width 1217 height 599
drag, startPoint x: 20, startPoint y: 124, endPoint x: 22, endPoint y: 134, distance: 10.3
click at [20, 125] on html "XC 1 Clients Actions Trier Filtrer Rechercher et sélectionner Client Plan de re…" at bounding box center [608, 299] width 1217 height 599
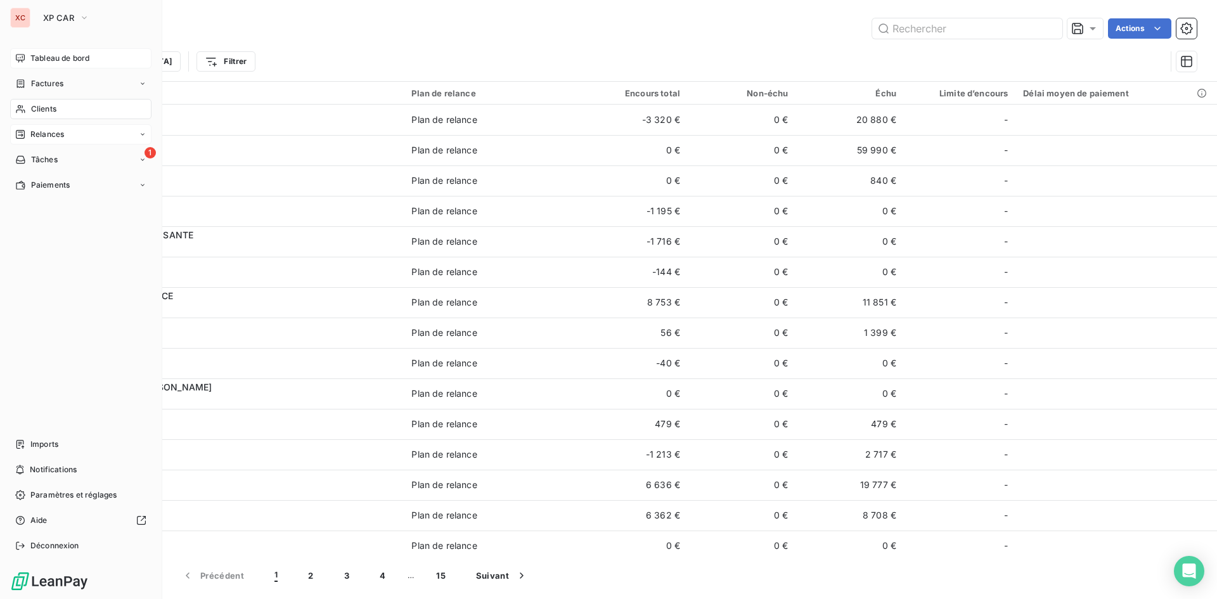
click at [23, 134] on icon at bounding box center [20, 134] width 10 height 10
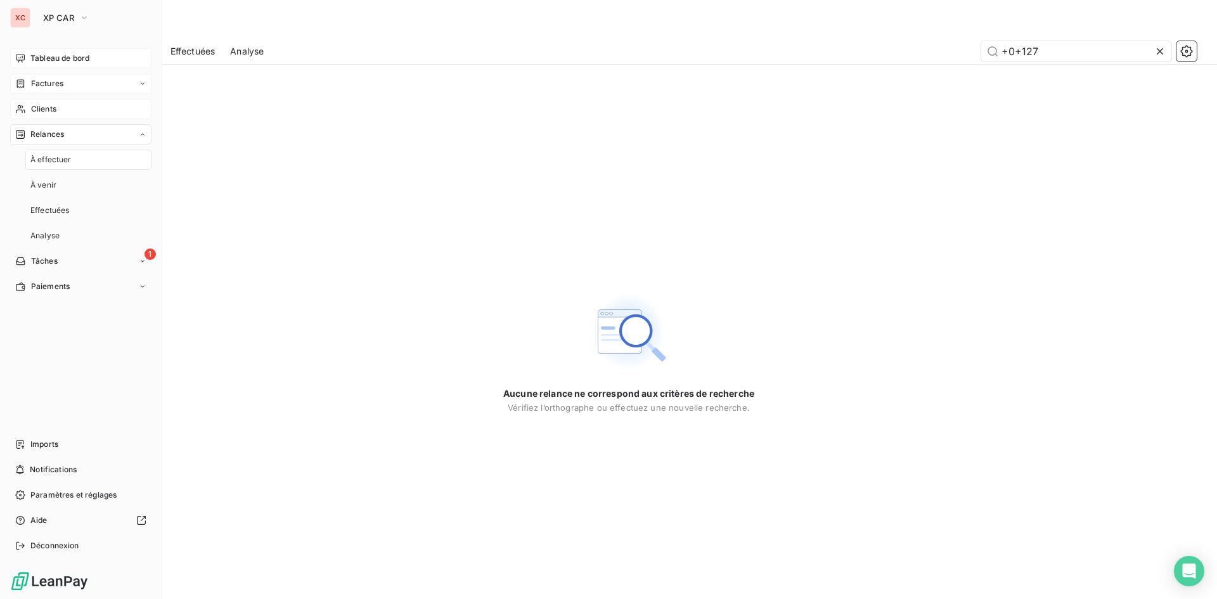
click at [32, 87] on span "Factures" at bounding box center [47, 83] width 32 height 11
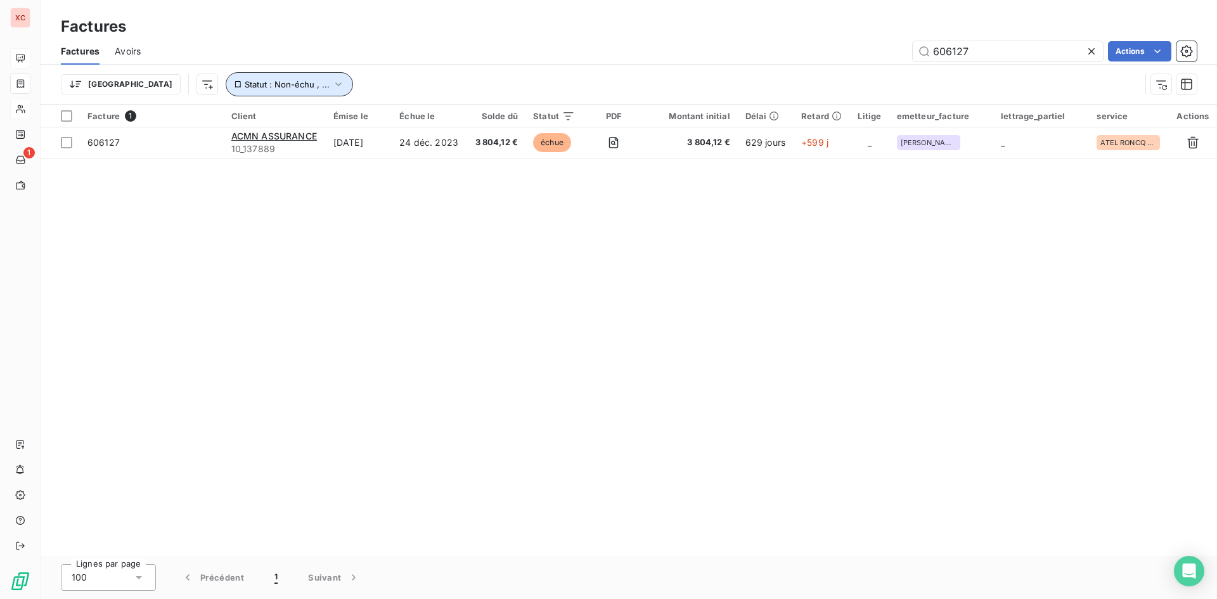
click at [332, 82] on icon "button" at bounding box center [338, 84] width 13 height 13
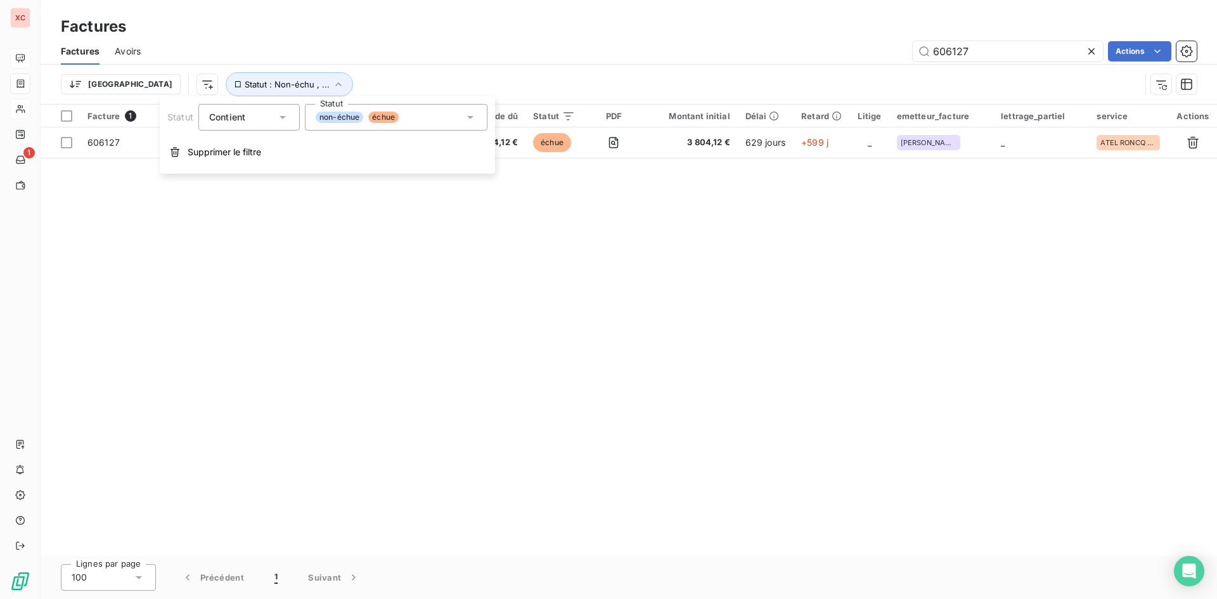
click at [469, 113] on icon at bounding box center [470, 117] width 13 height 13
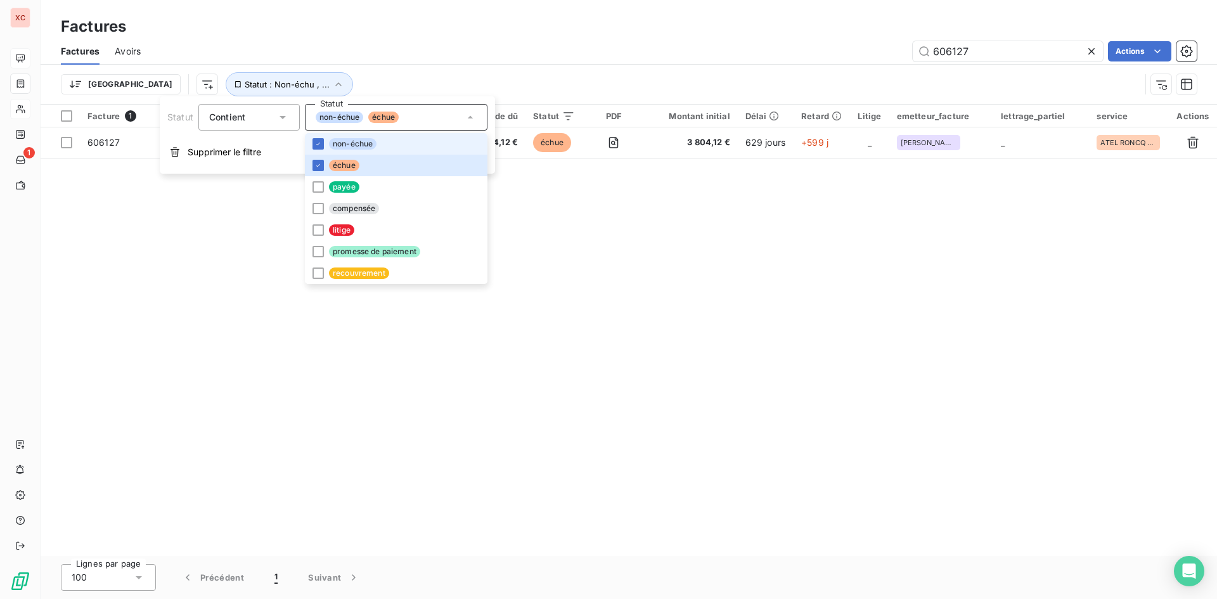
click at [127, 56] on span "Avoirs" at bounding box center [128, 51] width 26 height 13
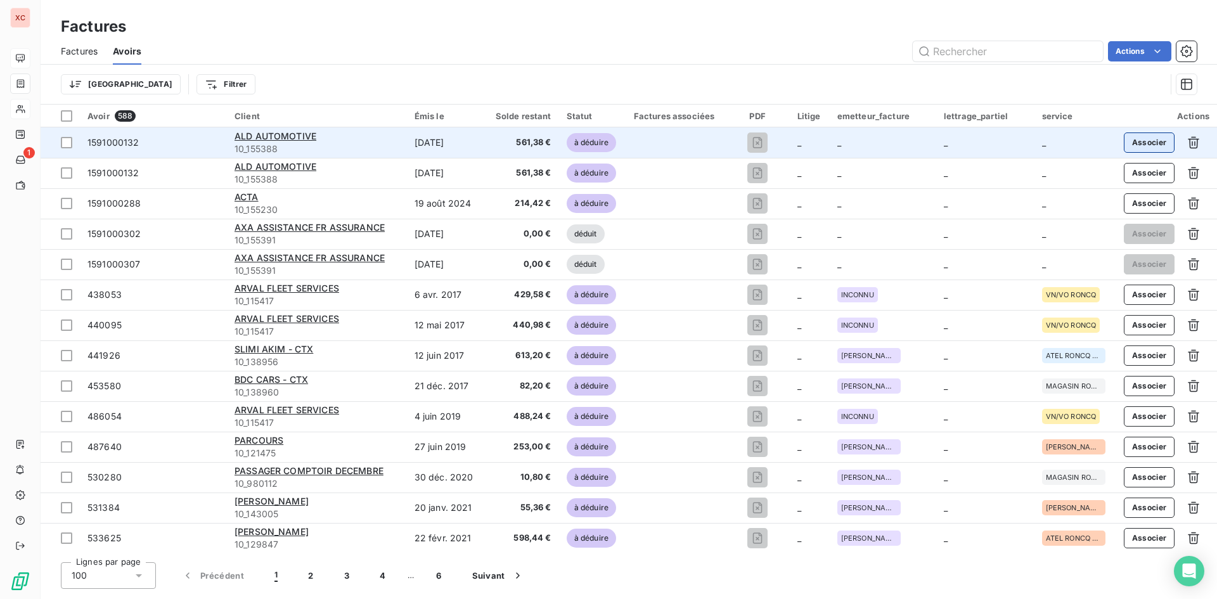
click at [1137, 142] on button "Associer" at bounding box center [1149, 142] width 51 height 20
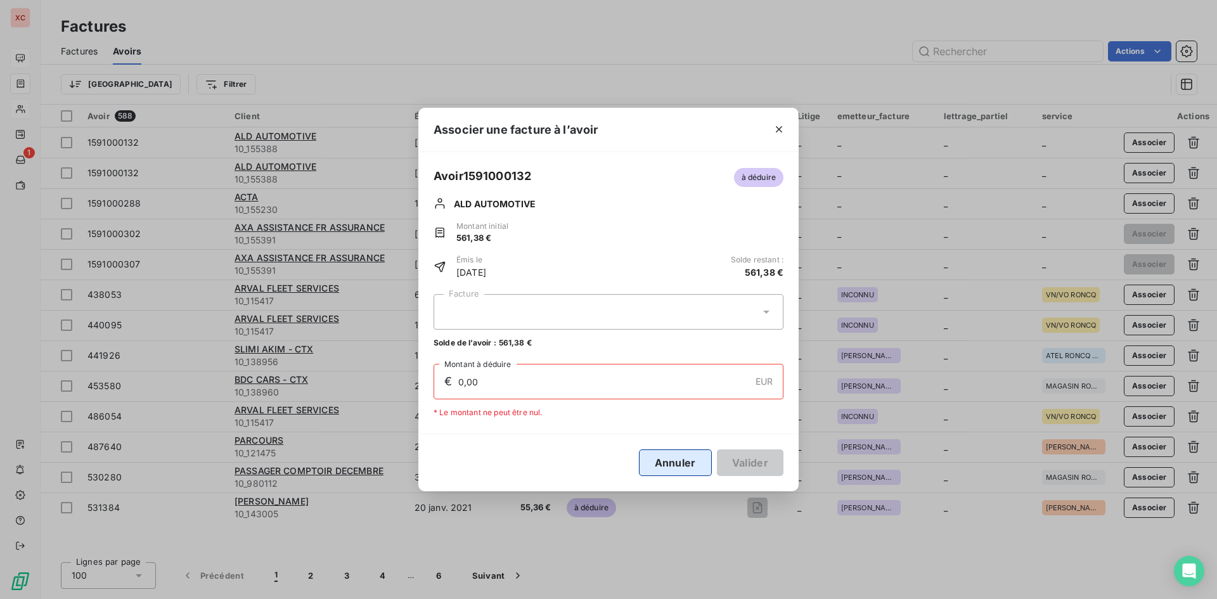
click at [688, 469] on button "Annuler" at bounding box center [675, 462] width 73 height 27
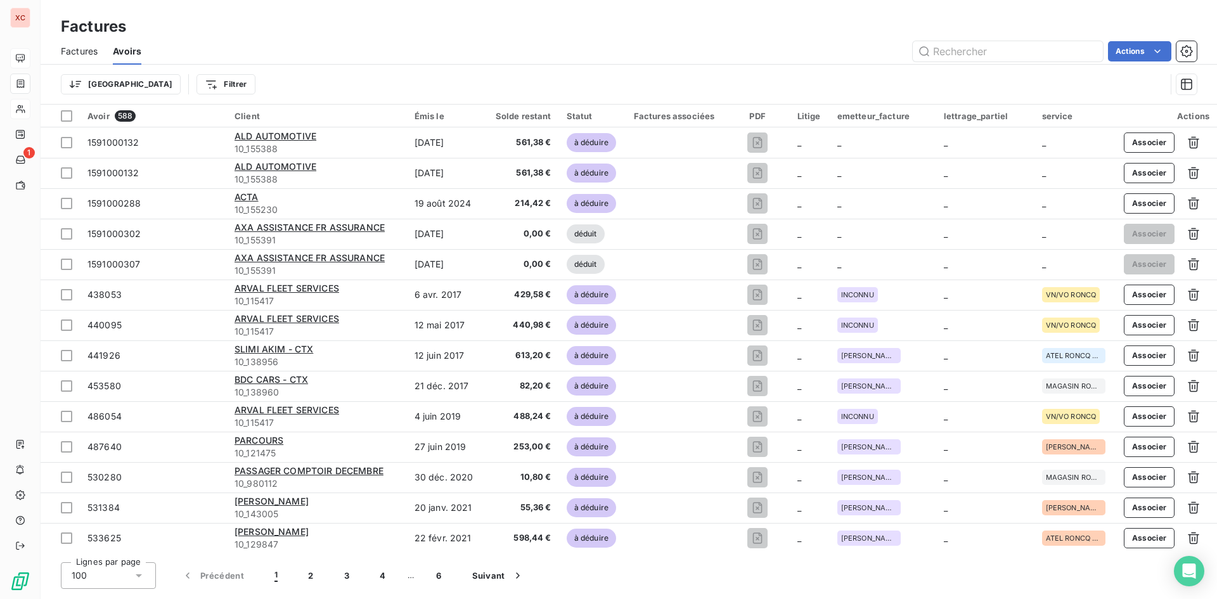
click at [69, 54] on span "Factures" at bounding box center [79, 51] width 37 height 13
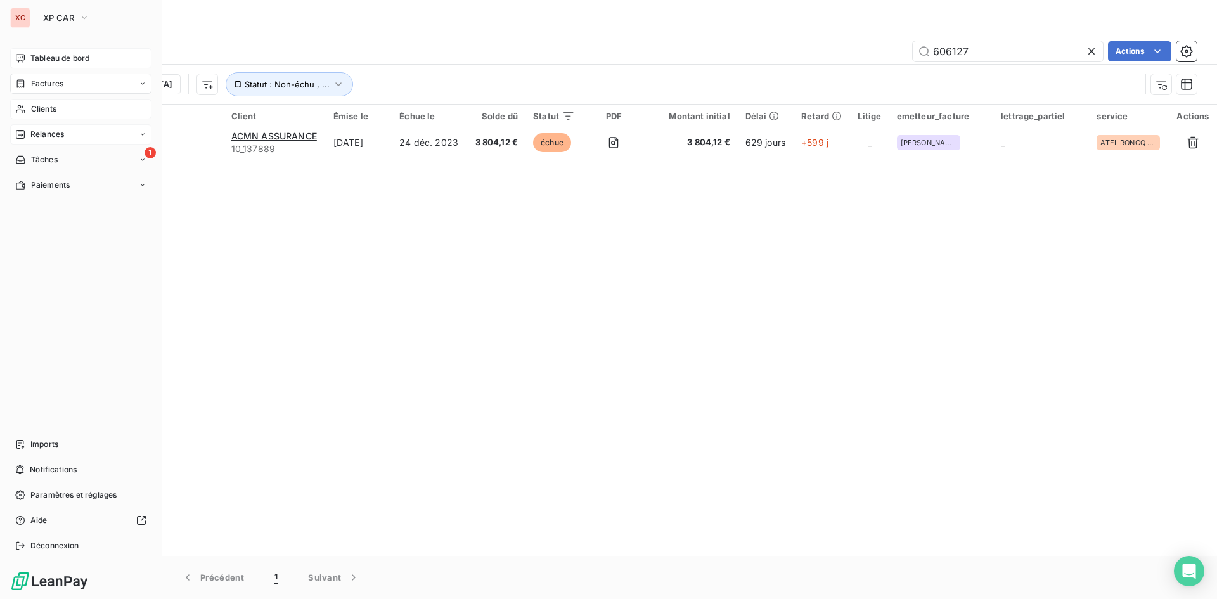
click at [37, 136] on span "Relances" at bounding box center [47, 134] width 34 height 11
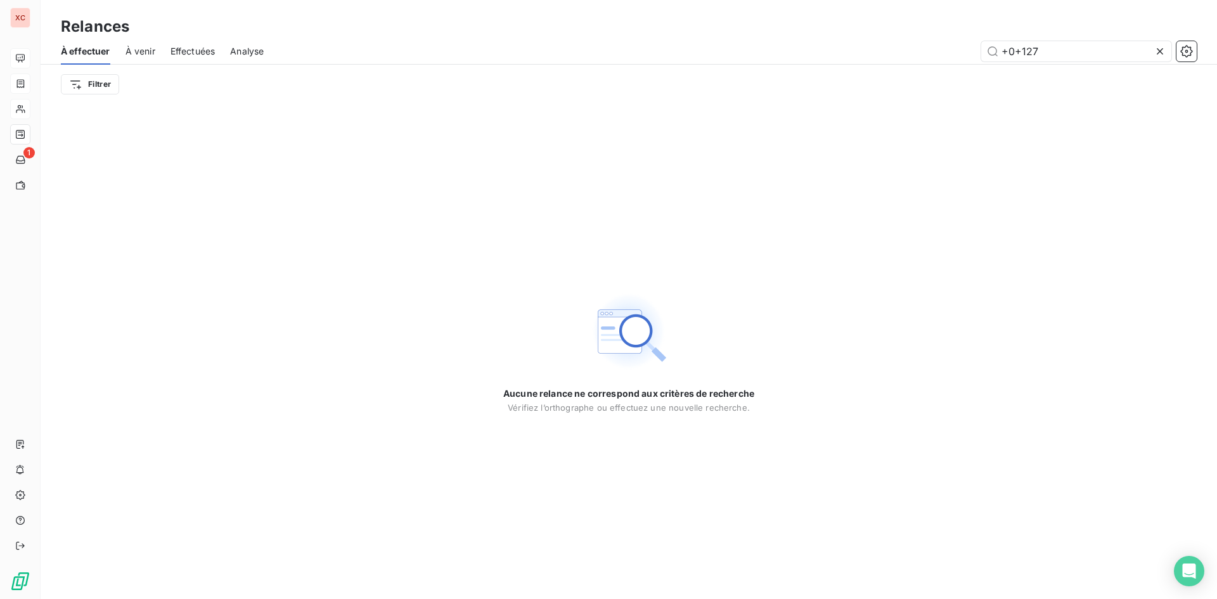
click at [188, 48] on span "Effectuées" at bounding box center [192, 51] width 45 height 13
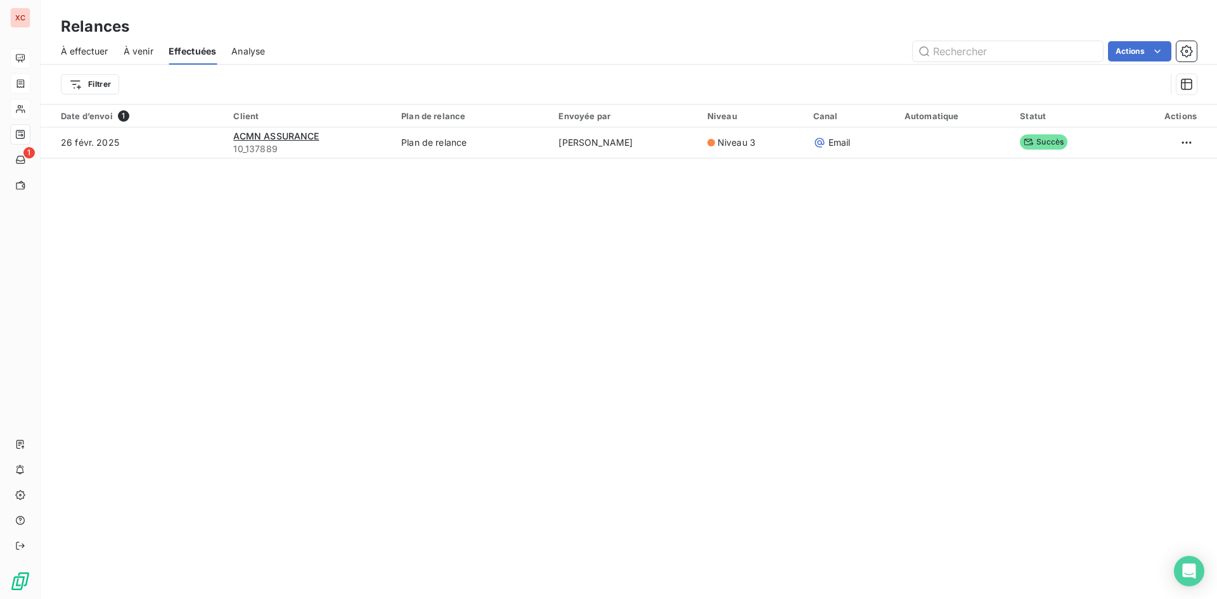
click at [144, 49] on span "À venir" at bounding box center [139, 51] width 30 height 13
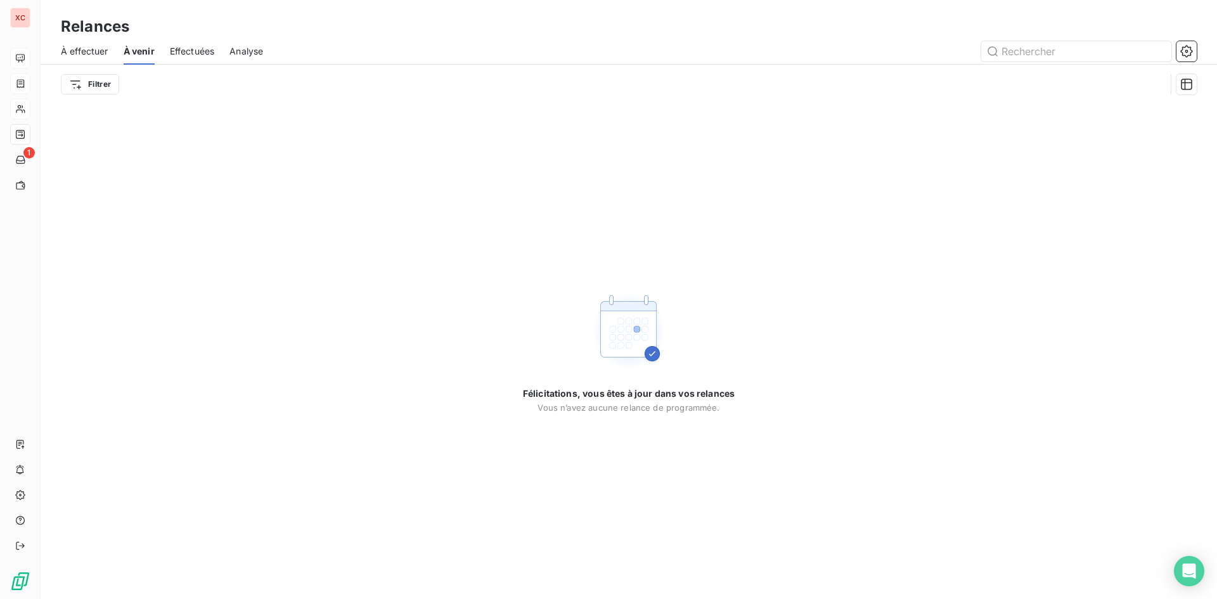
click at [237, 53] on span "Analyse" at bounding box center [246, 51] width 34 height 13
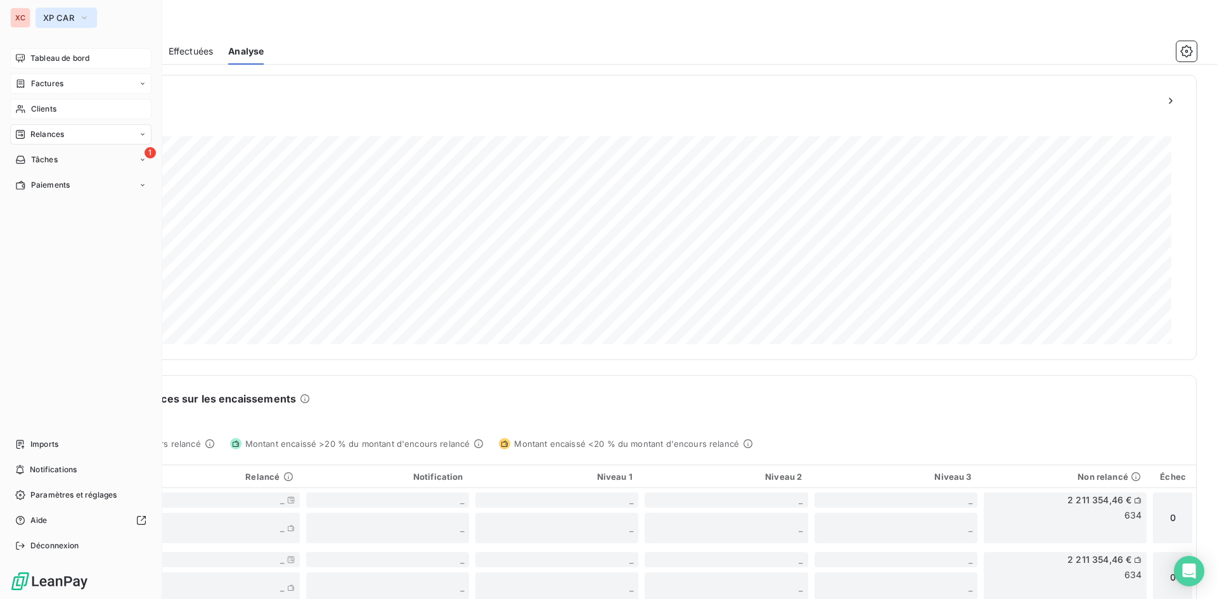
click at [80, 15] on icon "button" at bounding box center [84, 17] width 10 height 13
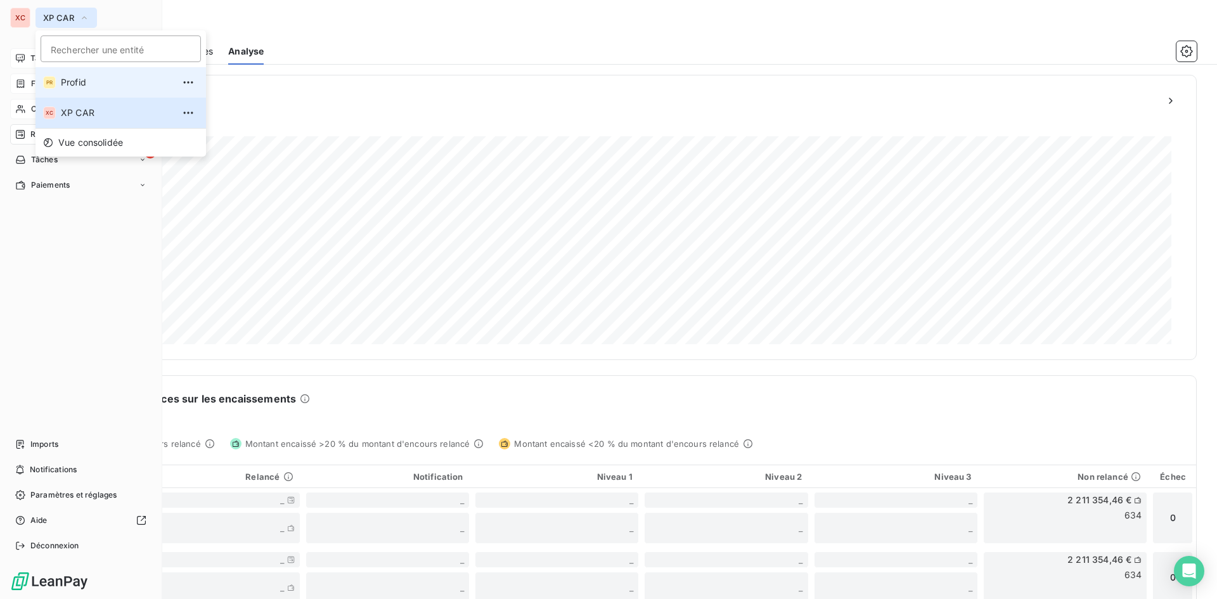
click at [84, 84] on span "Profid" at bounding box center [117, 82] width 112 height 13
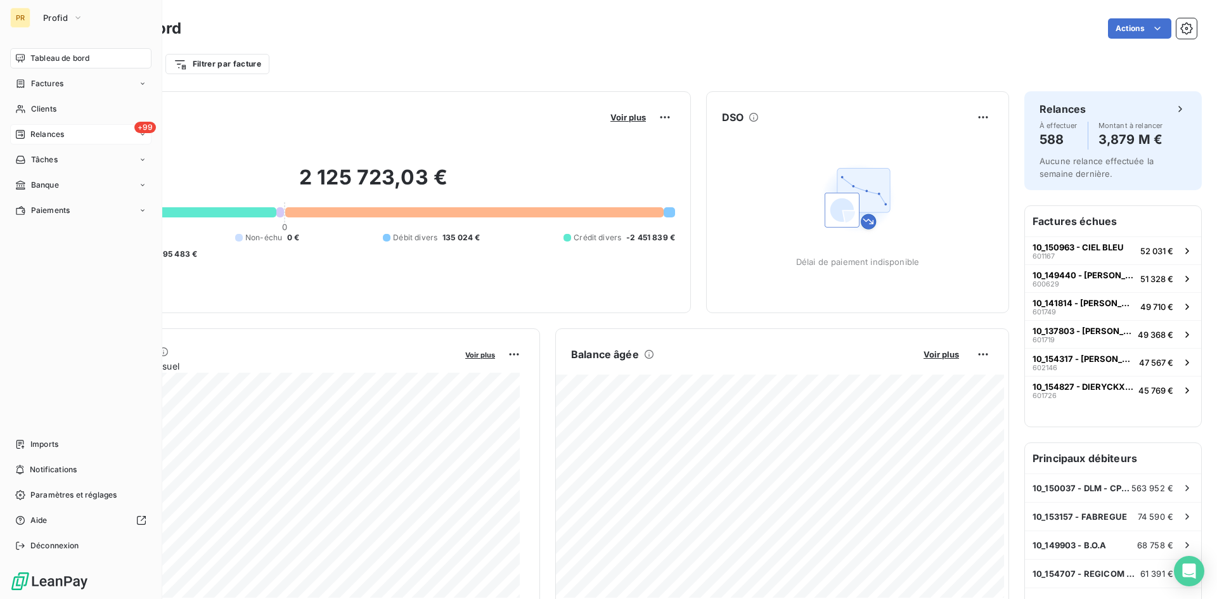
click at [37, 132] on span "Relances" at bounding box center [47, 134] width 34 height 11
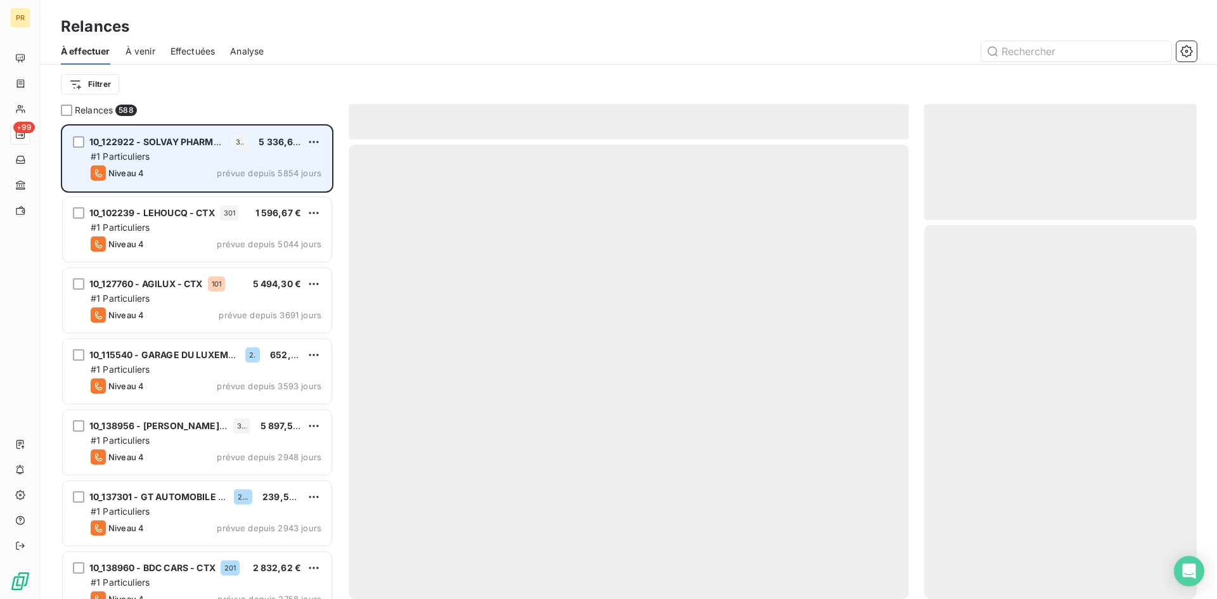
scroll to position [465, 263]
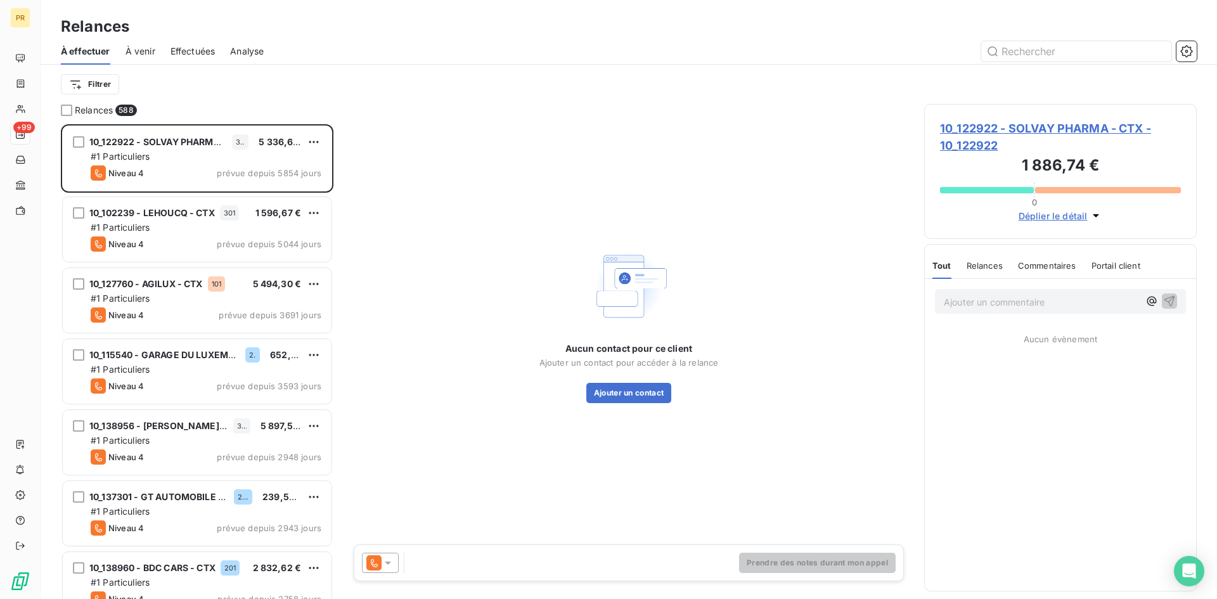
click at [146, 55] on span "À venir" at bounding box center [140, 51] width 30 height 13
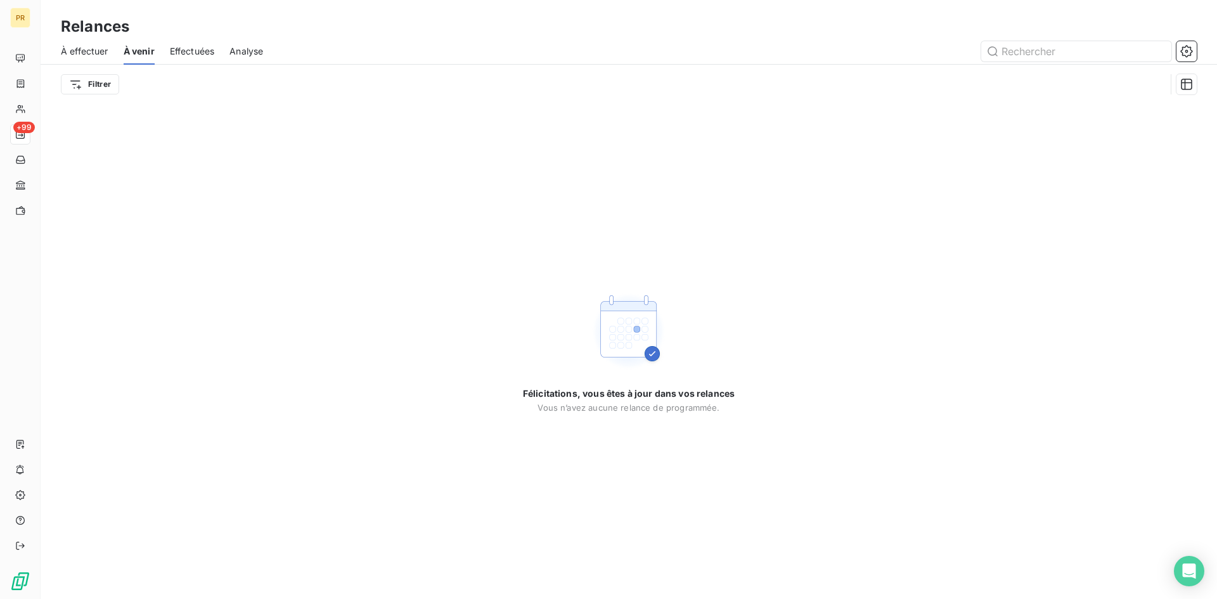
click at [189, 51] on span "Effectuées" at bounding box center [192, 51] width 45 height 13
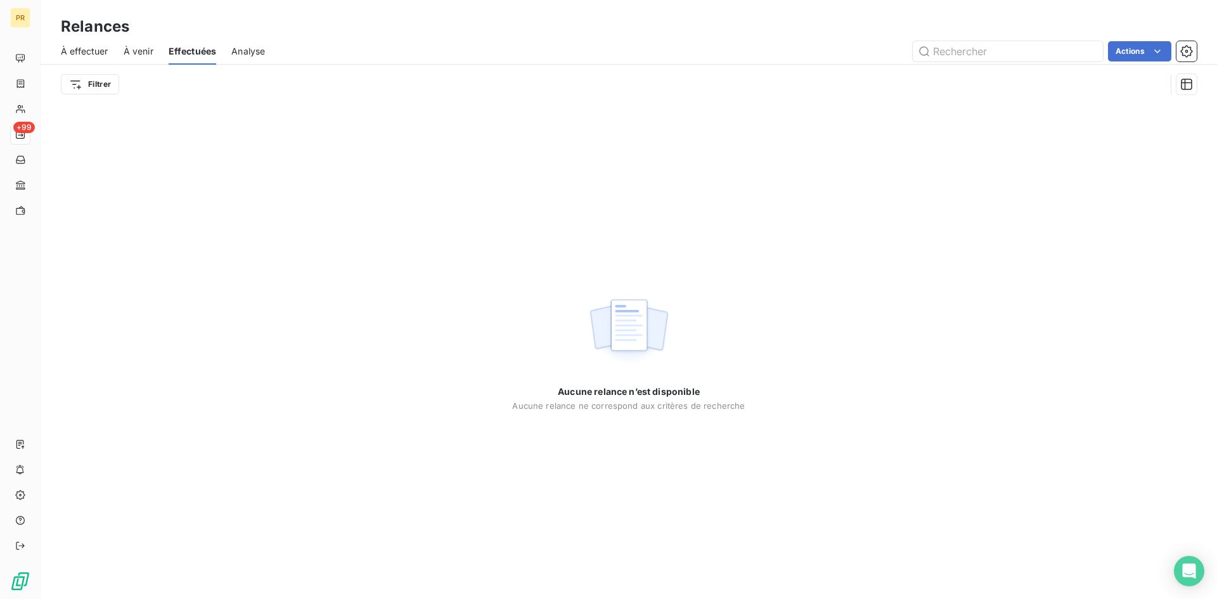
click at [250, 51] on span "Analyse" at bounding box center [248, 51] width 34 height 13
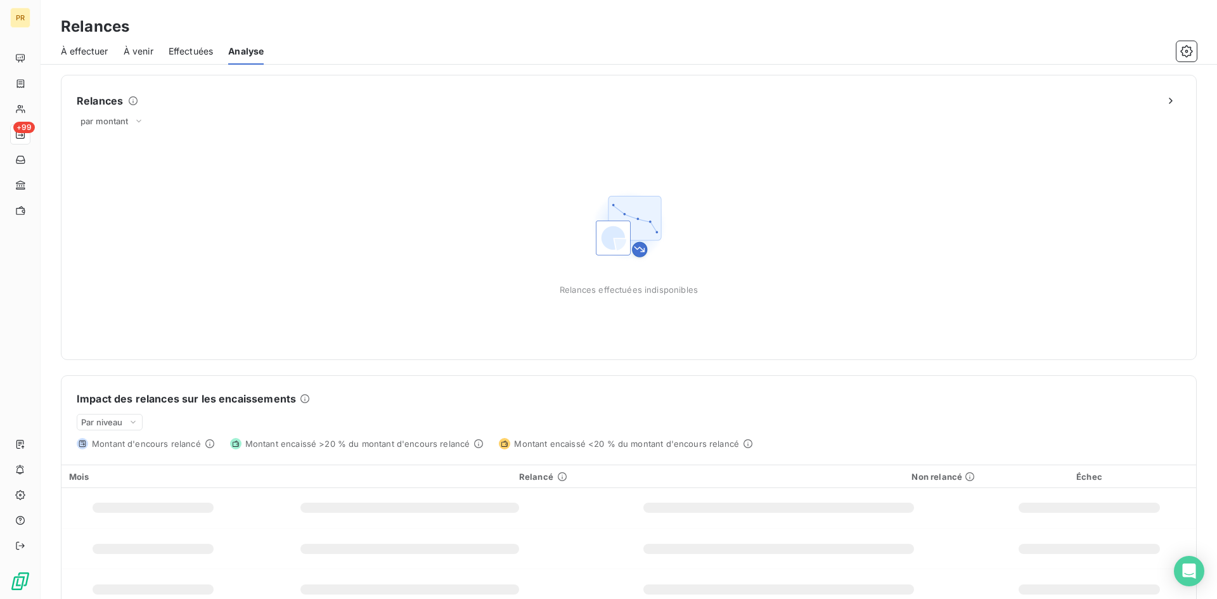
click at [193, 56] on span "Effectuées" at bounding box center [191, 51] width 45 height 13
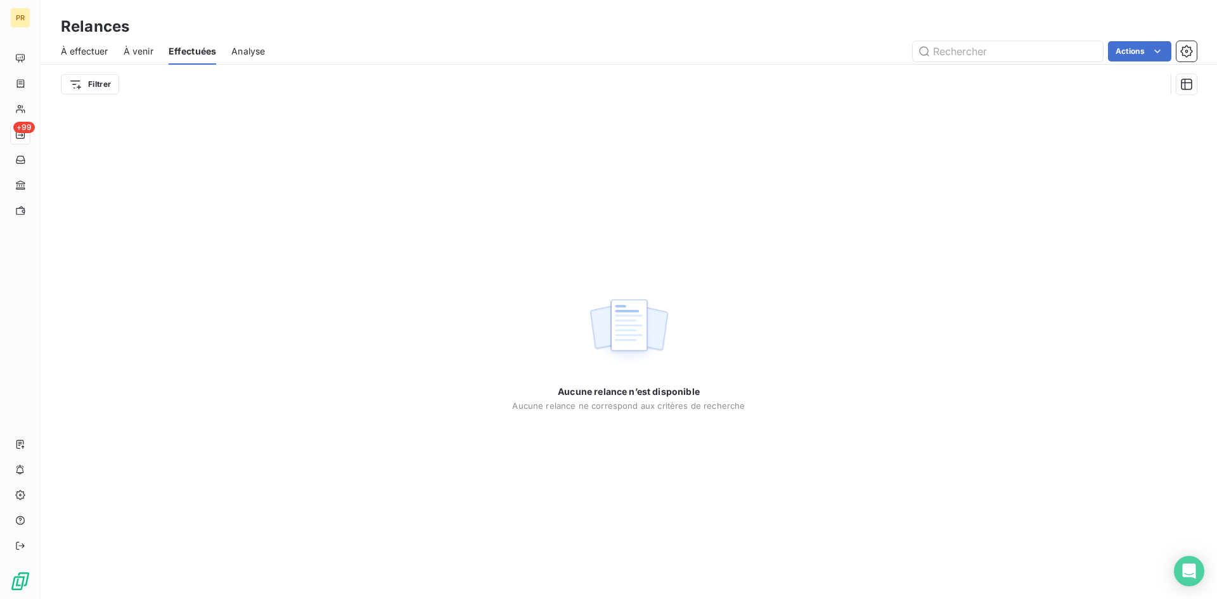
click at [141, 53] on span "À venir" at bounding box center [139, 51] width 30 height 13
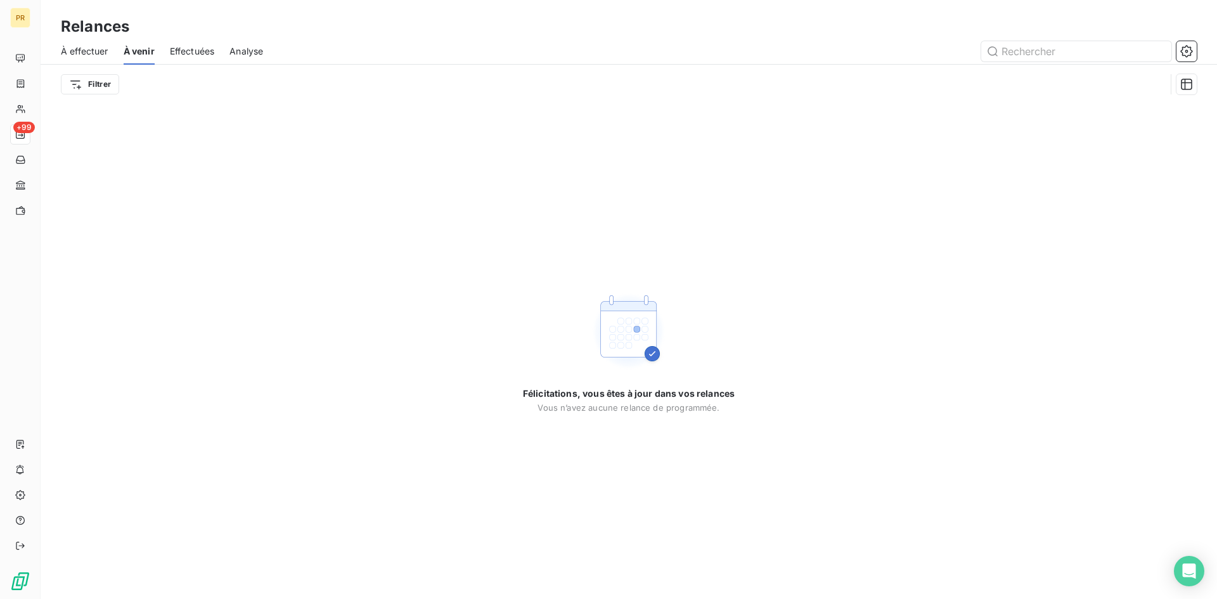
click at [103, 53] on span "À effectuer" at bounding box center [85, 51] width 48 height 13
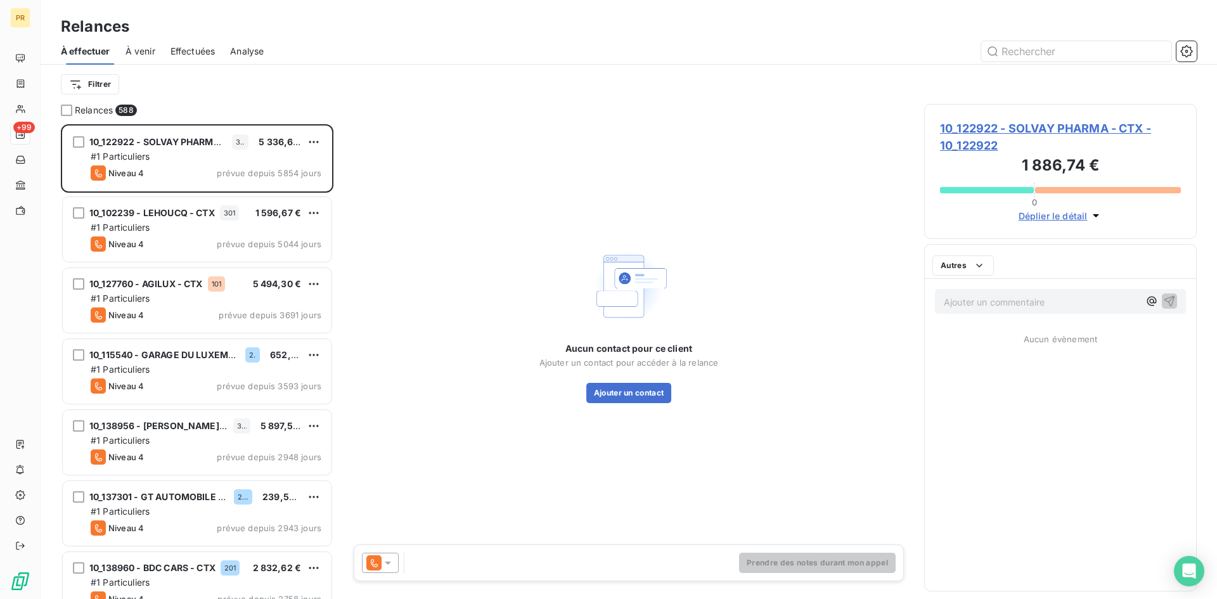
scroll to position [465, 263]
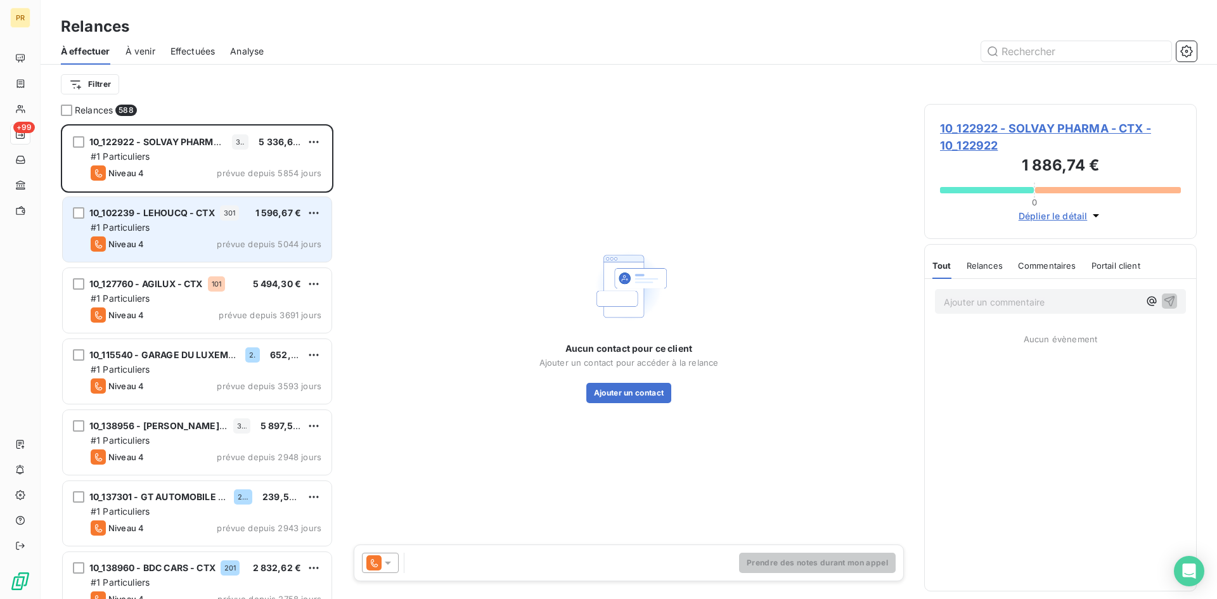
click at [148, 235] on div "10_102239 - LEHOUCQ - CTX 301 1 596,67 € #1 Particuliers Niveau 4 prévue depuis…" at bounding box center [197, 229] width 269 height 65
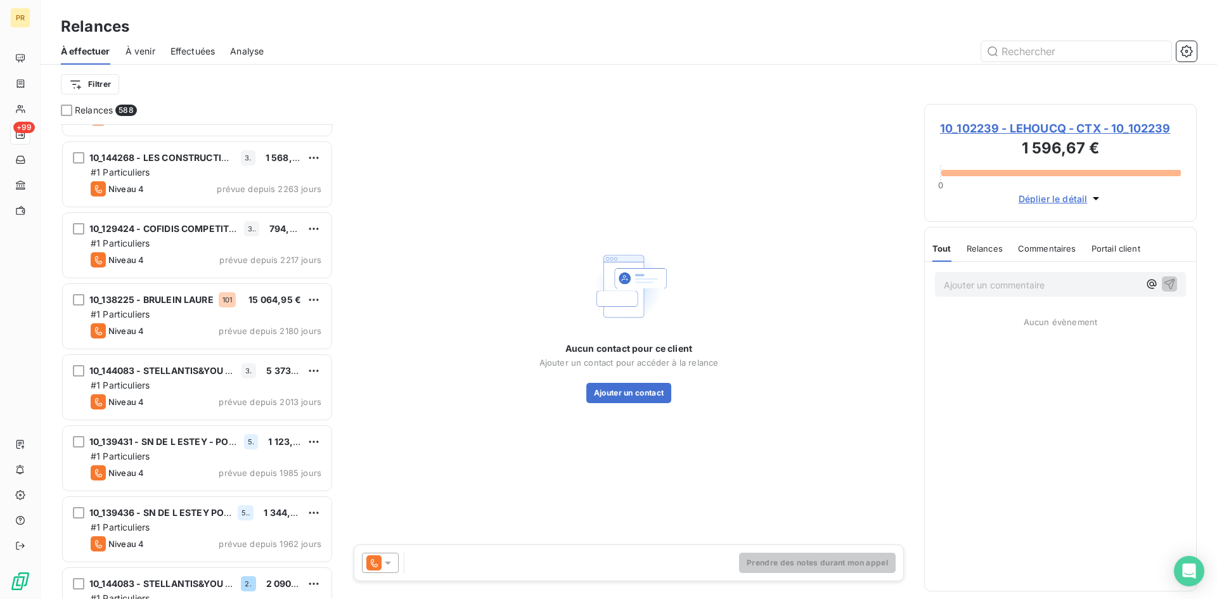
scroll to position [571, 0]
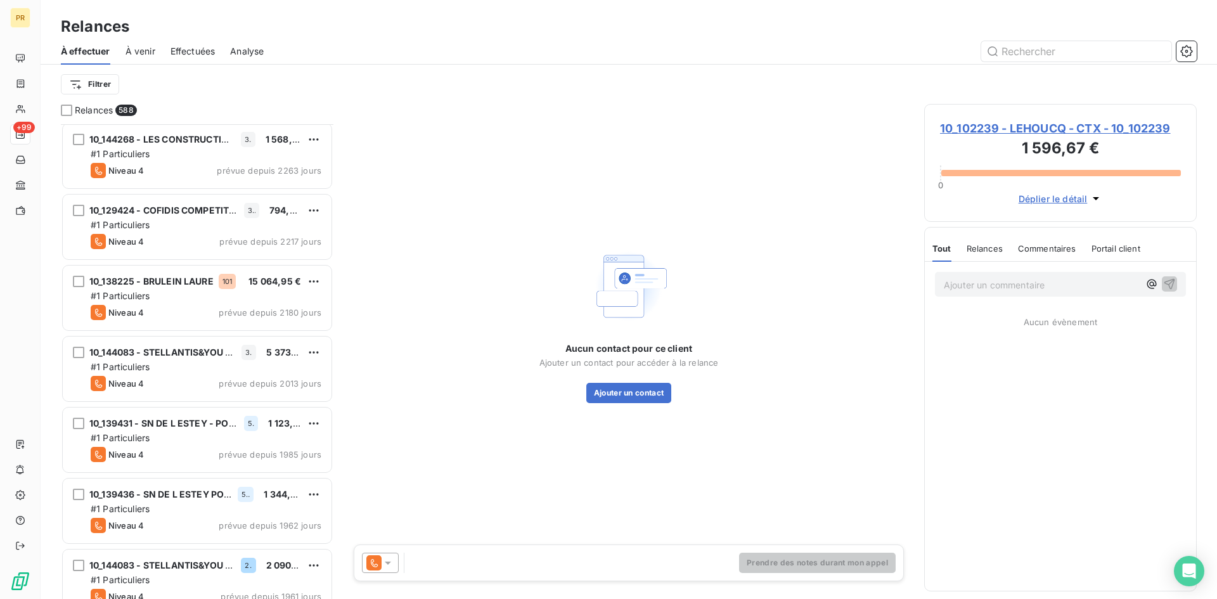
click at [269, 372] on div "#1 Particuliers" at bounding box center [206, 367] width 231 height 13
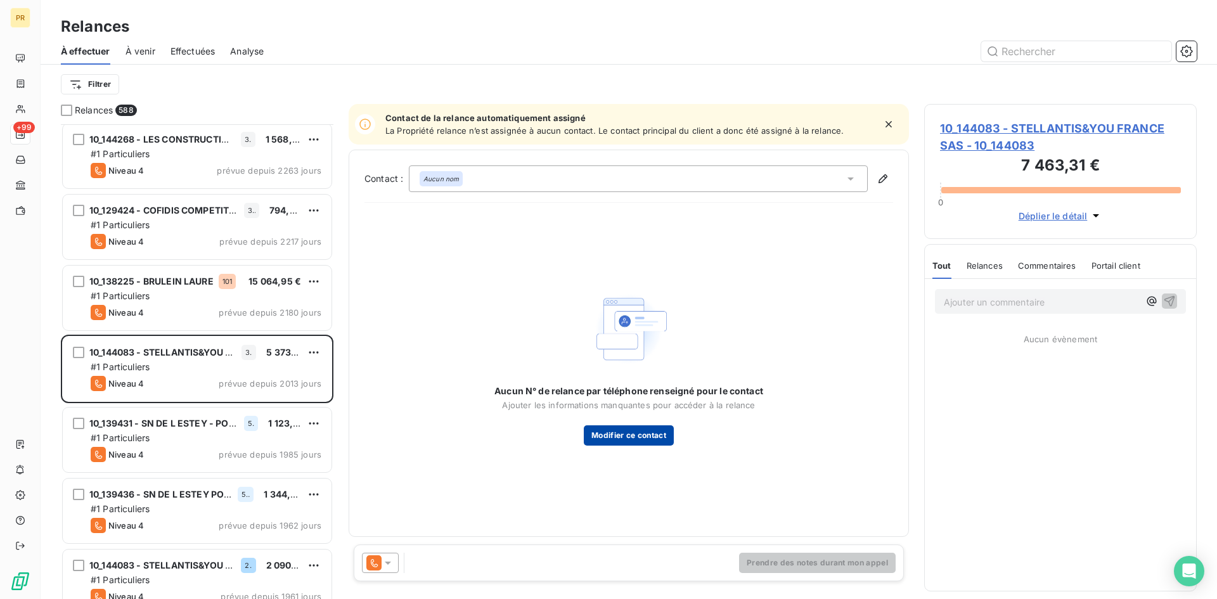
click at [615, 439] on button "Modifier ce contact" at bounding box center [629, 435] width 90 height 20
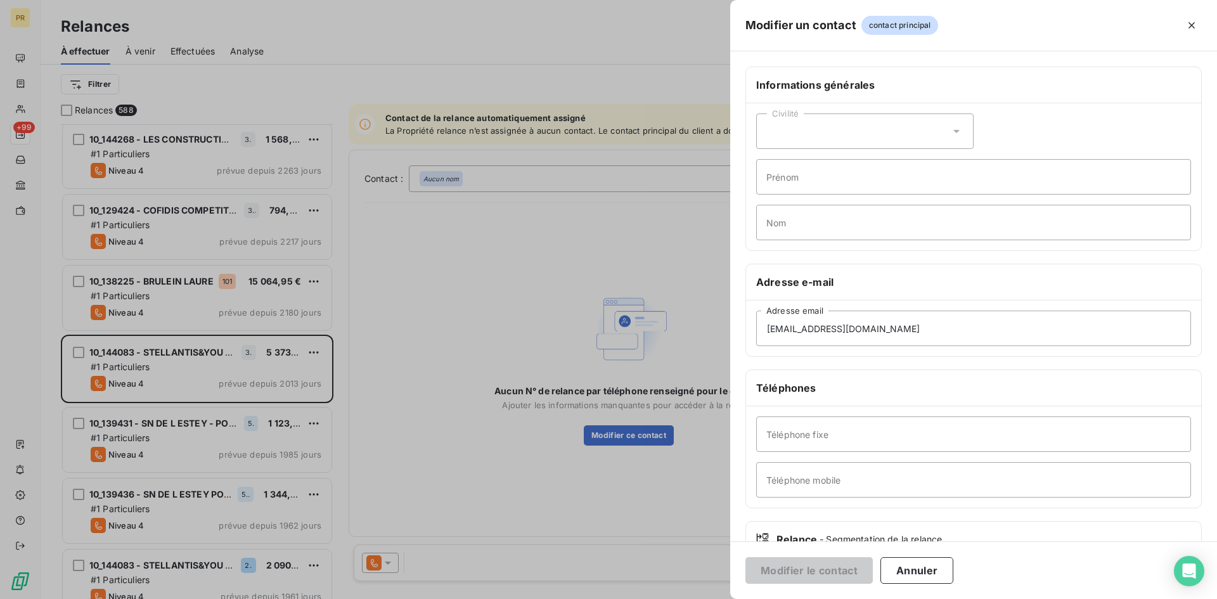
click at [883, 124] on div "Civilité" at bounding box center [864, 130] width 217 height 35
click at [884, 124] on div "Civilité" at bounding box center [864, 130] width 217 height 35
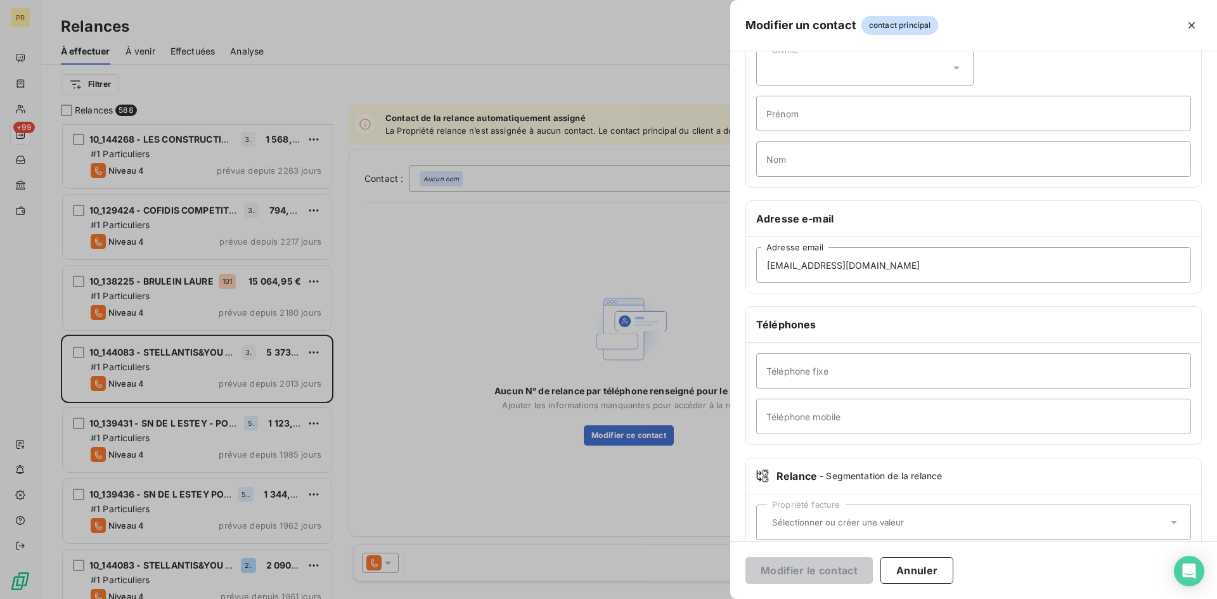
scroll to position [88, 0]
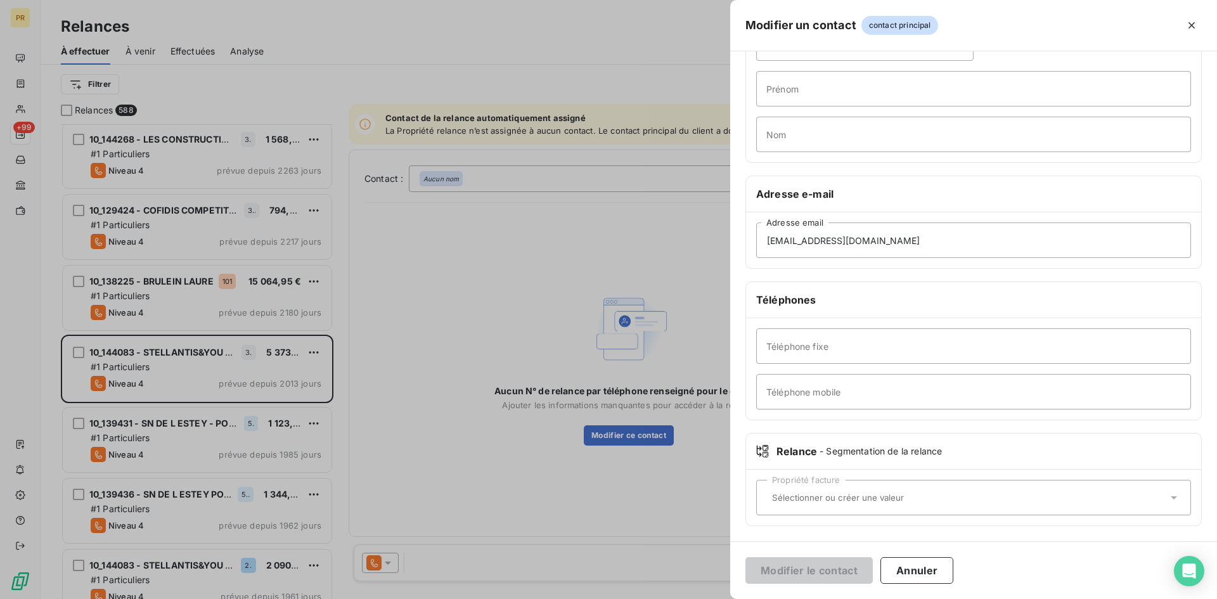
click at [893, 497] on input "text" at bounding box center [967, 497] width 400 height 11
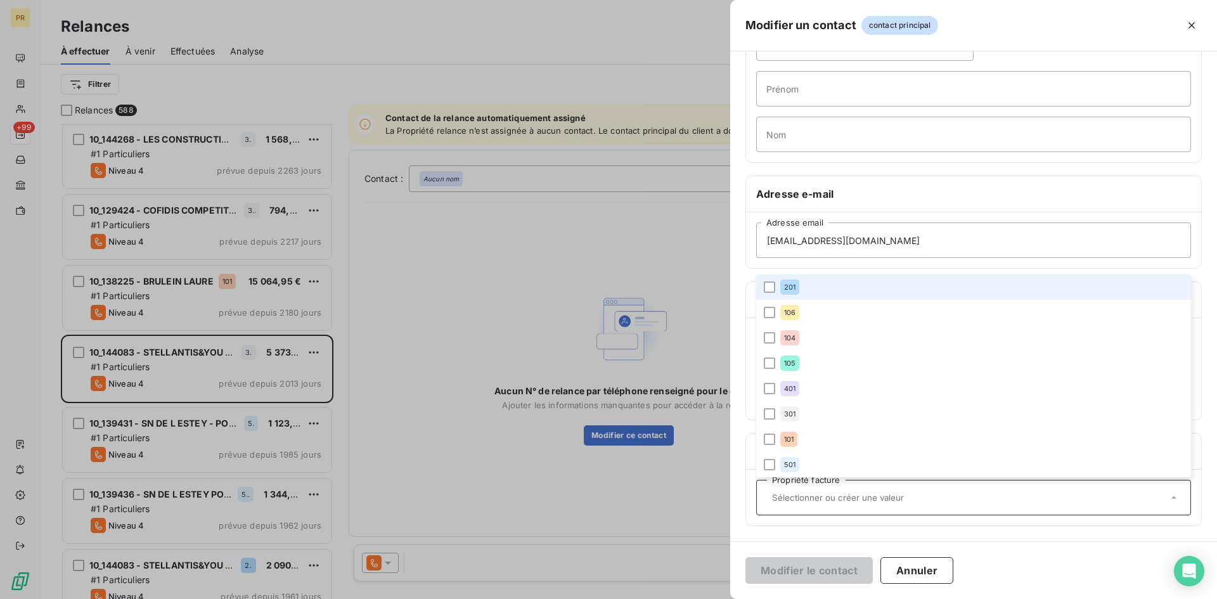
click at [893, 497] on input "text" at bounding box center [967, 497] width 400 height 11
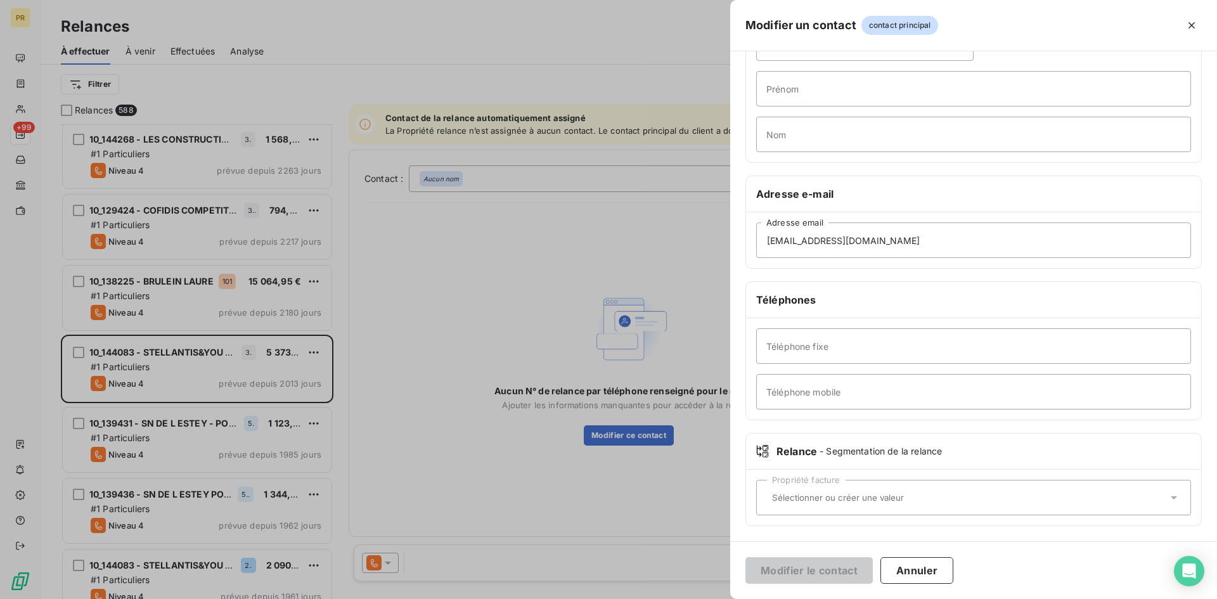
click at [893, 497] on input "text" at bounding box center [967, 497] width 400 height 11
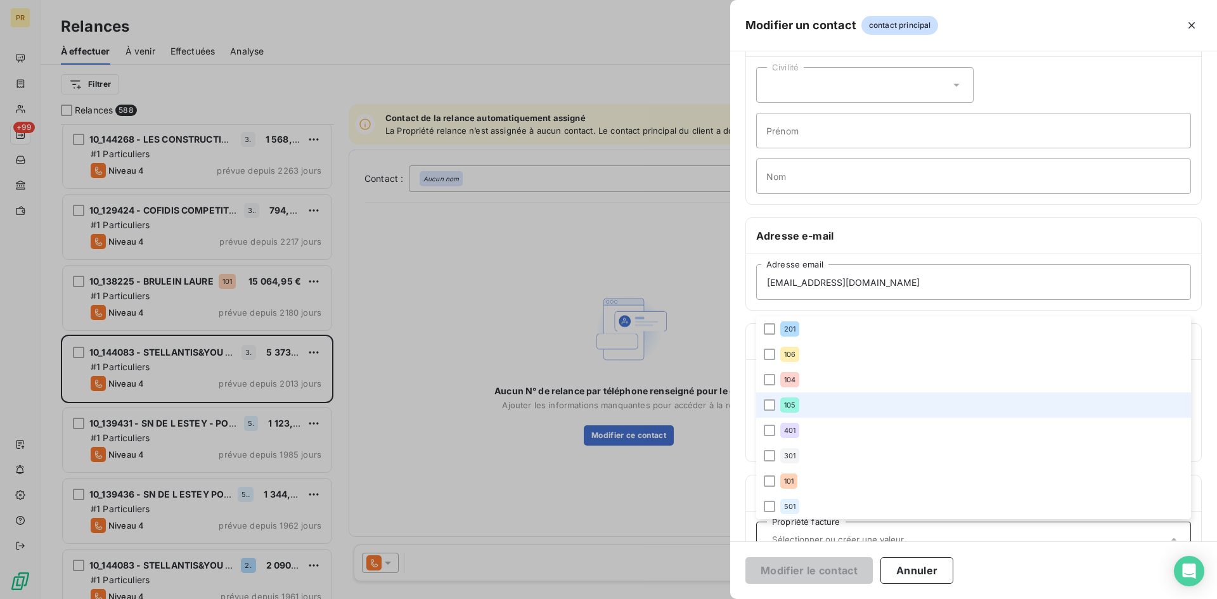
scroll to position [0, 0]
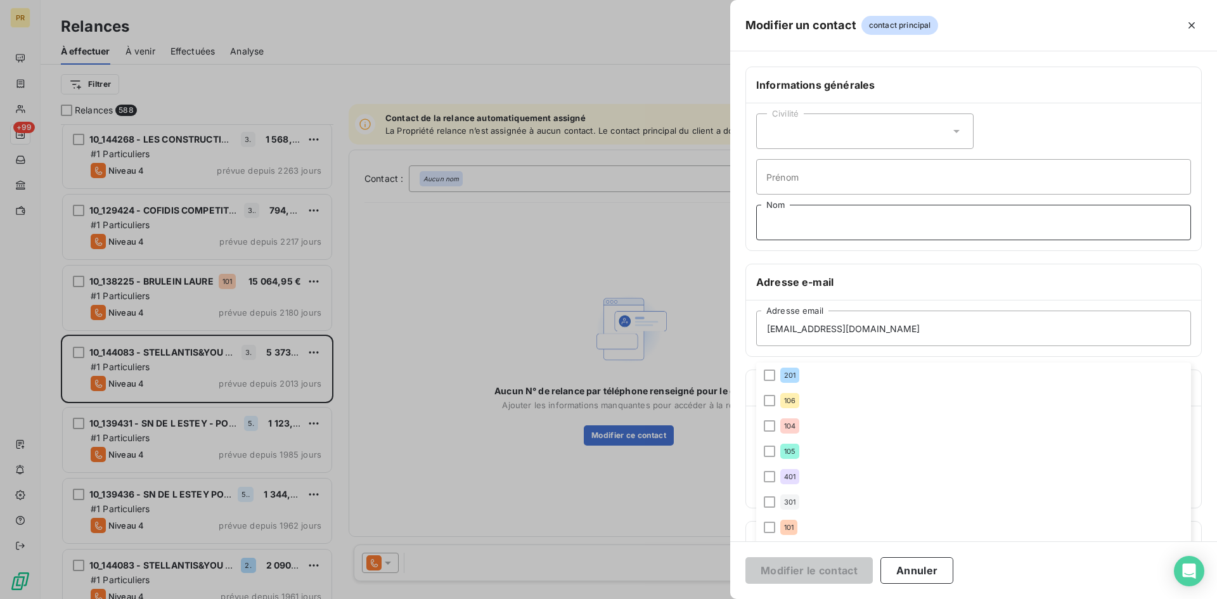
click at [821, 226] on input "Nom" at bounding box center [973, 222] width 435 height 35
click at [838, 52] on div "Informations générales Civilité Prénom Nom Adresse e-mail [EMAIL_ADDRESS][DOMAI…" at bounding box center [973, 296] width 487 height 490
click at [1189, 25] on icon "button" at bounding box center [1191, 25] width 13 height 13
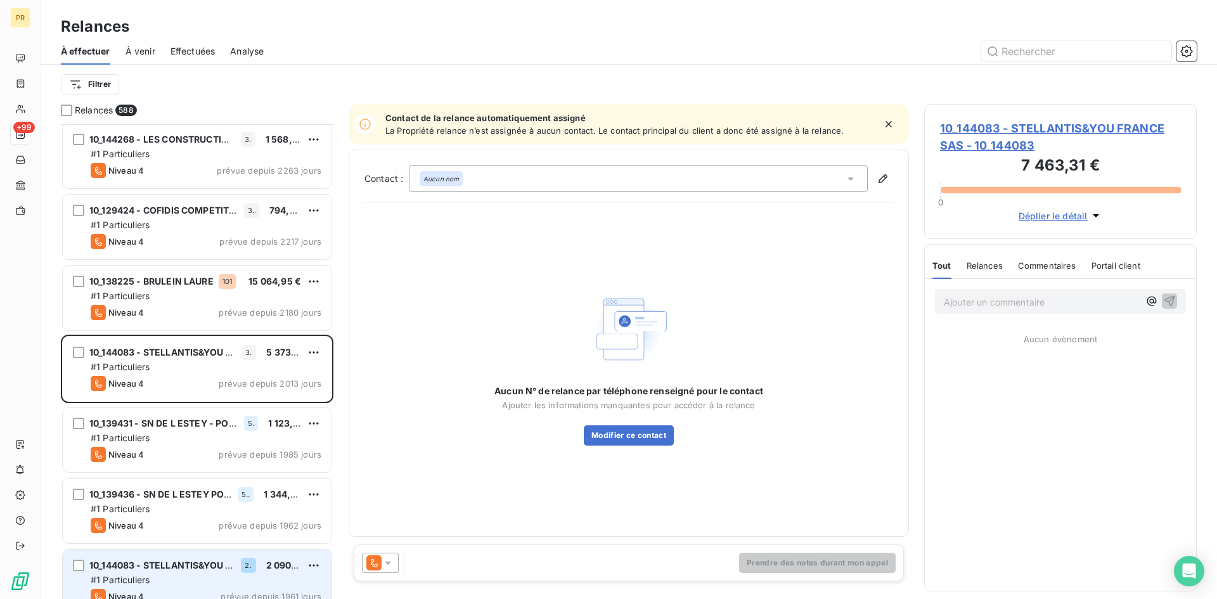
click at [183, 561] on span "10_144083 - STELLANTIS&YOU FRANCE SAS" at bounding box center [185, 565] width 193 height 11
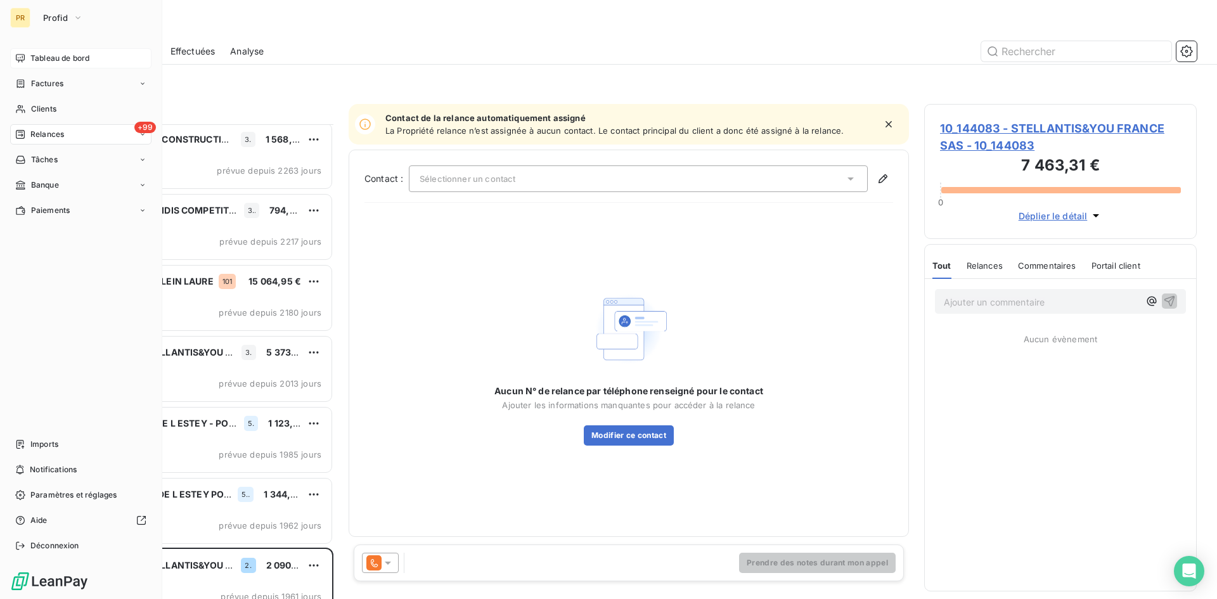
click at [43, 56] on span "Tableau de bord" at bounding box center [59, 58] width 59 height 11
